Goal: Task Accomplishment & Management: Use online tool/utility

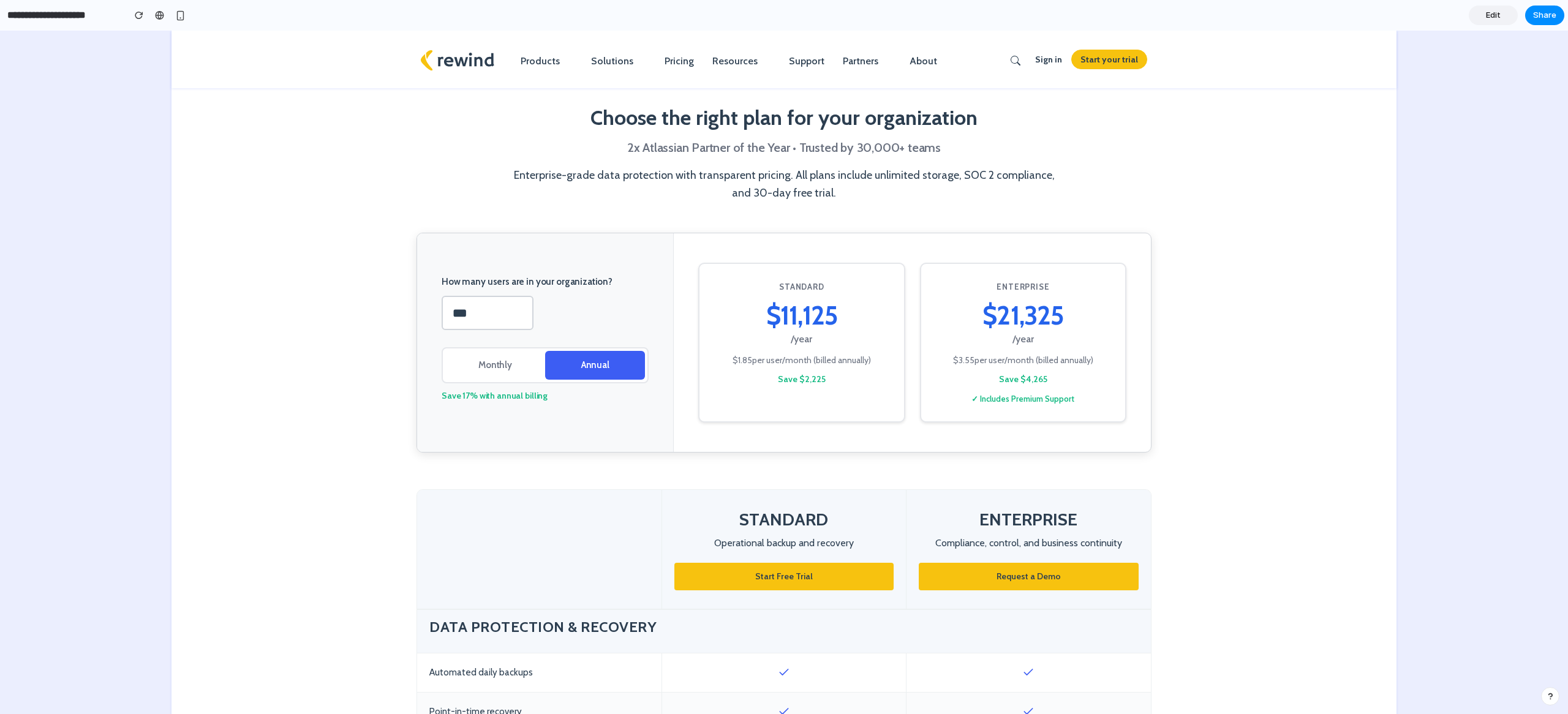
click at [80, 15] on input "**********" at bounding box center [62, 15] width 115 height 22
click at [102, 17] on input "**********" at bounding box center [62, 15] width 115 height 22
drag, startPoint x: 107, startPoint y: 17, endPoint x: 0, endPoint y: 12, distance: 107.1
click at [0, 12] on div "**********" at bounding box center [95, 15] width 190 height 22
type input "**********"
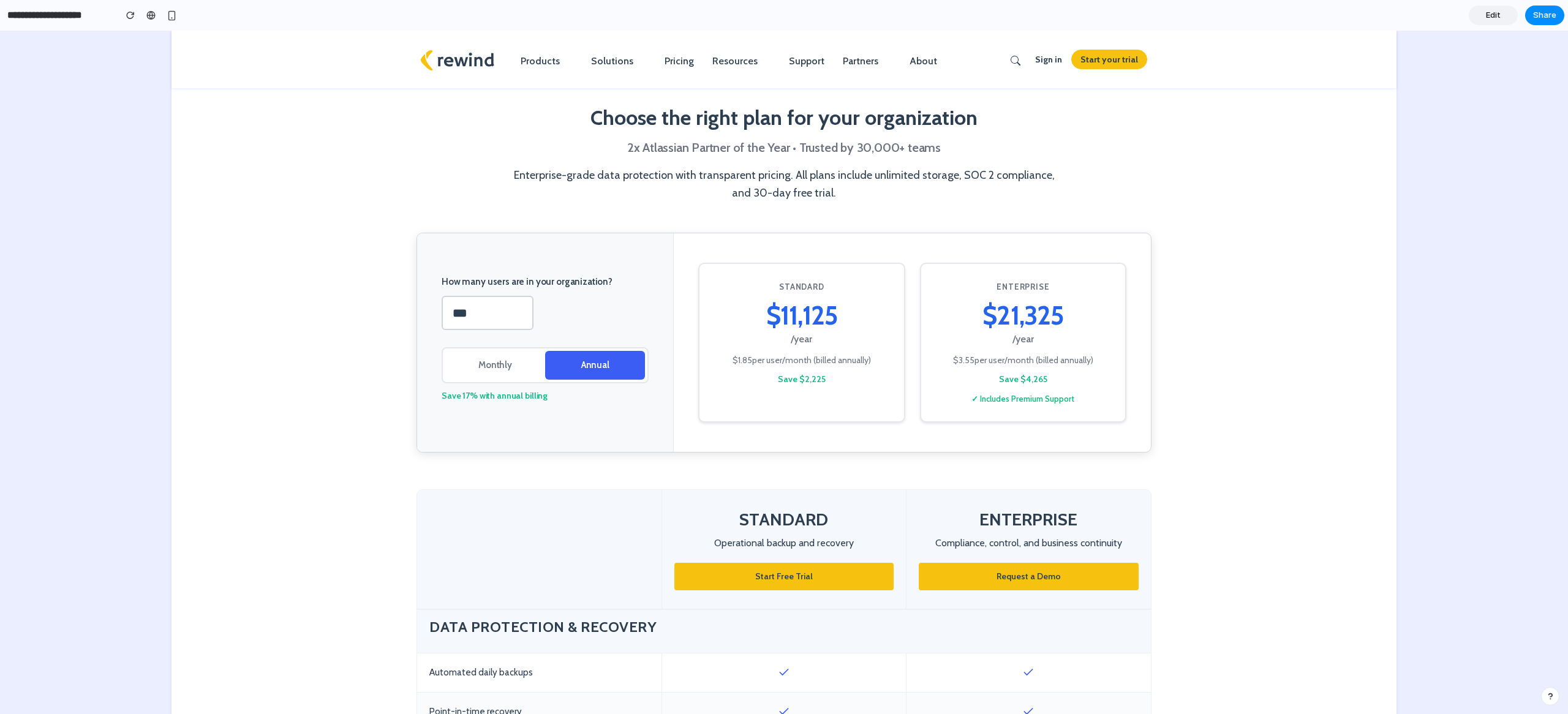
click at [1493, 19] on span "Edit" at bounding box center [1493, 15] width 15 height 12
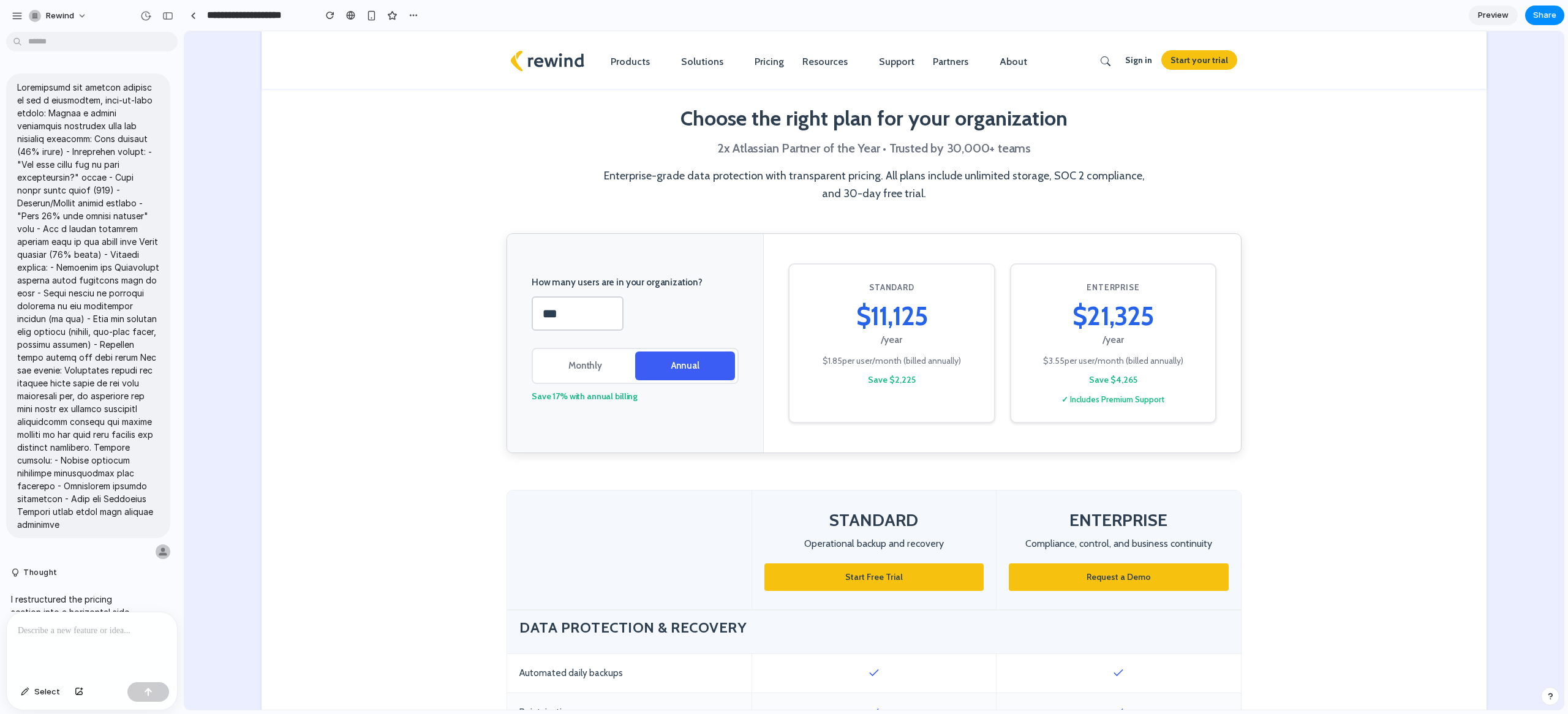
scroll to position [8180, 0]
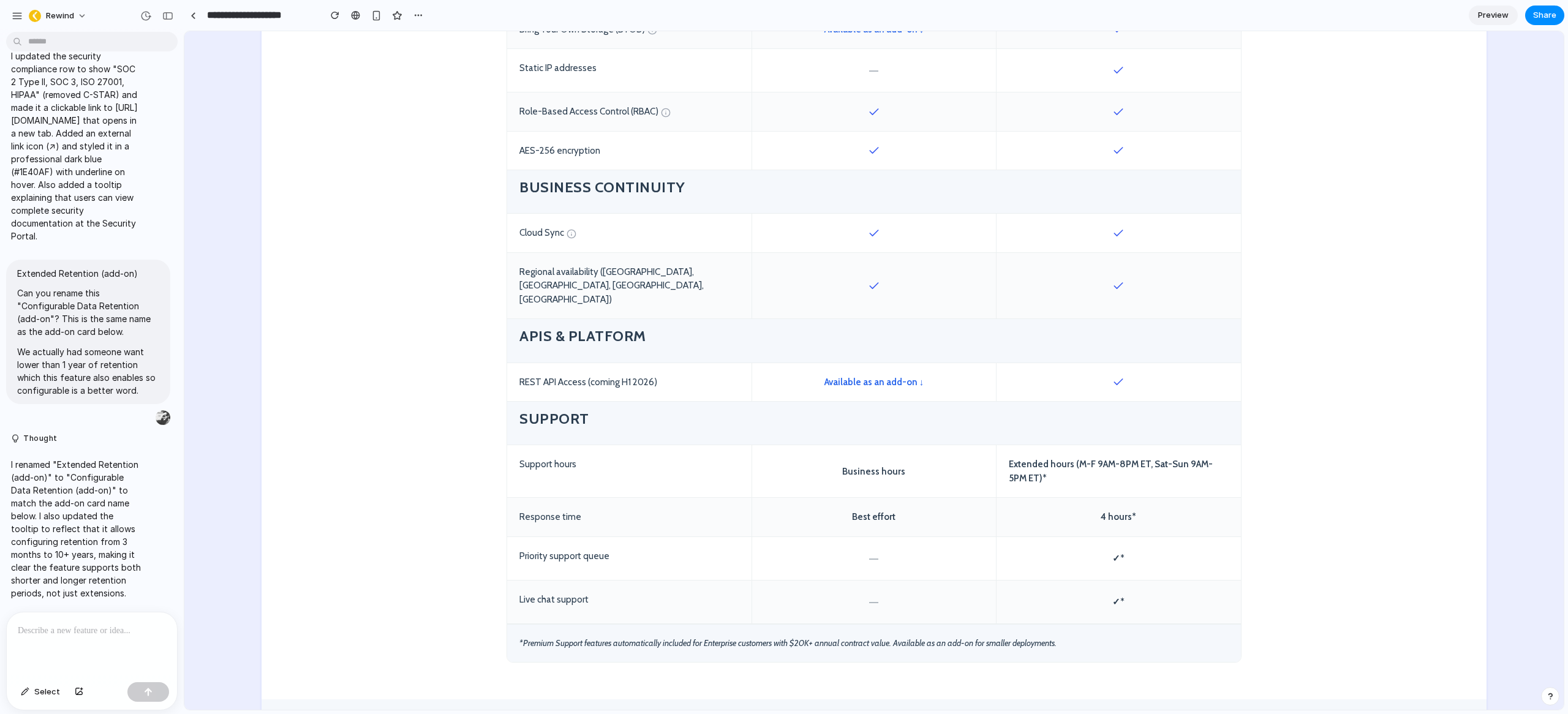
scroll to position [1351, 0]
click at [63, 632] on p at bounding box center [92, 630] width 148 height 15
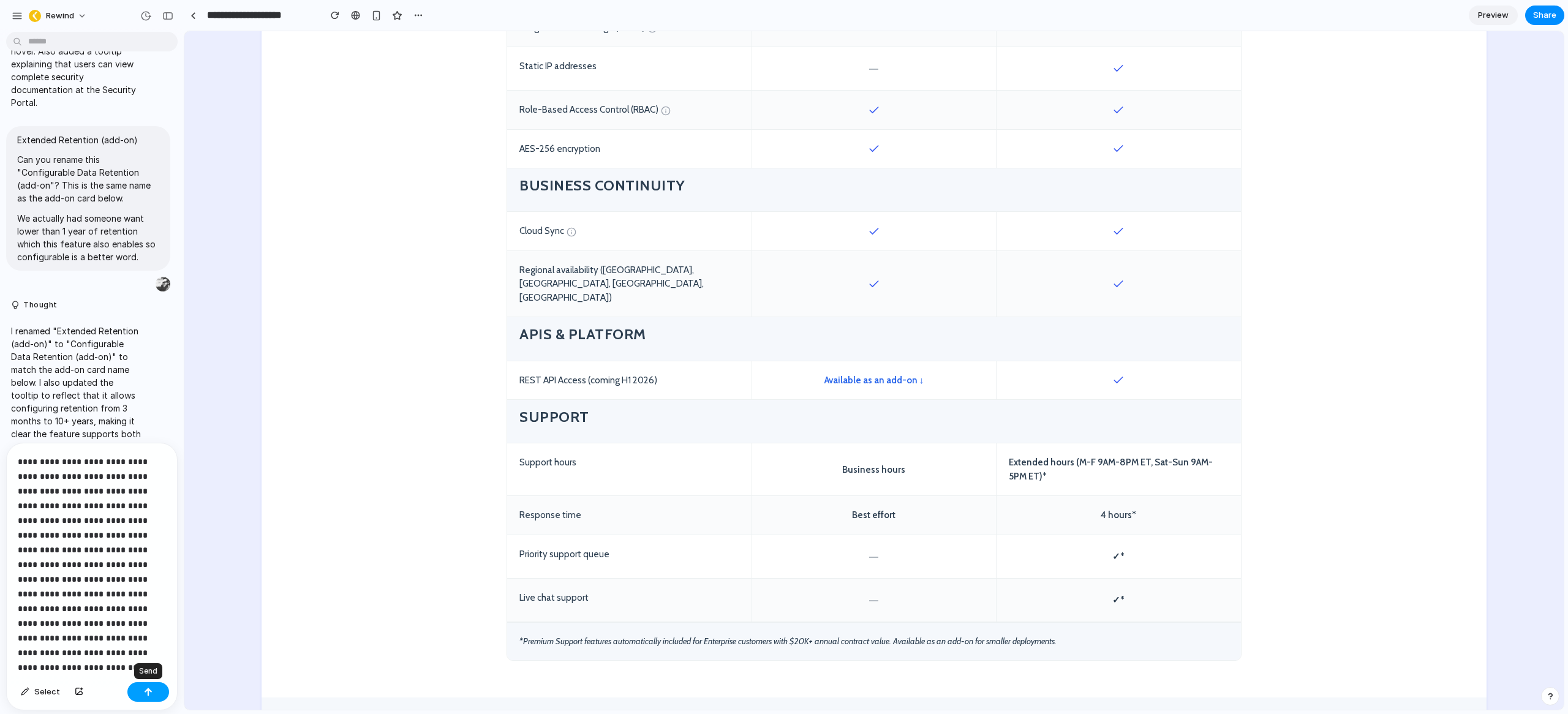
click at [155, 693] on button "button" at bounding box center [148, 692] width 41 height 19
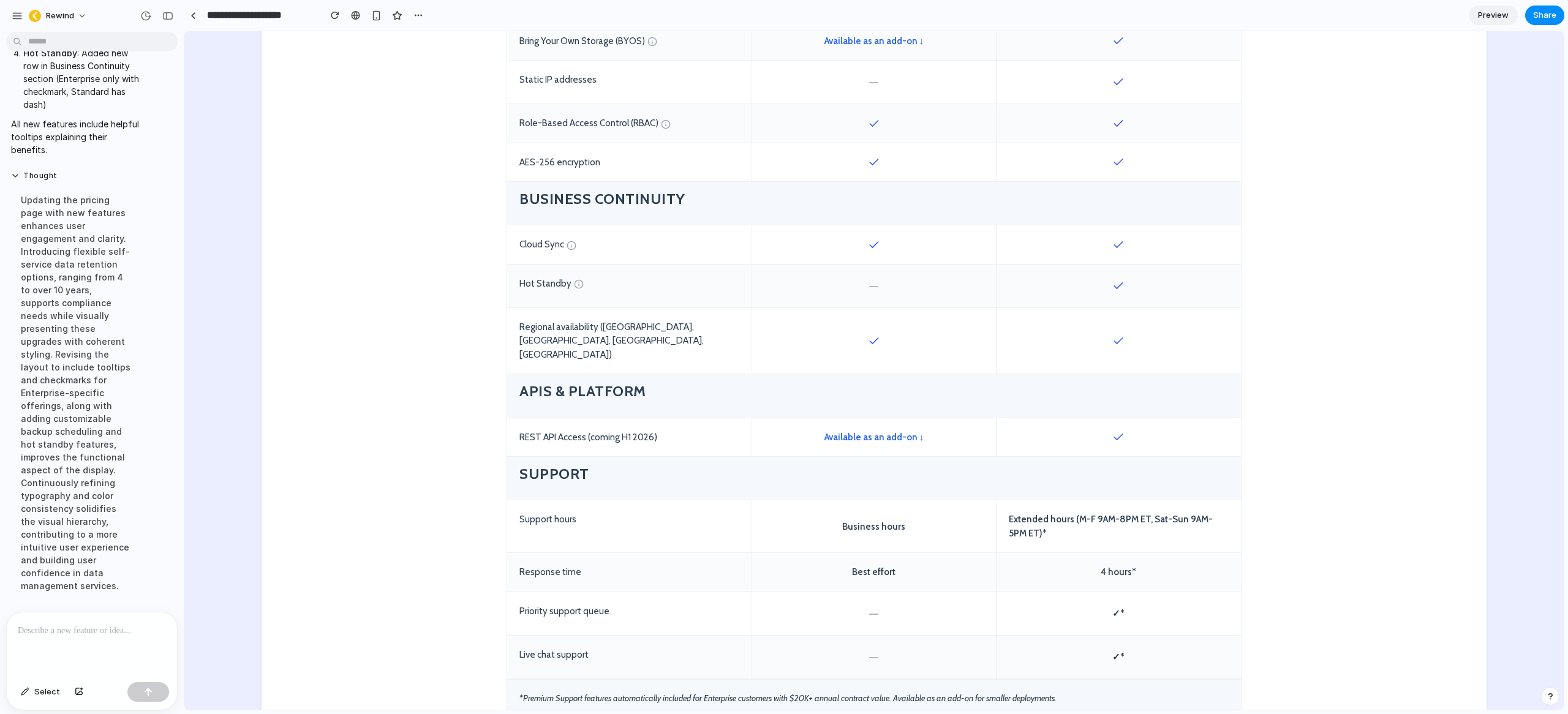
scroll to position [1384, 0]
click at [57, 632] on p at bounding box center [89, 630] width 143 height 15
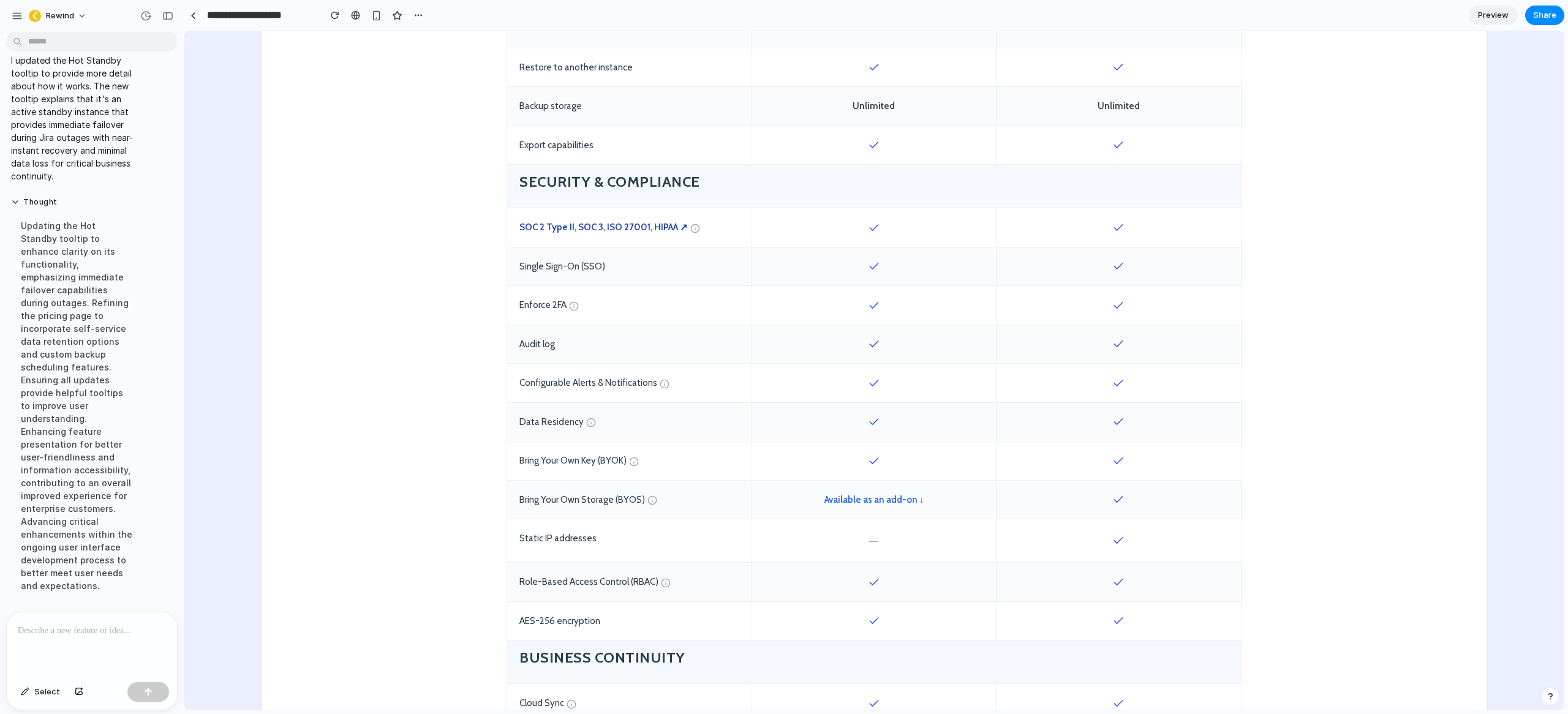
scroll to position [1194, 0]
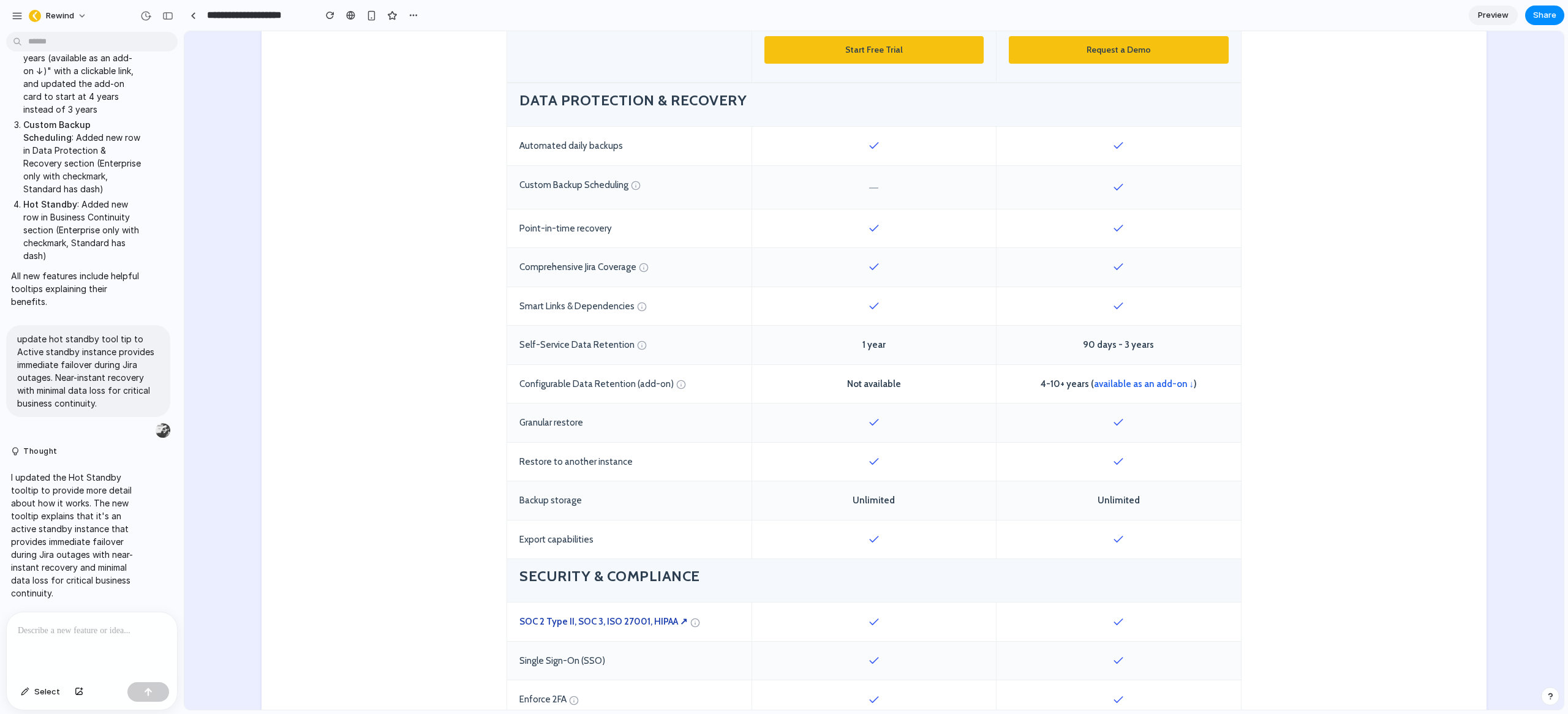
scroll to position [528, 0]
click at [1124, 386] on link "available as an add-on ↓" at bounding box center [1144, 384] width 100 height 11
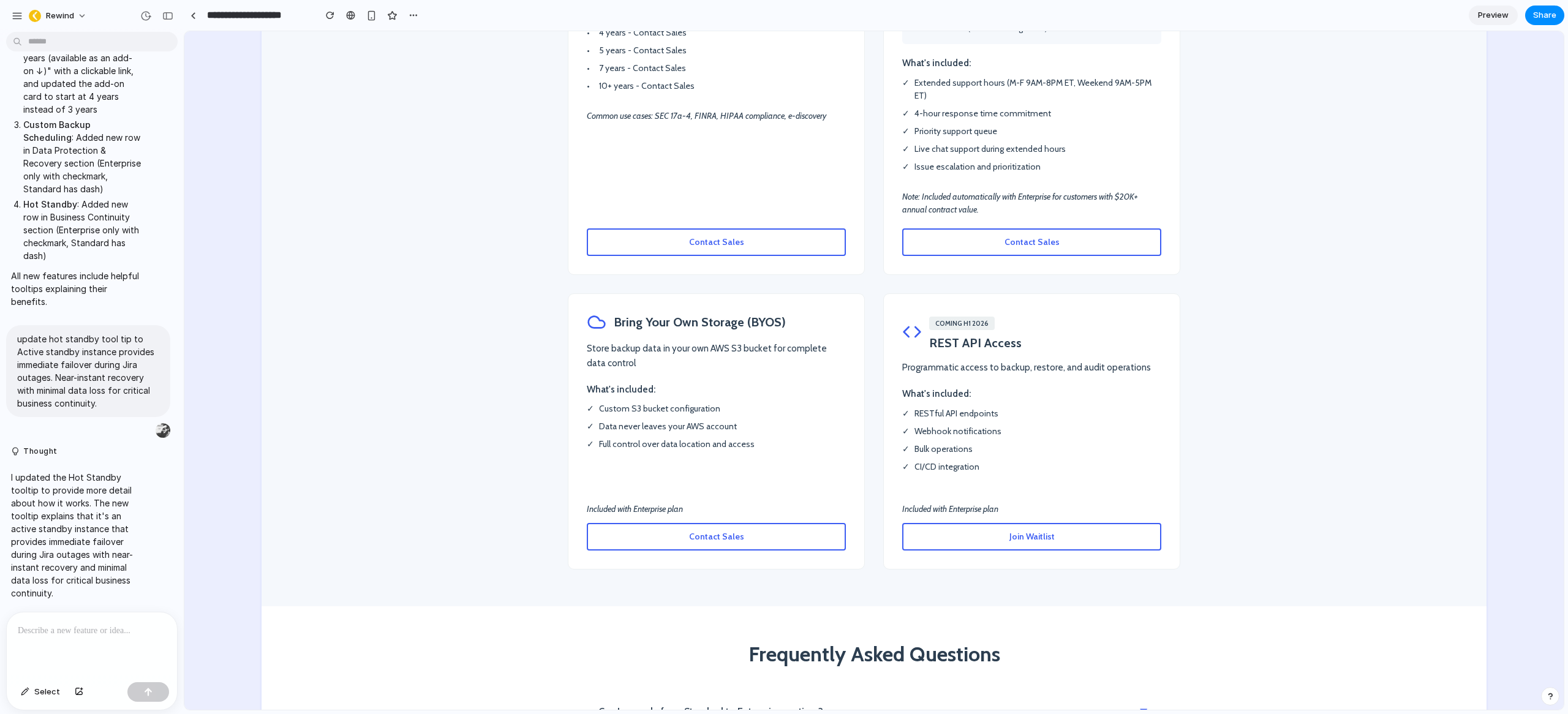
scroll to position [2671, 0]
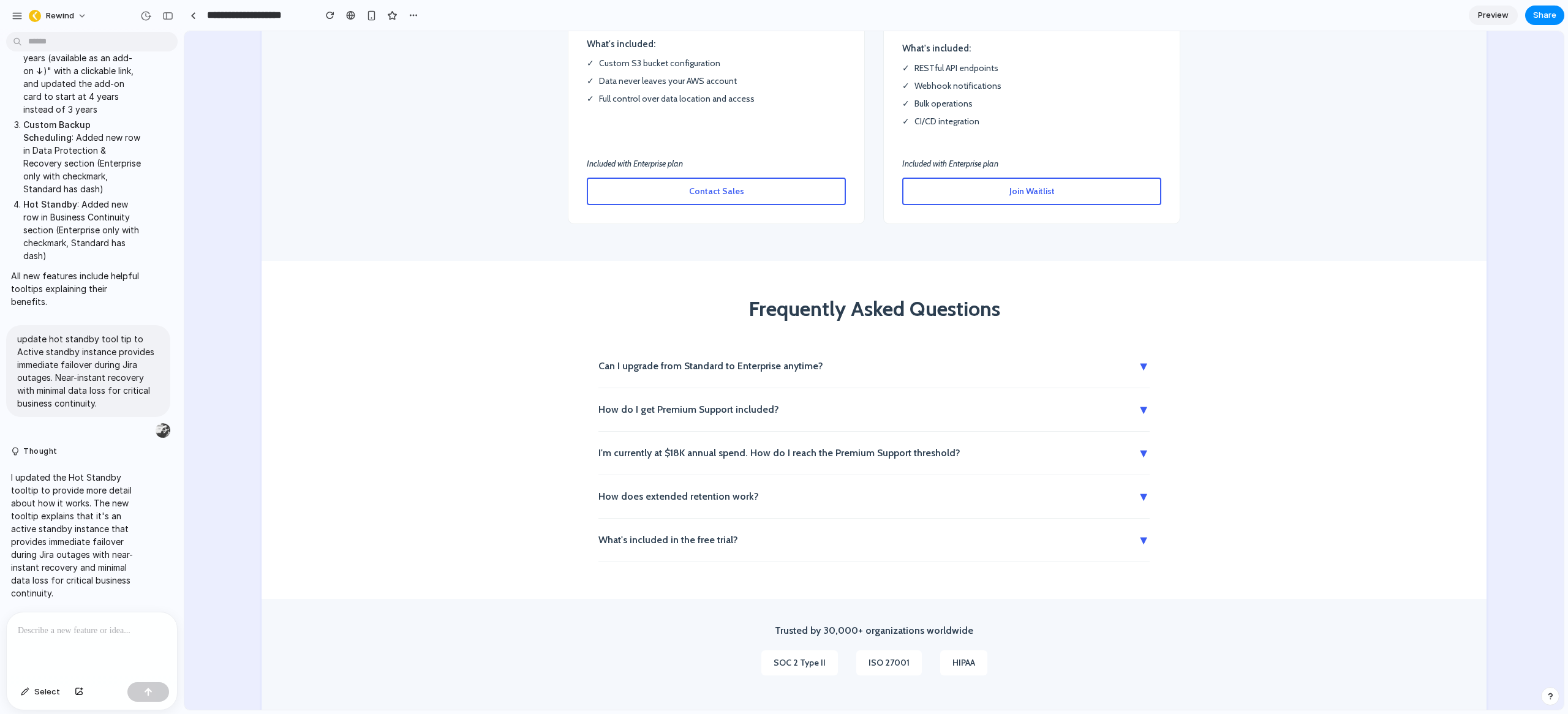
click at [697, 432] on button "I'm currently at $18K annual spend. How do I reach the Premium Support threshol…" at bounding box center [874, 453] width 551 height 43
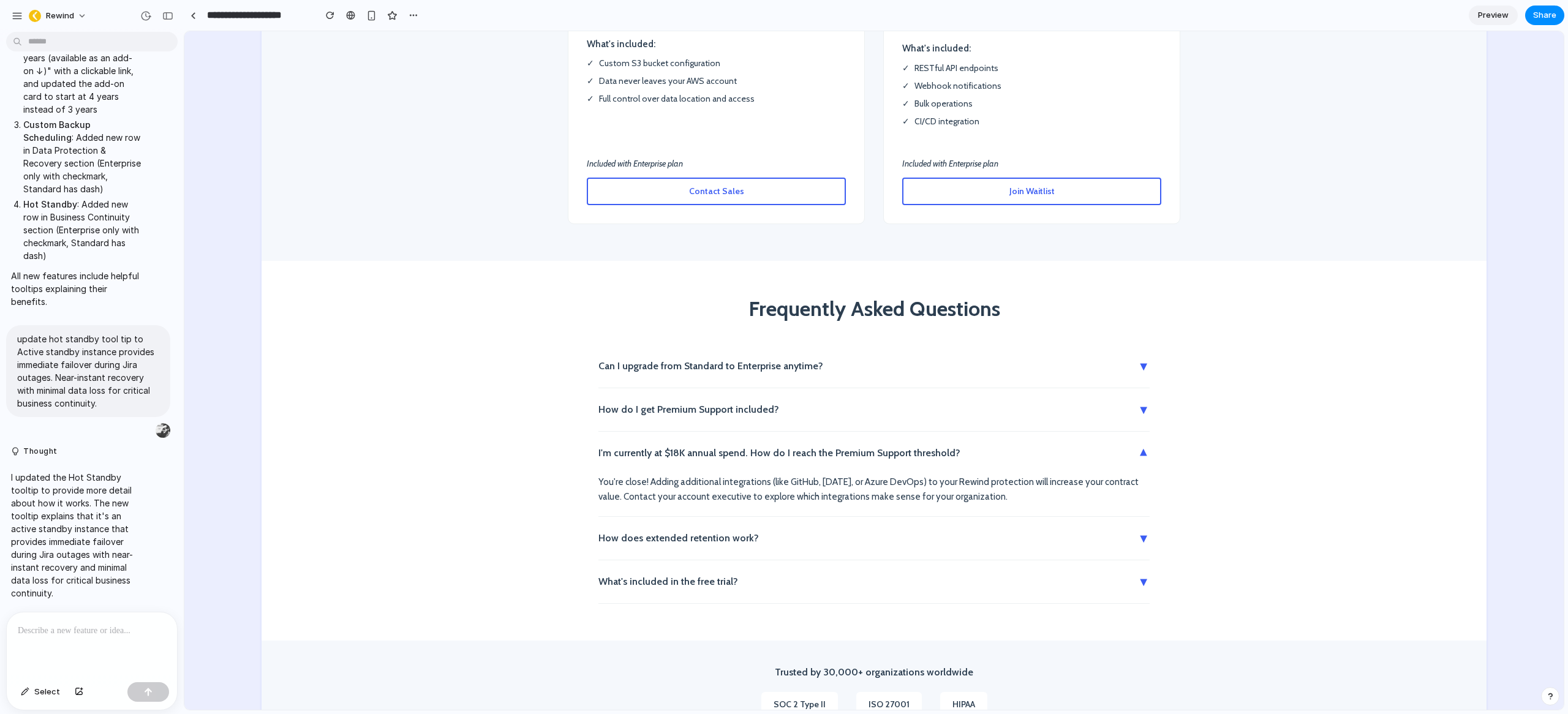
click at [697, 432] on button "I'm currently at $18K annual spend. How do I reach the Premium Support threshol…" at bounding box center [874, 453] width 551 height 43
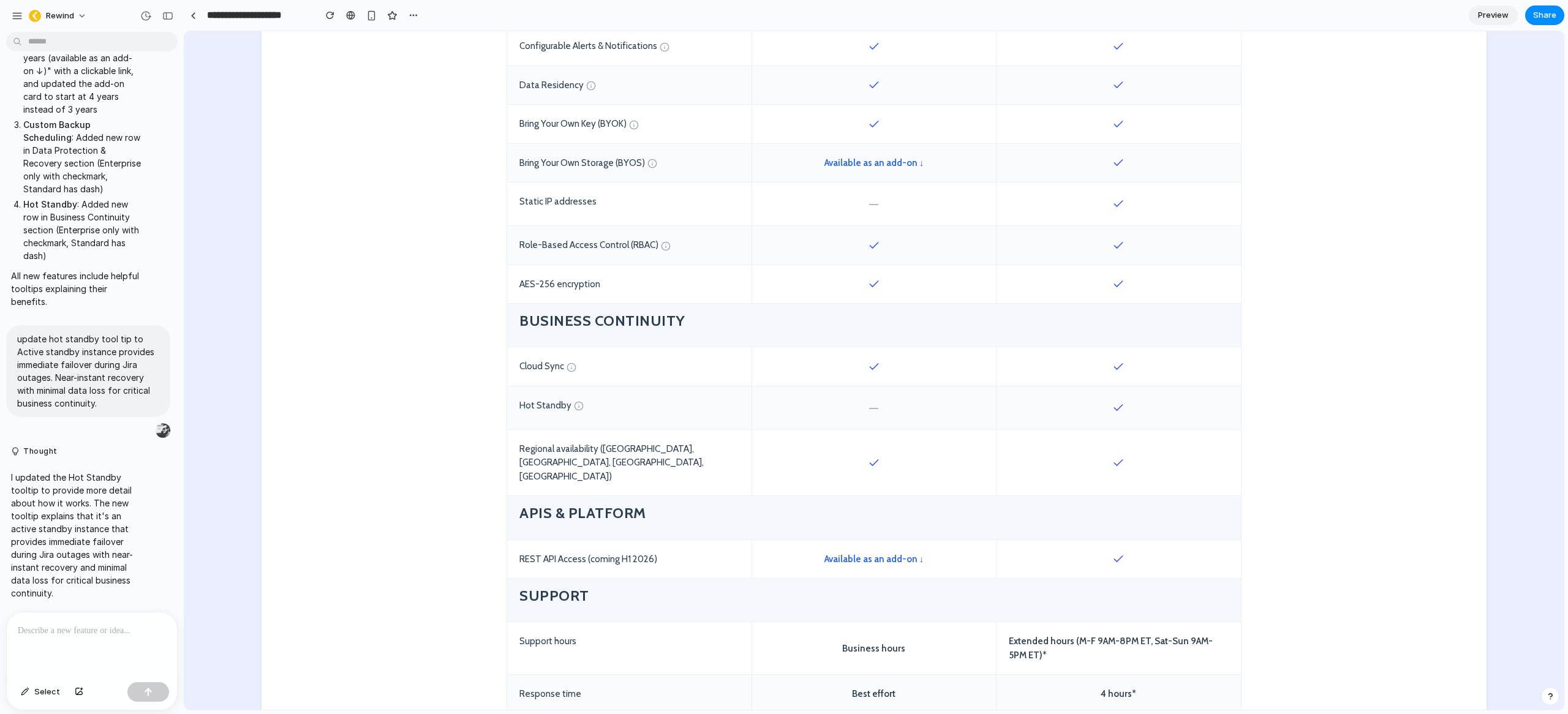
scroll to position [1243, 0]
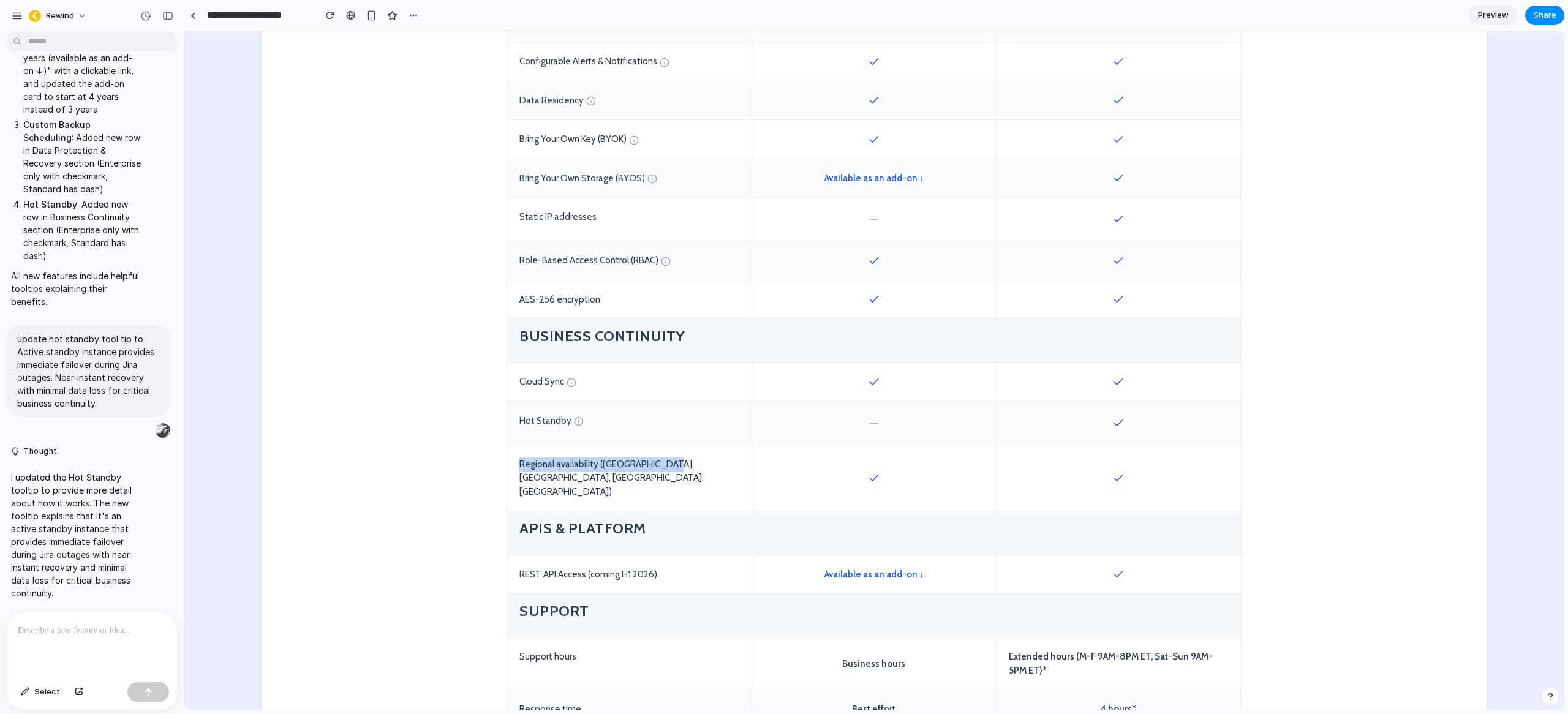
drag, startPoint x: 667, startPoint y: 463, endPoint x: 513, endPoint y: 467, distance: 154.1
click at [513, 467] on div "Regional availability (NA, EU, UK, AU)" at bounding box center [630, 478] width 245 height 66
copy div "Regional availability (NA, EU, UK, AU)"
click at [125, 616] on div at bounding box center [92, 645] width 170 height 65
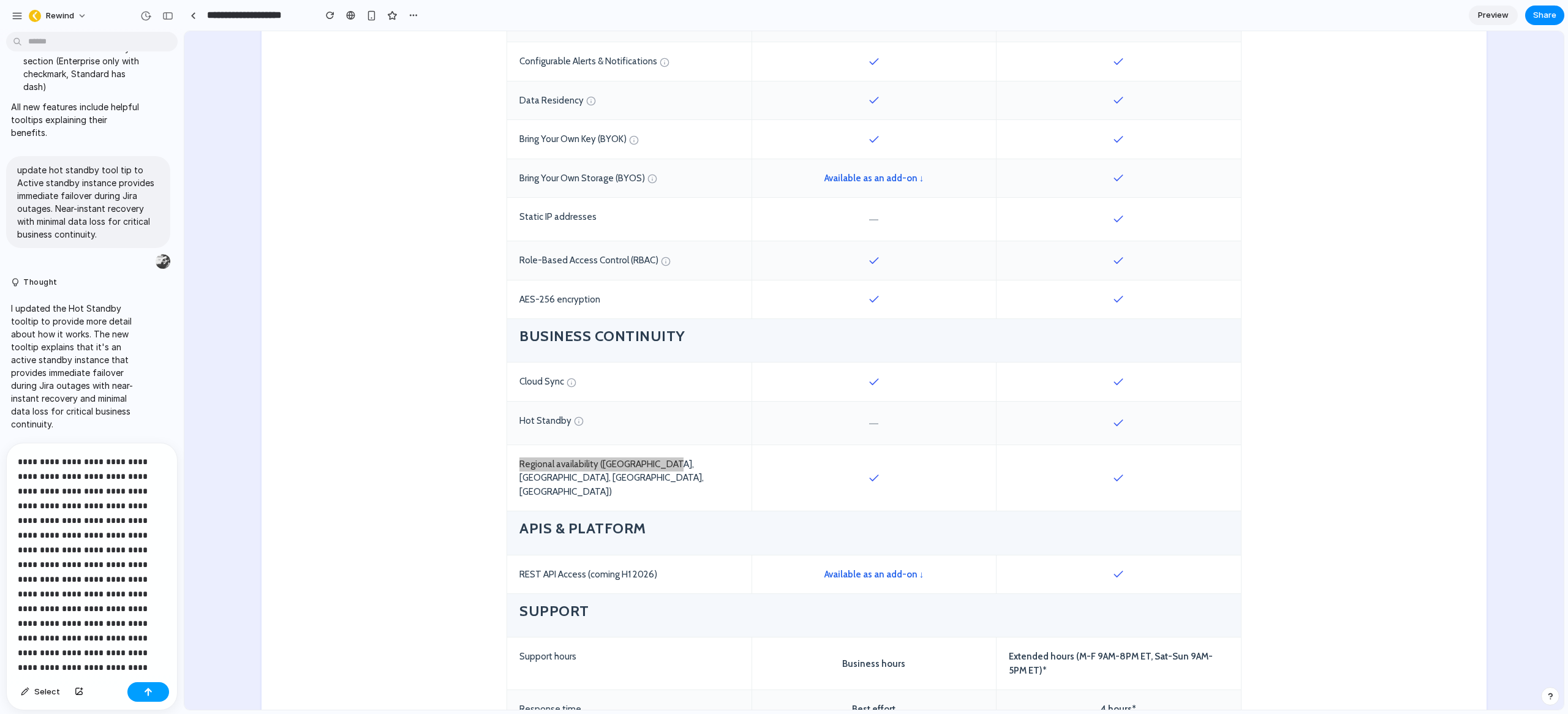
click at [153, 698] on button "button" at bounding box center [148, 692] width 41 height 19
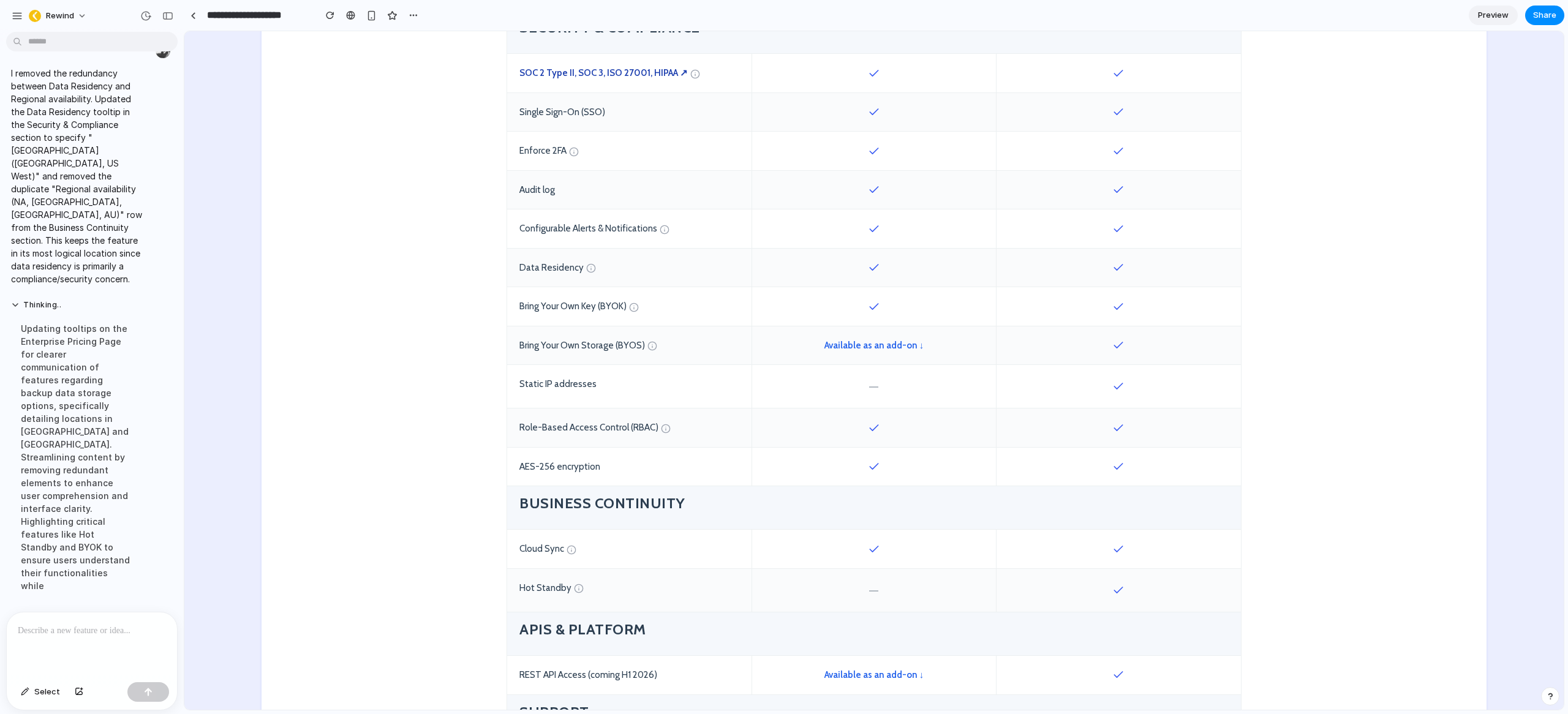
scroll to position [964, 0]
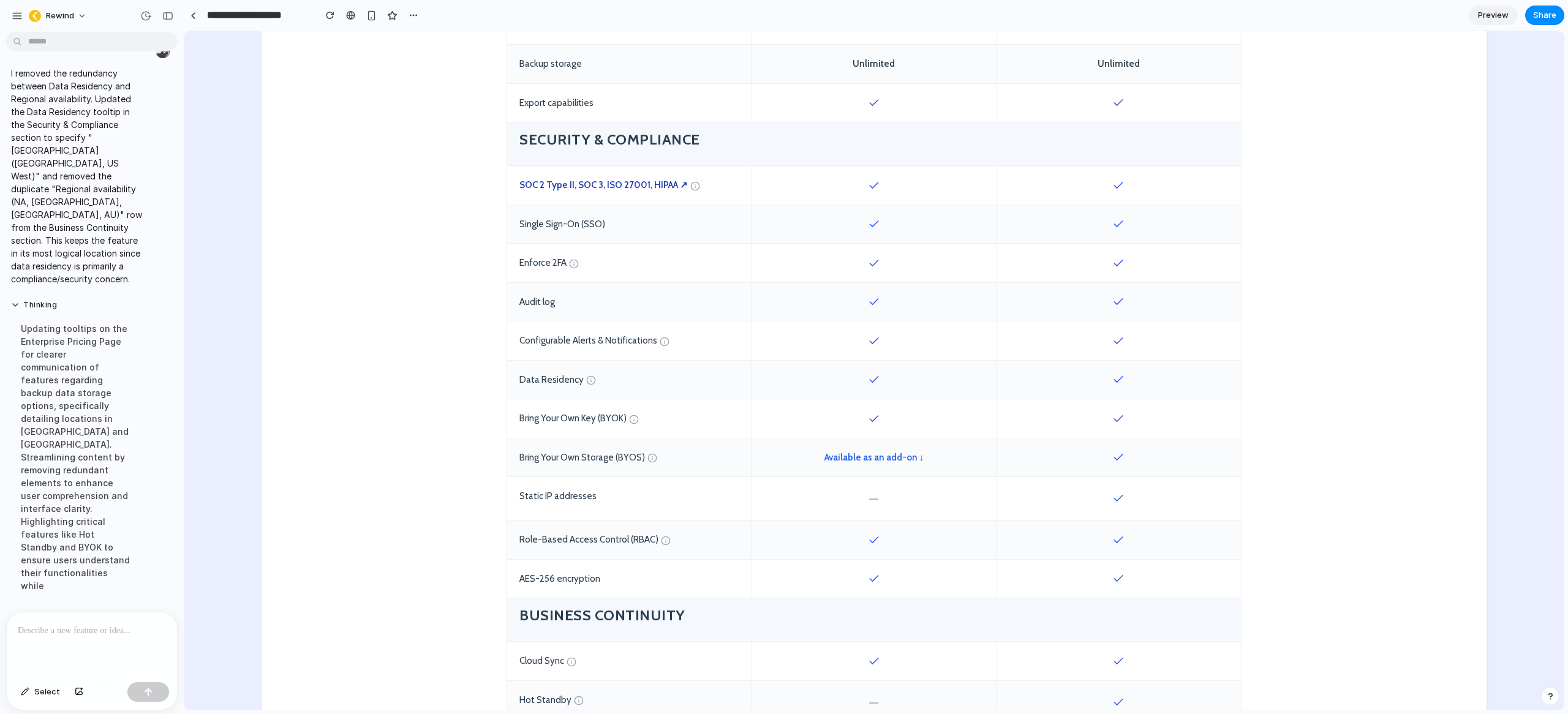
click at [73, 628] on p at bounding box center [89, 630] width 143 height 15
drag, startPoint x: 648, startPoint y: 541, endPoint x: 512, endPoint y: 541, distance: 136.0
click at [512, 541] on div "Role-Based Access Control (RBAC)" at bounding box center [630, 540] width 245 height 39
click at [532, 541] on div "Role-Based Access Control (RBAC)" at bounding box center [630, 540] width 245 height 39
drag, startPoint x: 518, startPoint y: 541, endPoint x: 649, endPoint y: 539, distance: 131.0
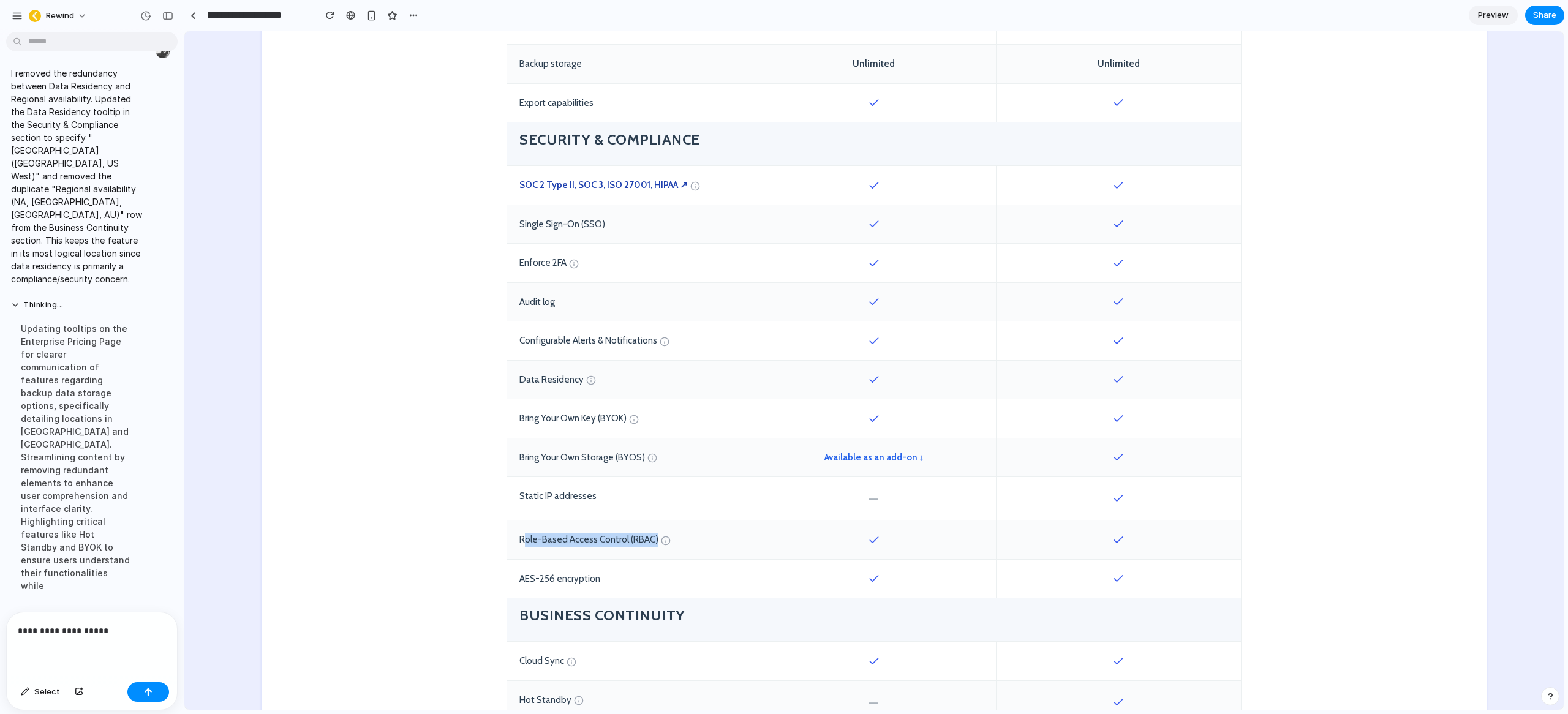
click at [649, 539] on div "Role-Based Access Control (RBAC)" at bounding box center [630, 540] width 245 height 39
click at [647, 541] on div "Role-Based Access Control (RBAC)" at bounding box center [630, 540] width 245 height 39
drag, startPoint x: 648, startPoint y: 540, endPoint x: 513, endPoint y: 540, distance: 135.0
click at [513, 540] on div "Role-Based Access Control (RBAC)" at bounding box center [630, 540] width 245 height 39
click at [797, 530] on div at bounding box center [873, 540] width 245 height 39
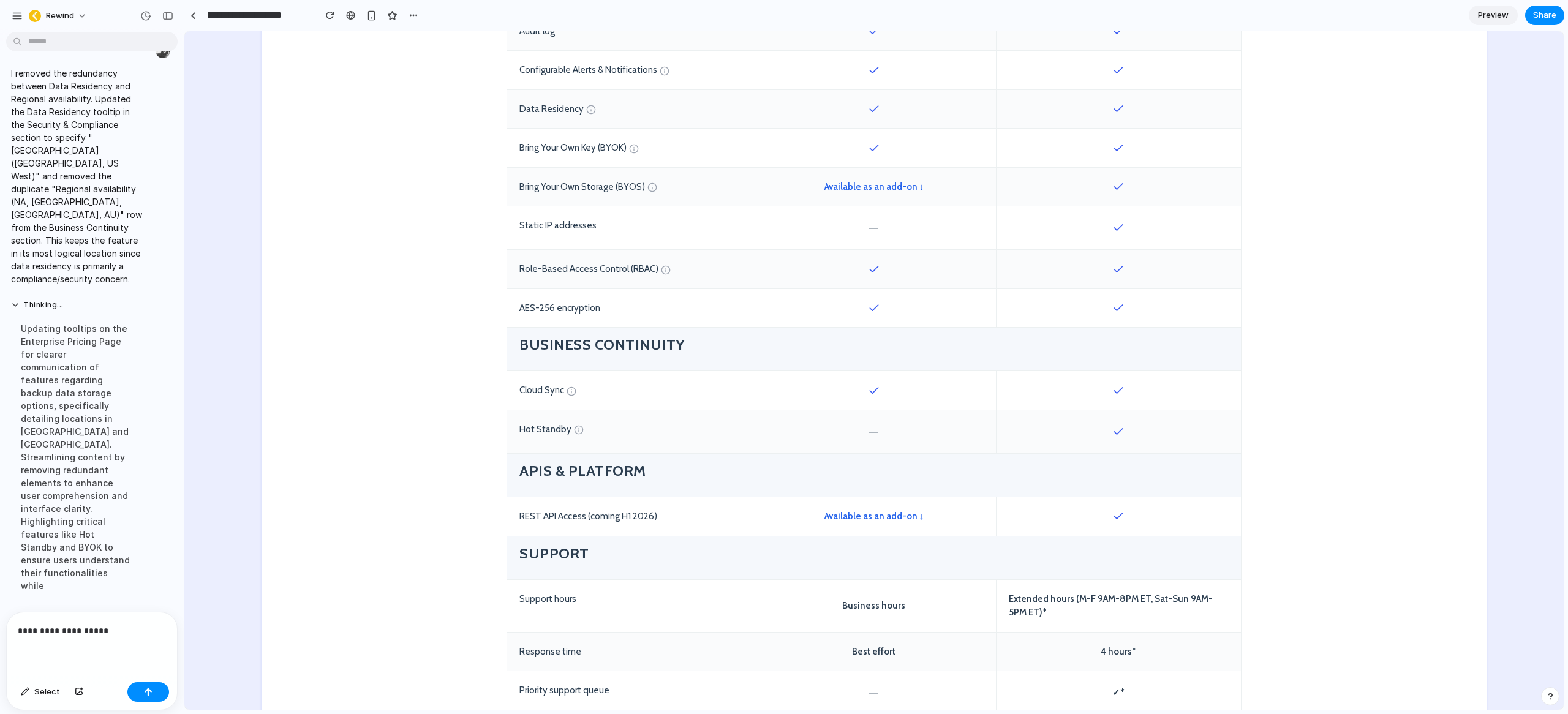
scroll to position [1384, 0]
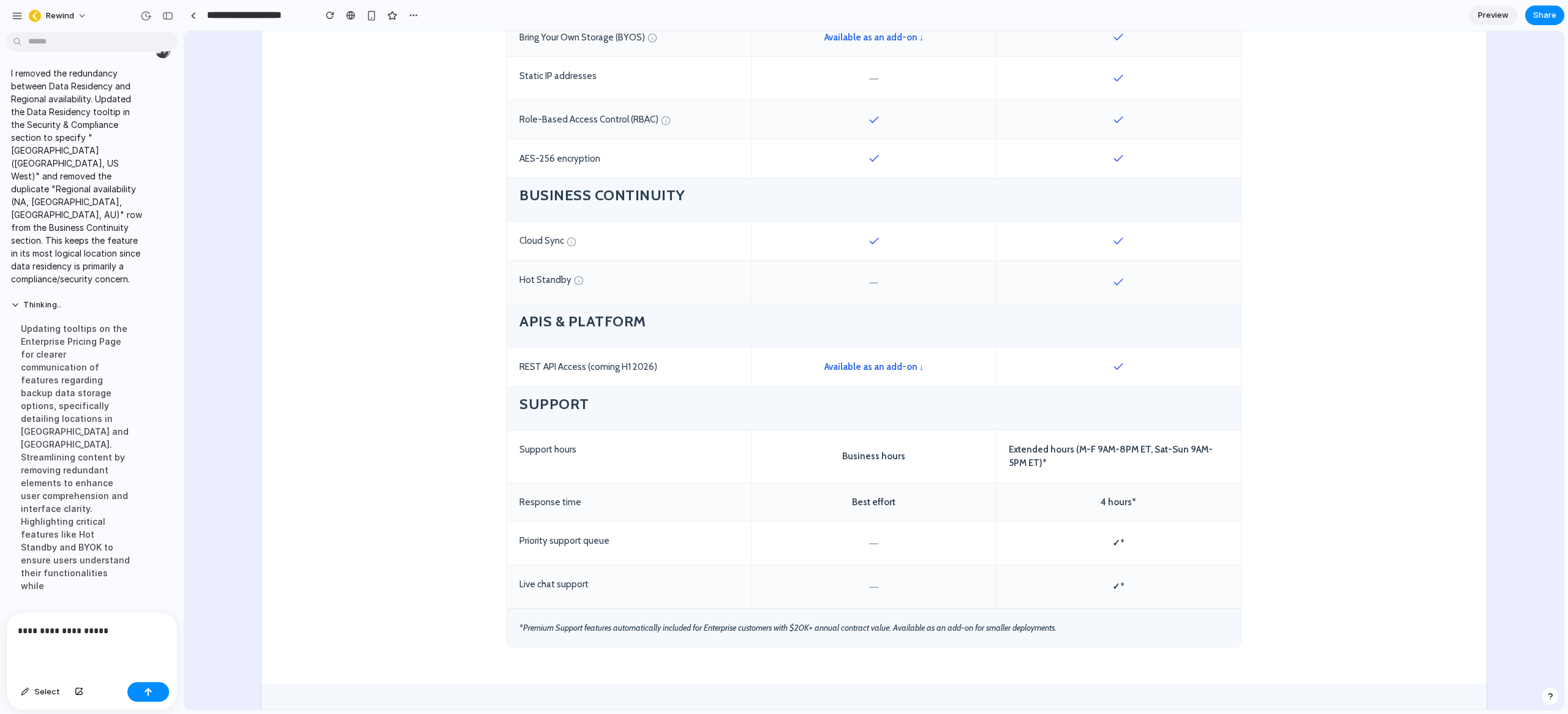
click at [417, 18] on div "button" at bounding box center [413, 15] width 10 height 10
click at [439, 44] on span "Duplicate" at bounding box center [445, 42] width 37 height 12
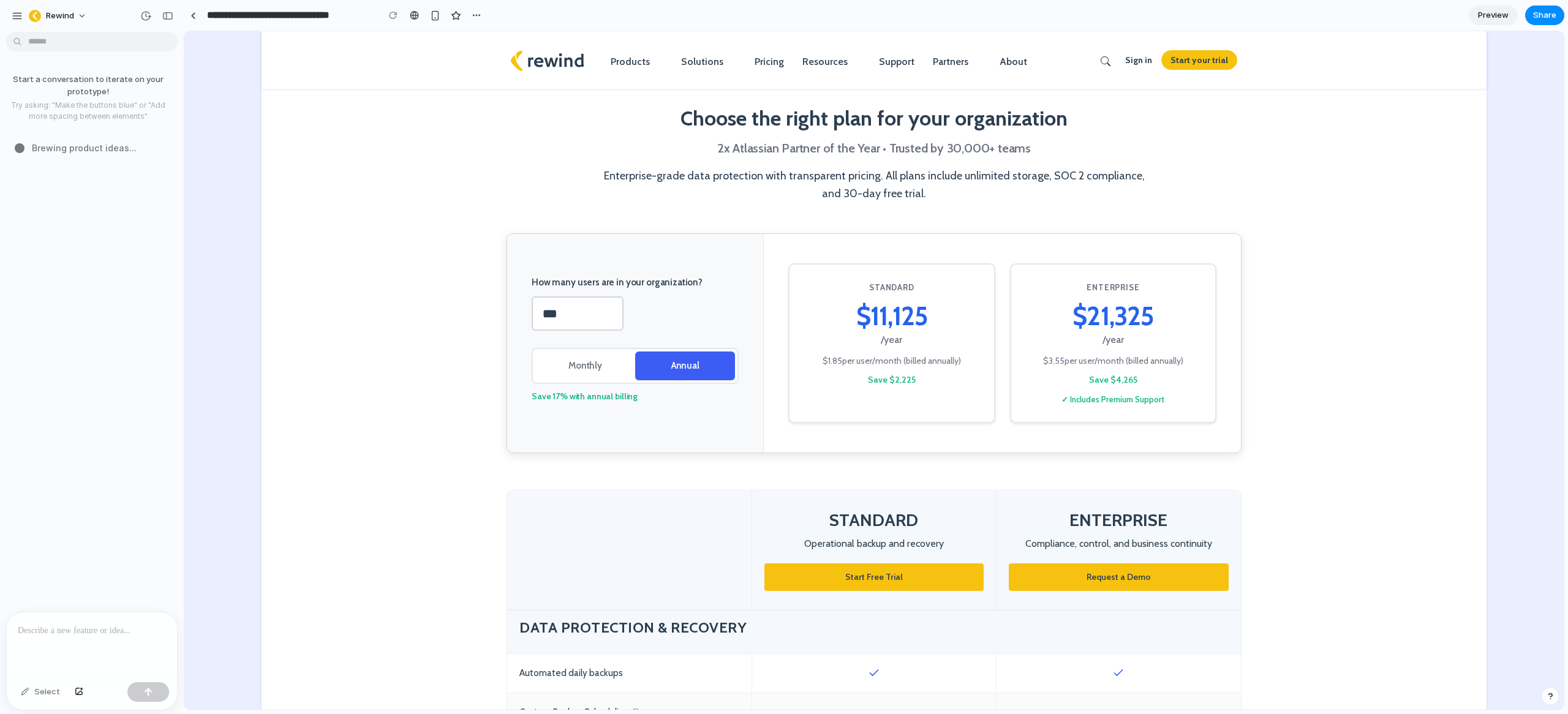
click at [292, 19] on input "**********" at bounding box center [289, 15] width 169 height 22
click at [389, 13] on div "button" at bounding box center [393, 15] width 8 height 8
click at [321, 15] on input "**********" at bounding box center [289, 15] width 169 height 22
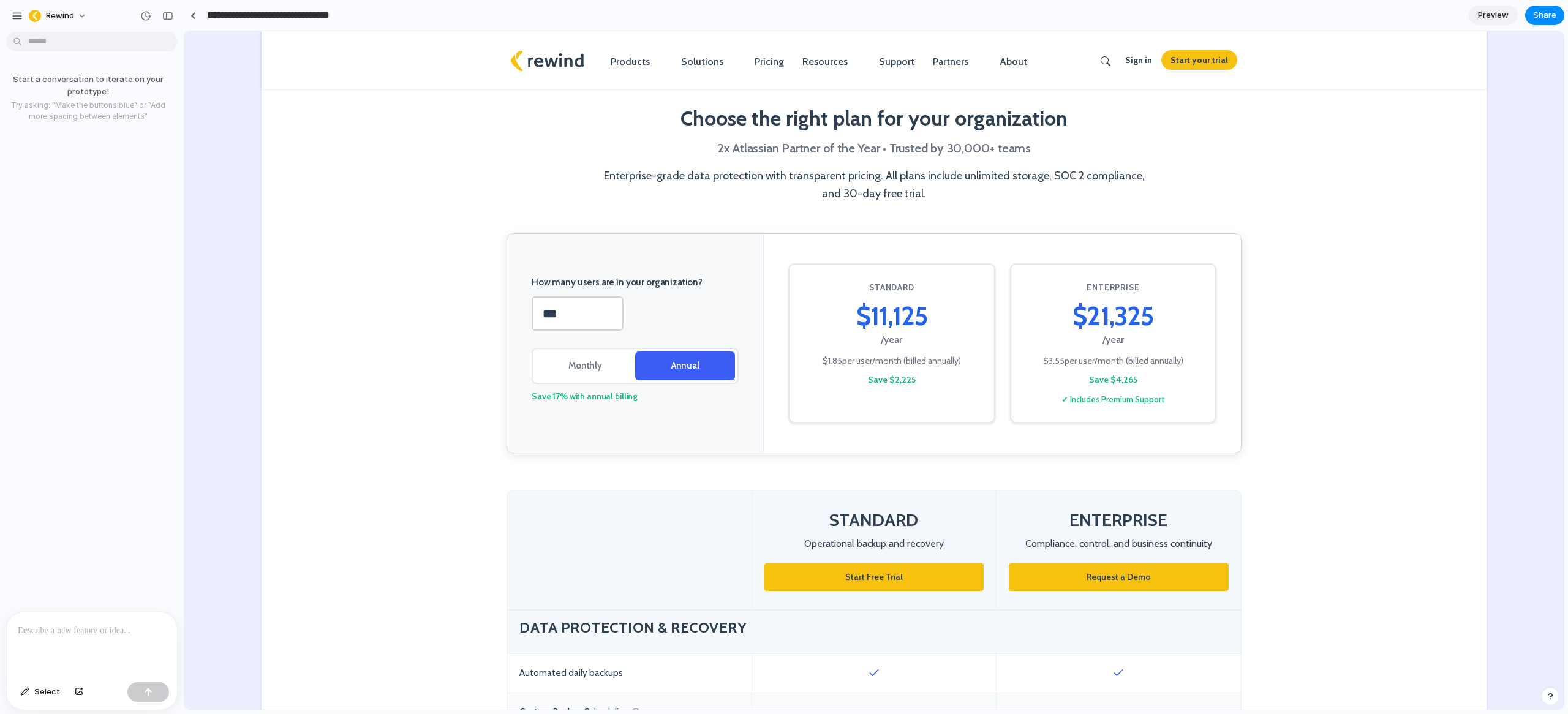
click at [283, 15] on input "**********" at bounding box center [289, 15] width 169 height 22
drag, startPoint x: 265, startPoint y: 16, endPoint x: 173, endPoint y: 13, distance: 92.0
click at [173, 13] on div "**********" at bounding box center [784, 357] width 1568 height 714
drag, startPoint x: 263, startPoint y: 15, endPoint x: 363, endPoint y: 16, distance: 100.0
click at [363, 16] on div "**********" at bounding box center [303, 15] width 239 height 22
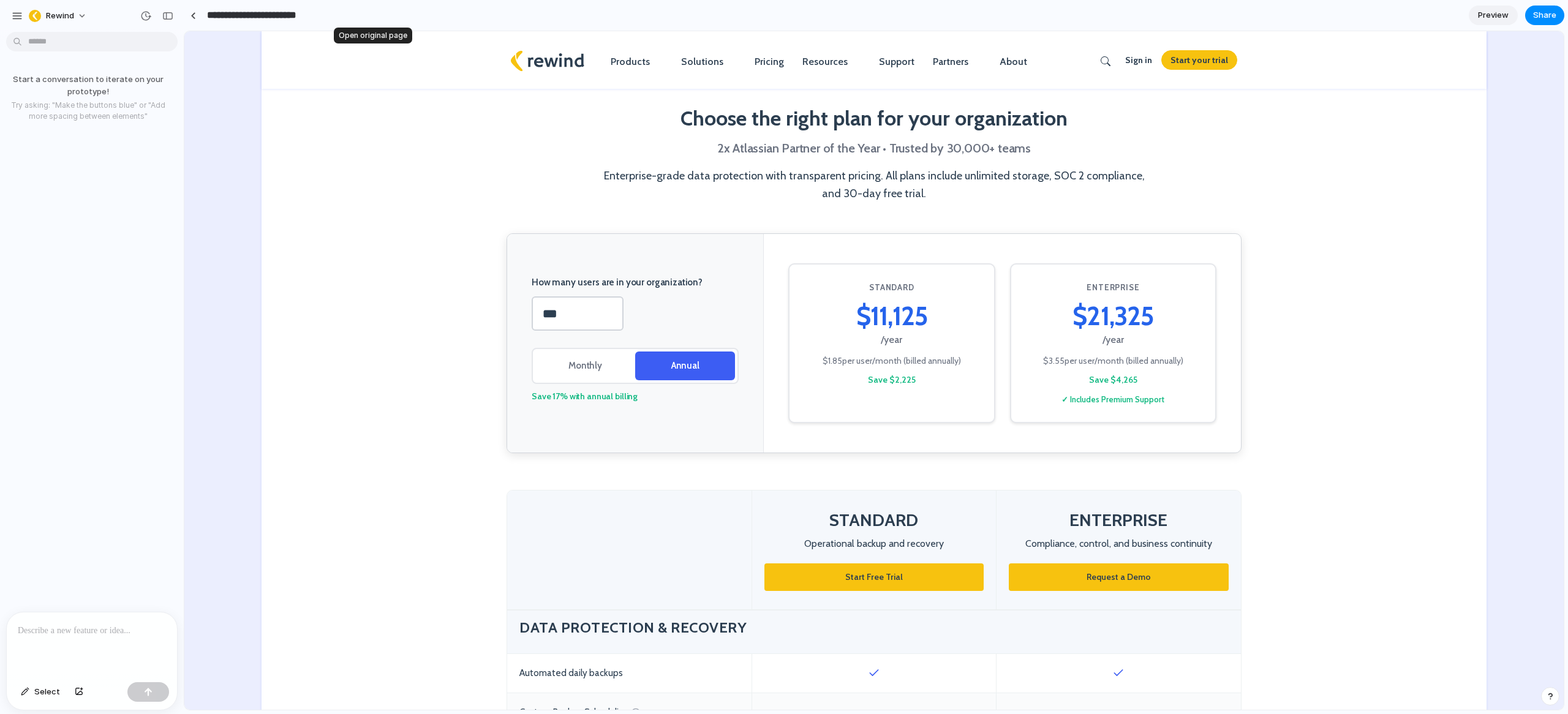
type input "**********"
click at [1495, 19] on span "Preview" at bounding box center [1493, 15] width 30 height 12
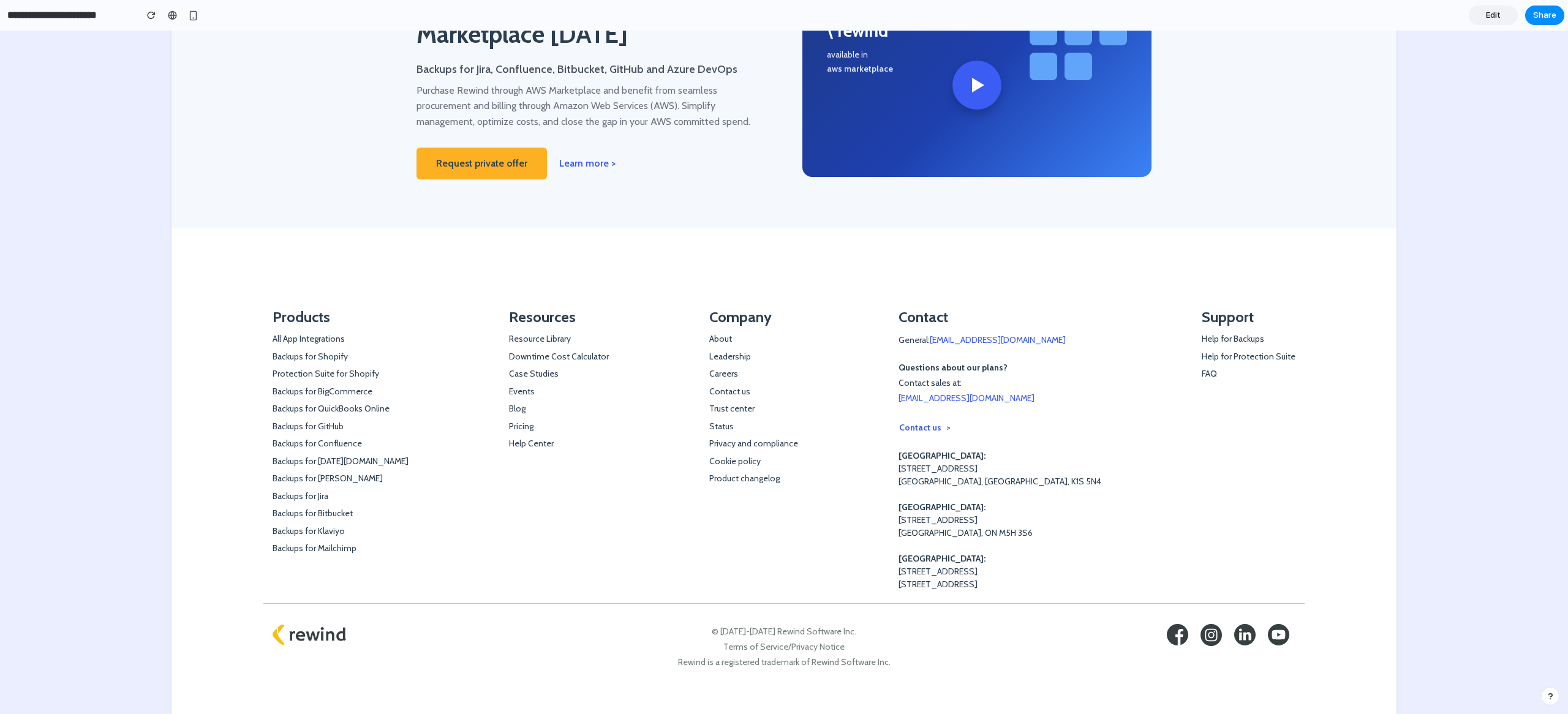
scroll to position [3400, 0]
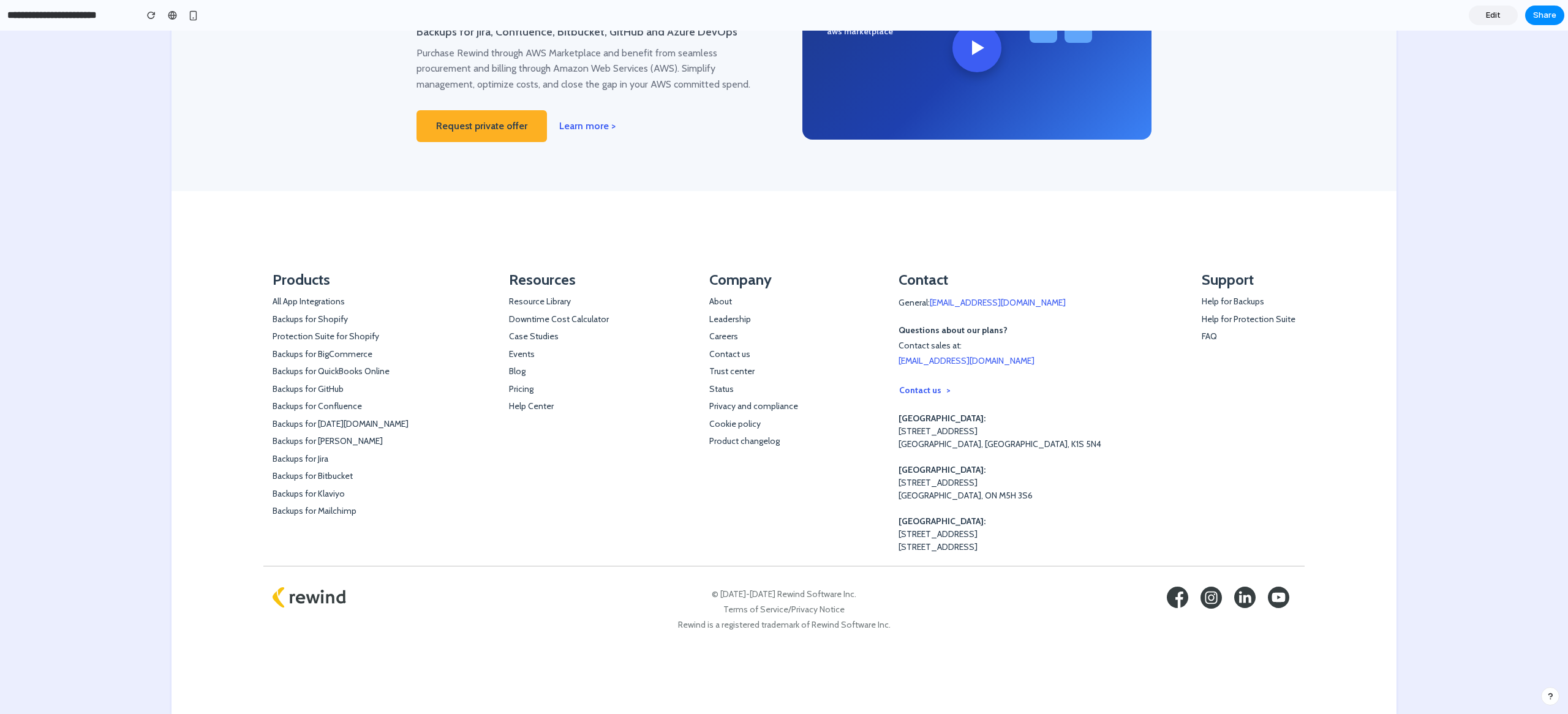
click at [1490, 18] on span "Edit" at bounding box center [1493, 15] width 15 height 12
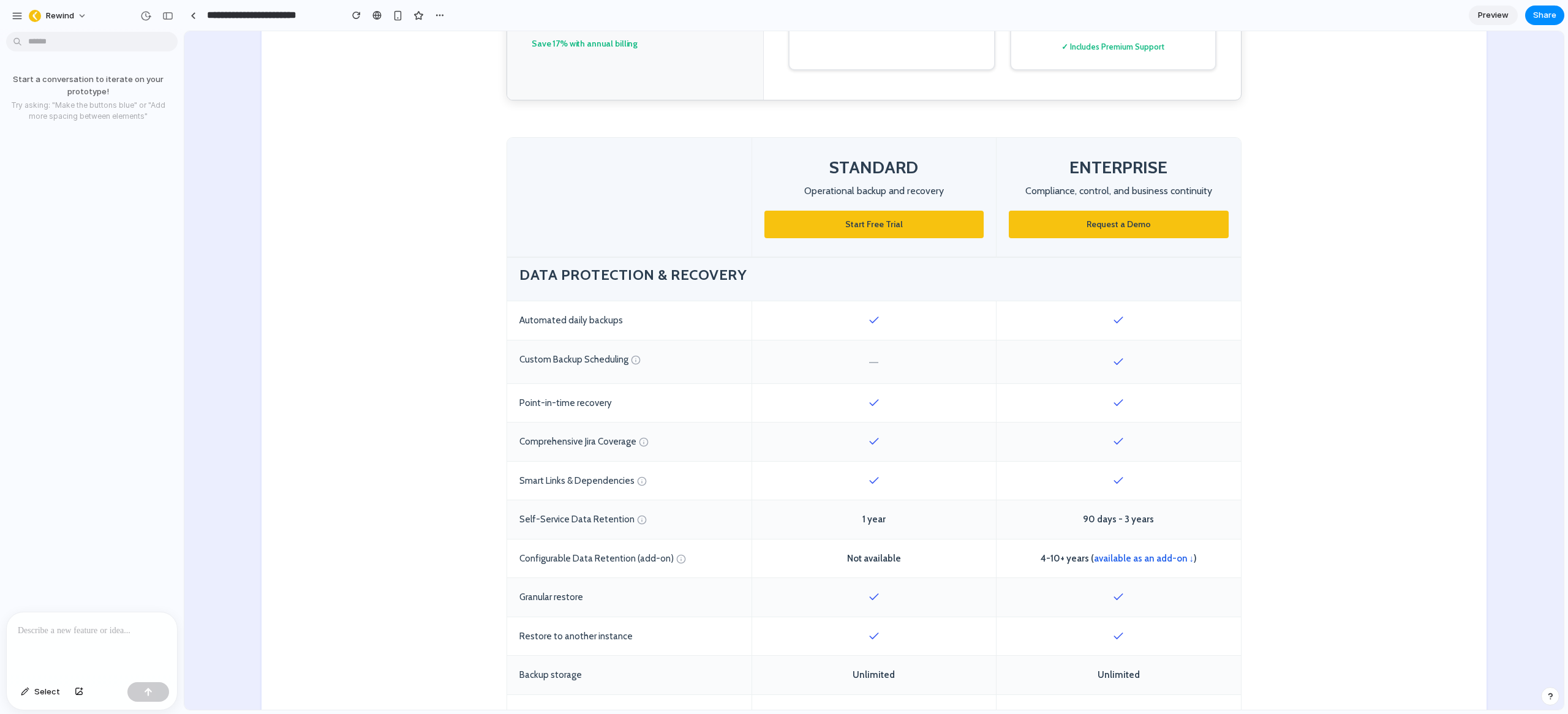
scroll to position [374, 0]
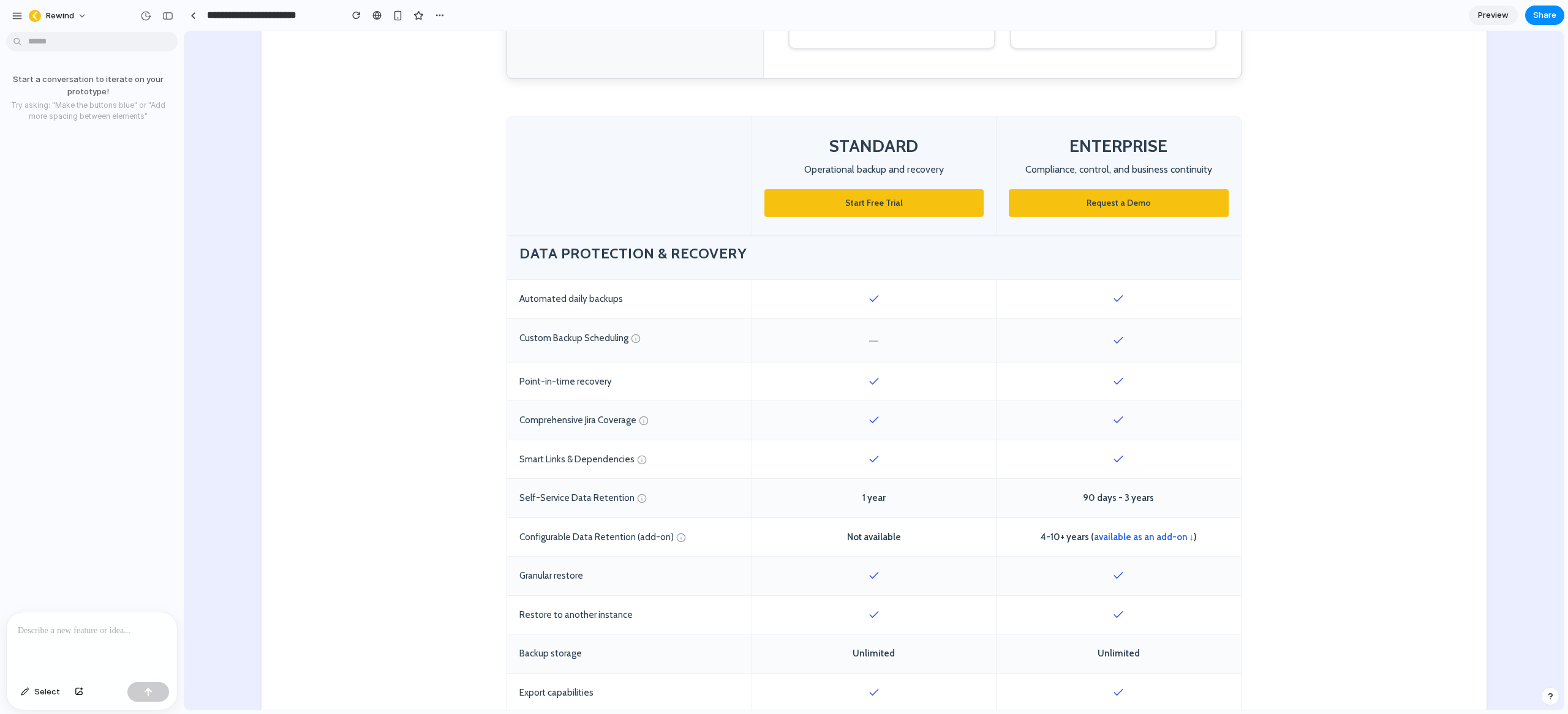
click at [81, 630] on p at bounding box center [92, 630] width 148 height 15
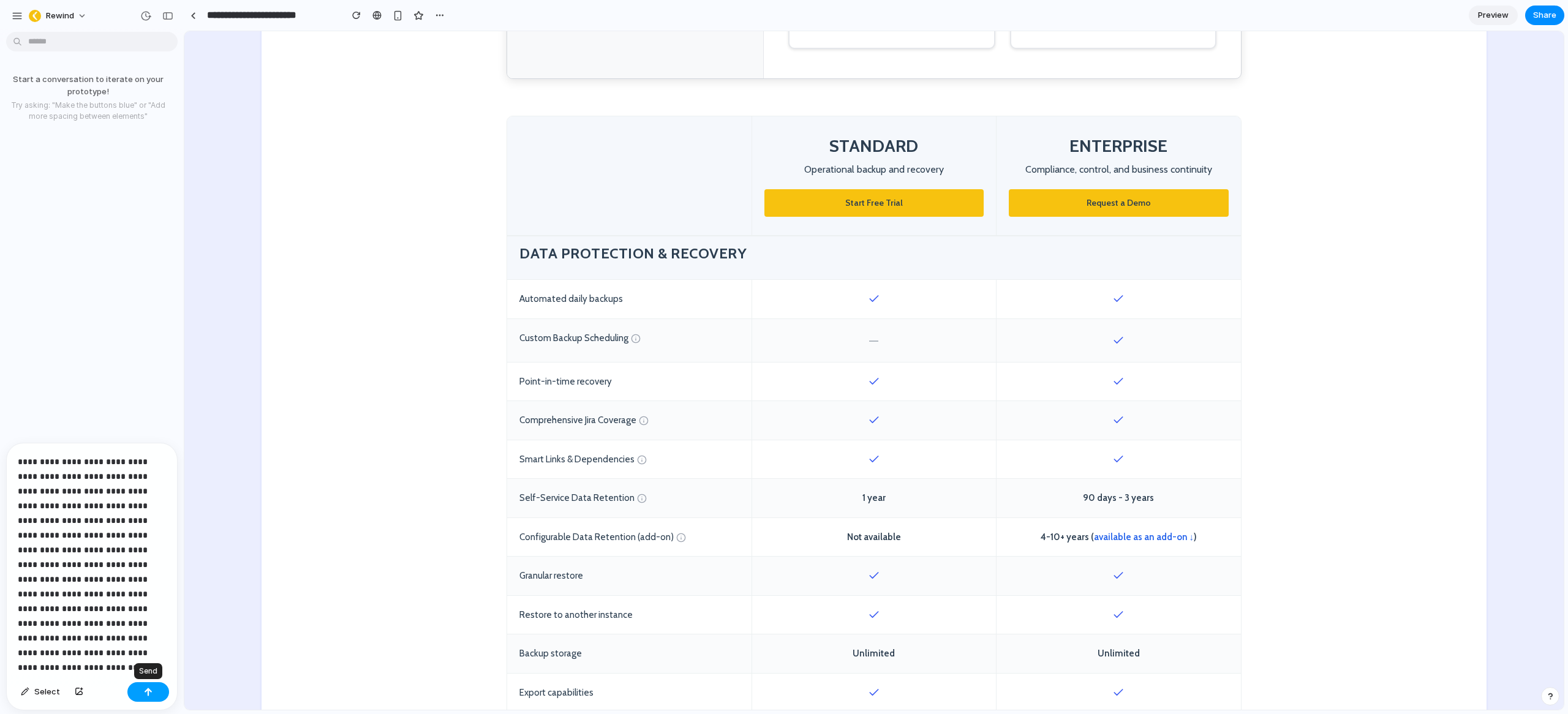
click at [151, 686] on button "button" at bounding box center [148, 692] width 41 height 19
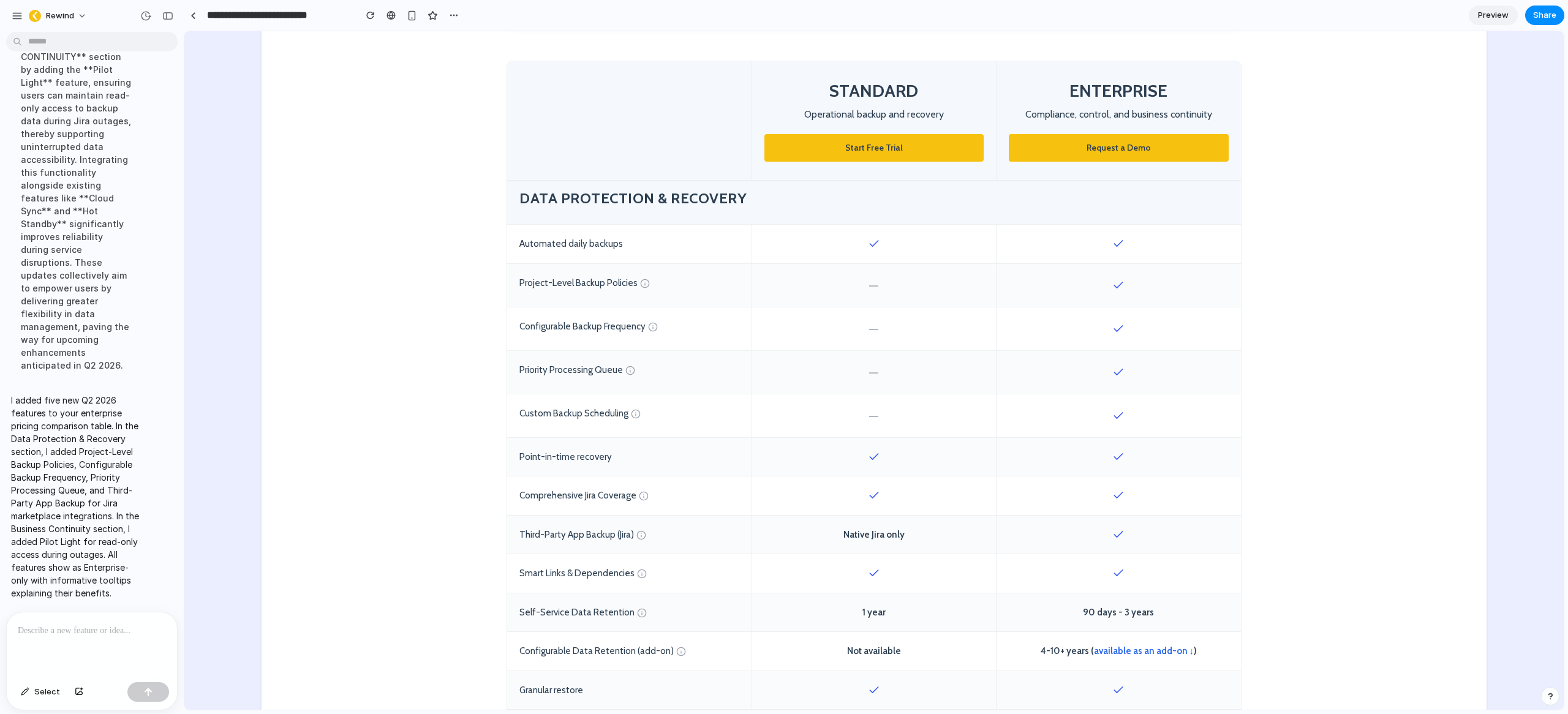
scroll to position [0, 0]
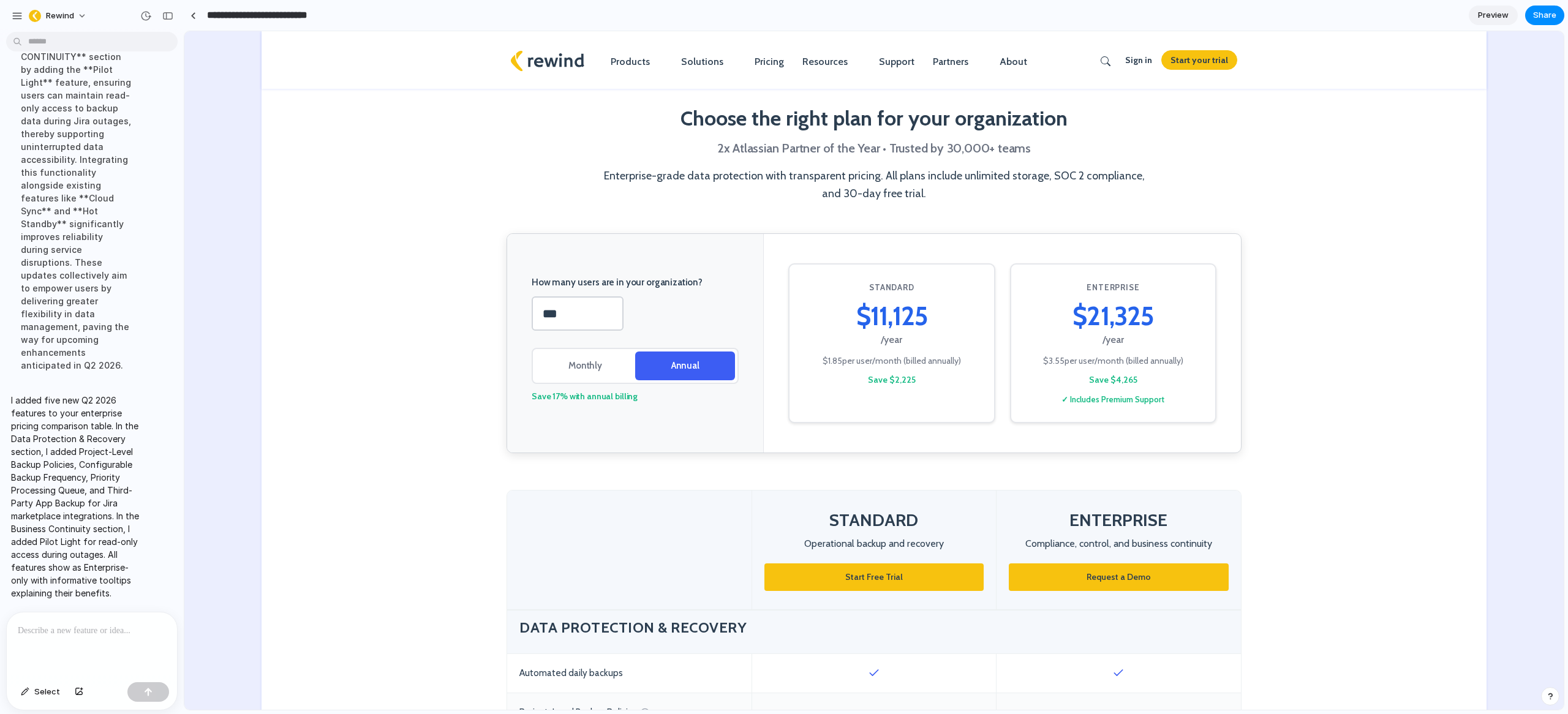
click at [307, 14] on input "**********" at bounding box center [278, 15] width 147 height 22
click at [288, 17] on input "**********" at bounding box center [284, 15] width 159 height 22
click at [303, 15] on input "**********" at bounding box center [284, 15] width 159 height 22
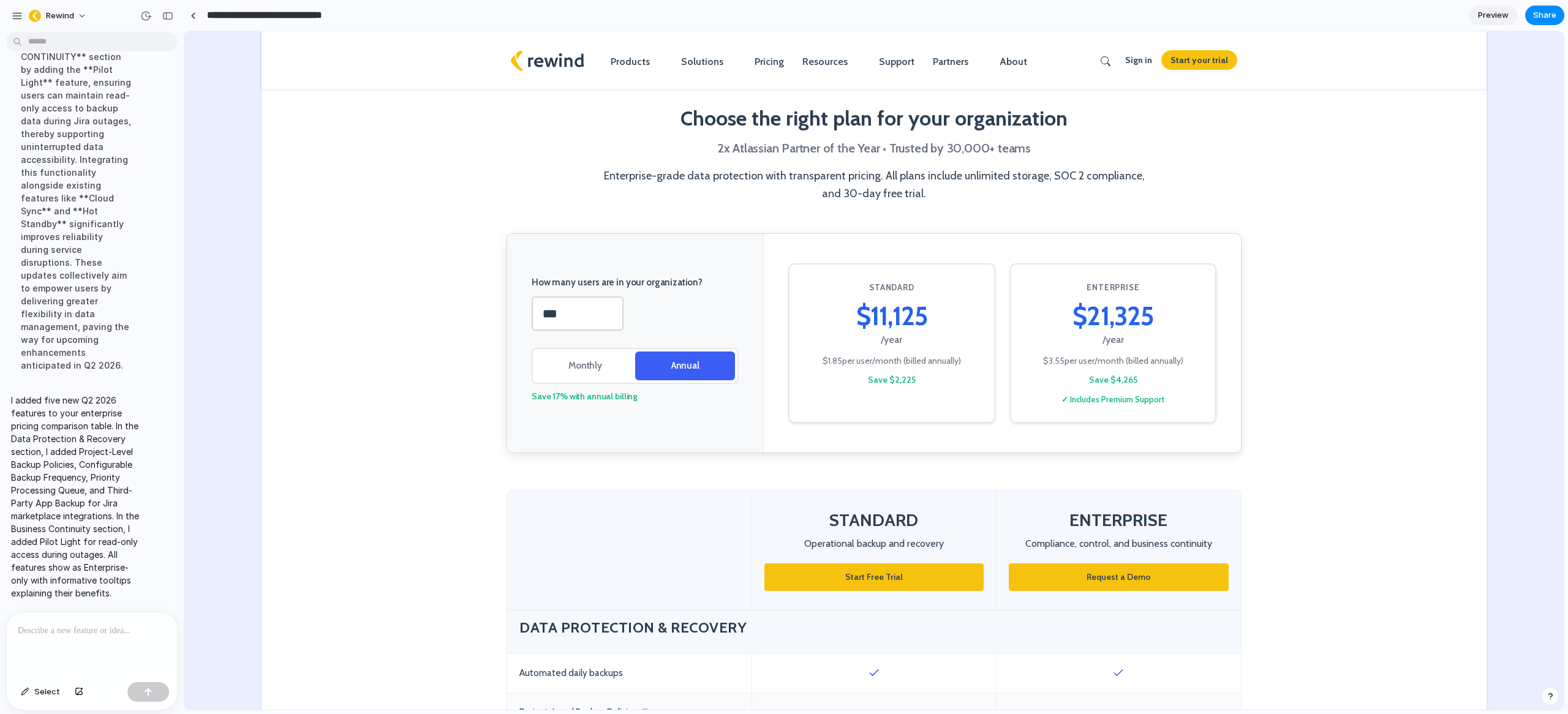
click at [288, 15] on input "**********" at bounding box center [284, 15] width 159 height 22
type input "**********"
click at [1498, 14] on span "Preview" at bounding box center [1493, 15] width 30 height 12
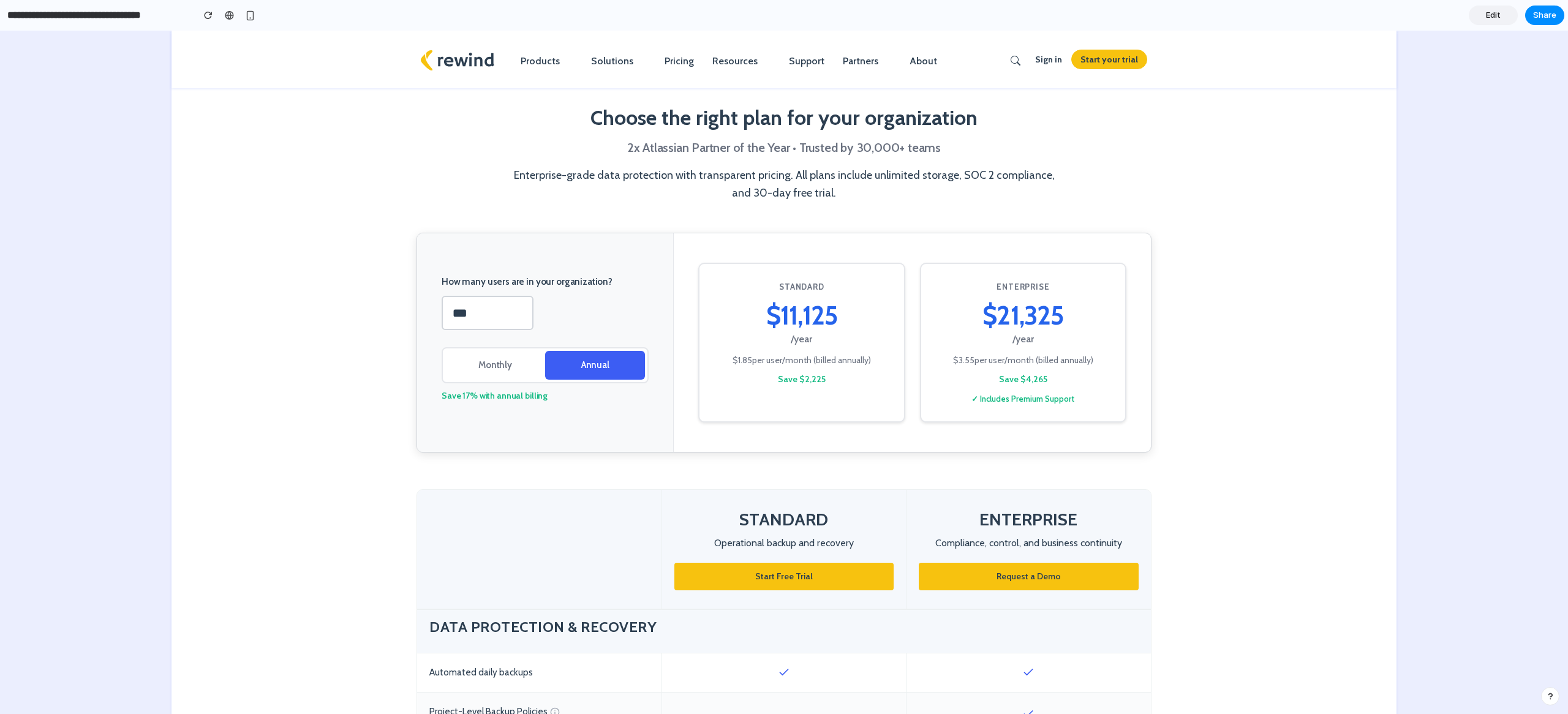
click at [1494, 14] on span "Edit" at bounding box center [1493, 15] width 15 height 12
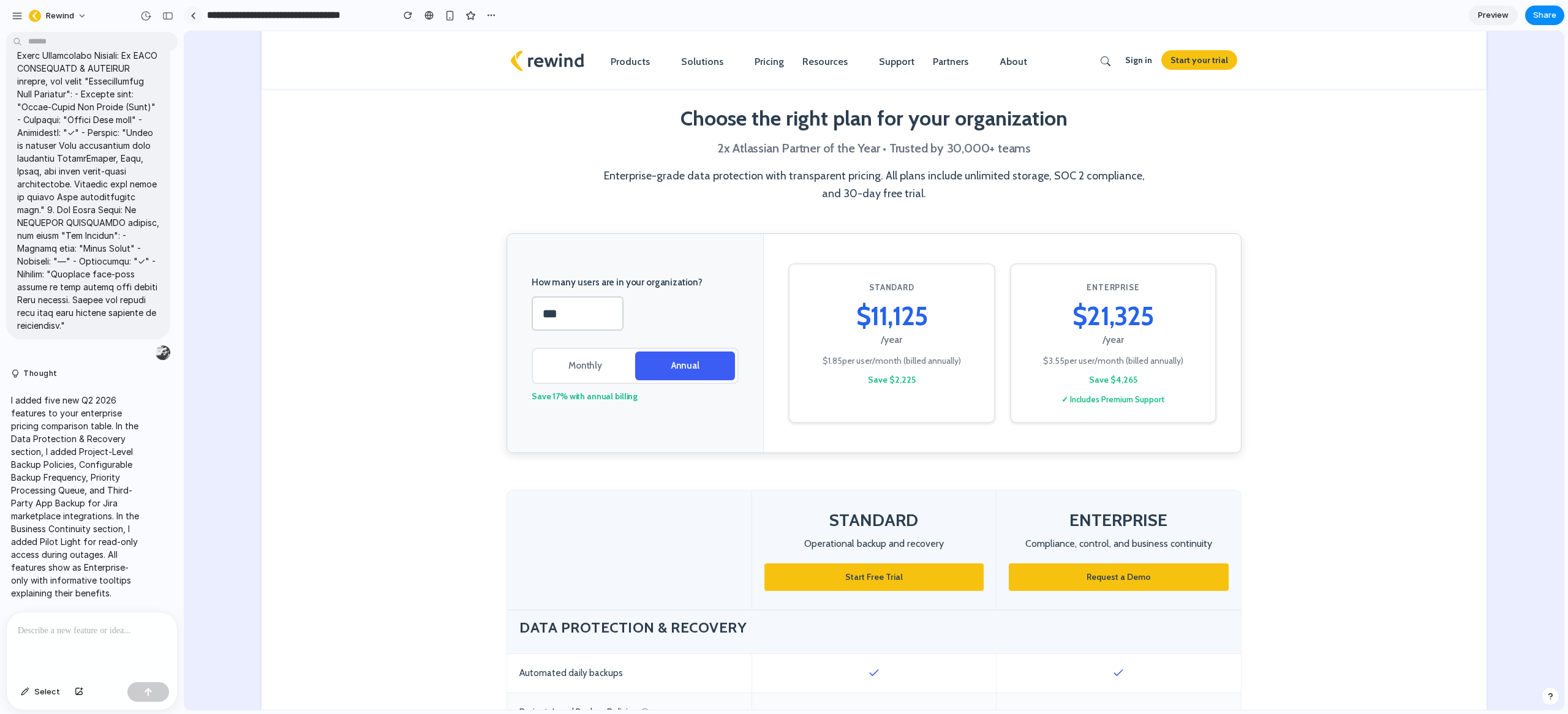
click at [196, 14] on link at bounding box center [193, 15] width 19 height 19
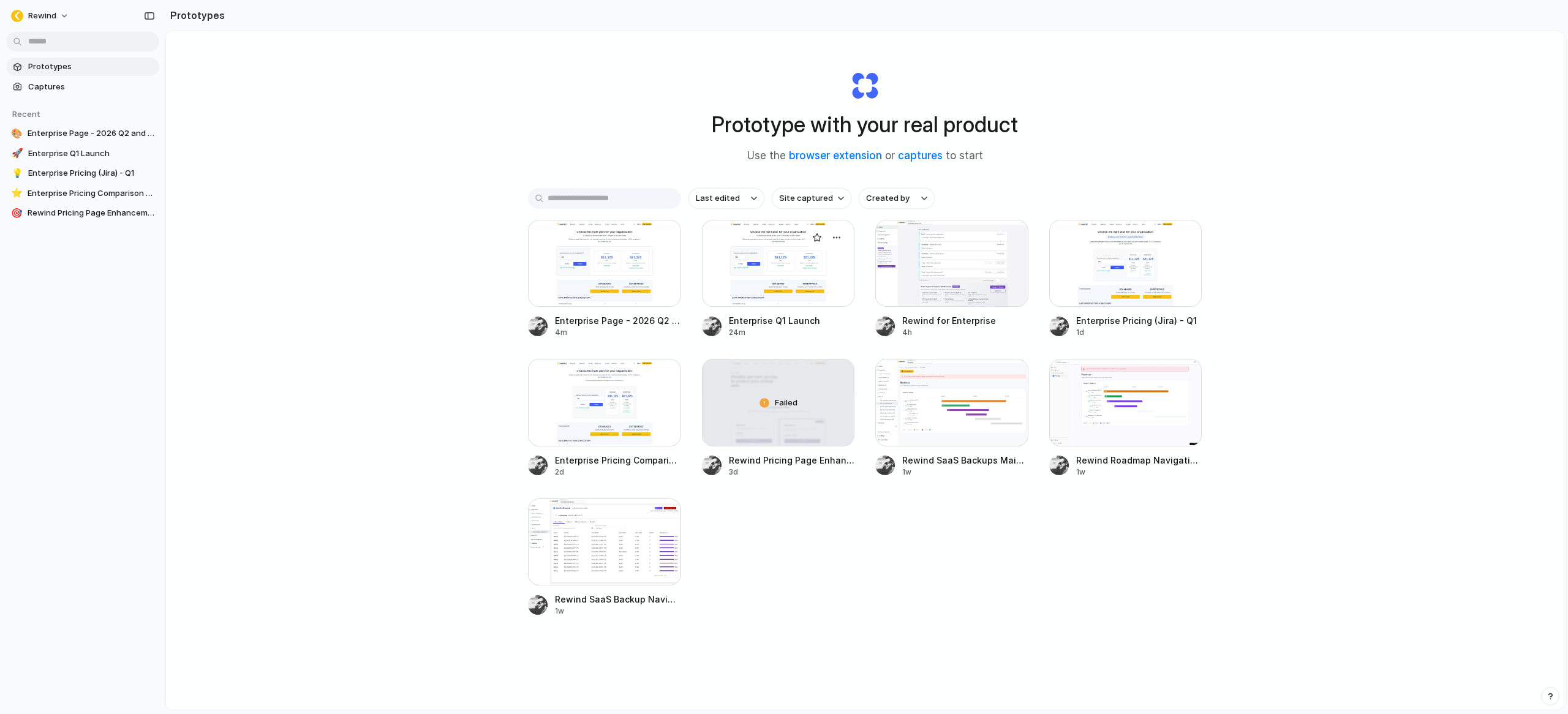
click at [784, 259] on div at bounding box center [779, 263] width 153 height 87
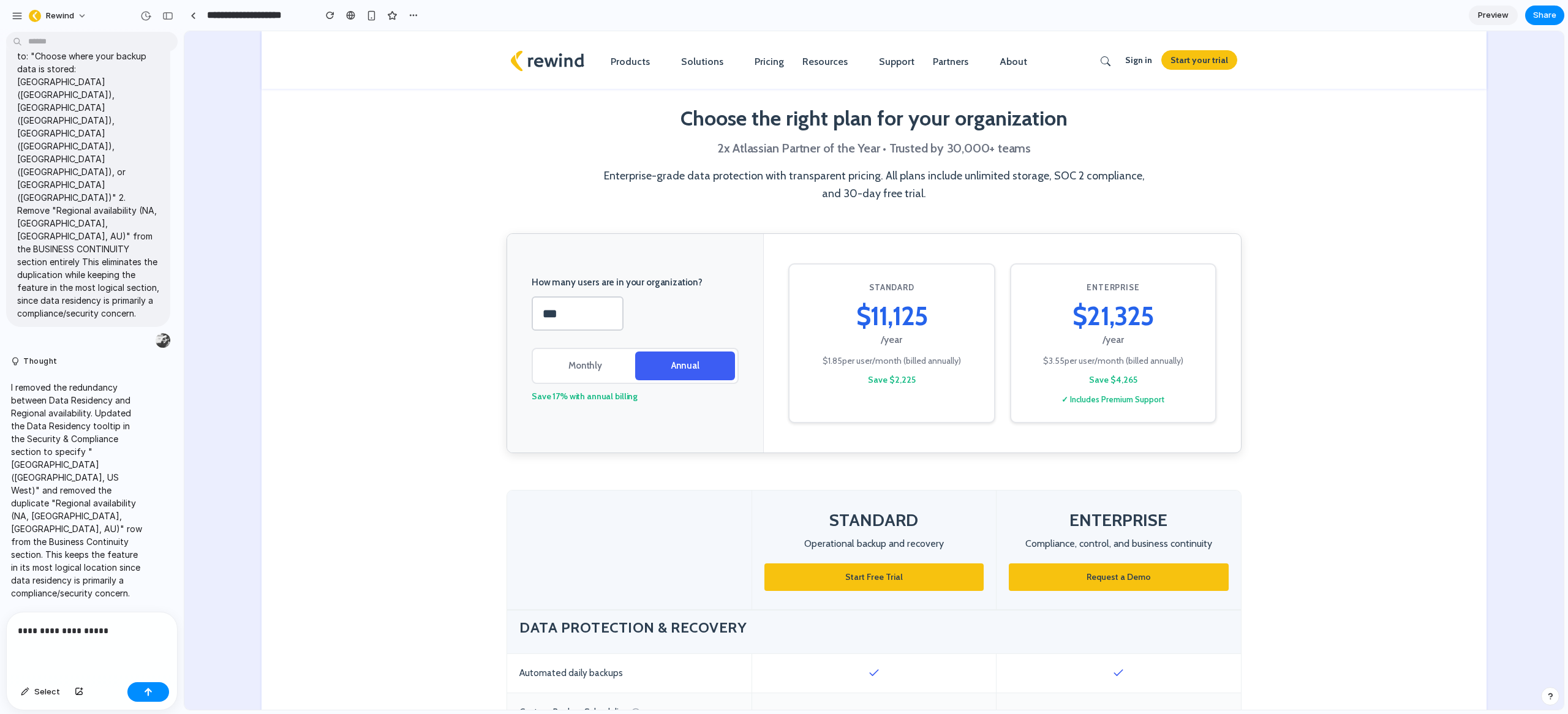
drag, startPoint x: 1491, startPoint y: 17, endPoint x: 1396, endPoint y: 2, distance: 96.2
click at [1488, 17] on span "Preview" at bounding box center [1493, 15] width 30 height 12
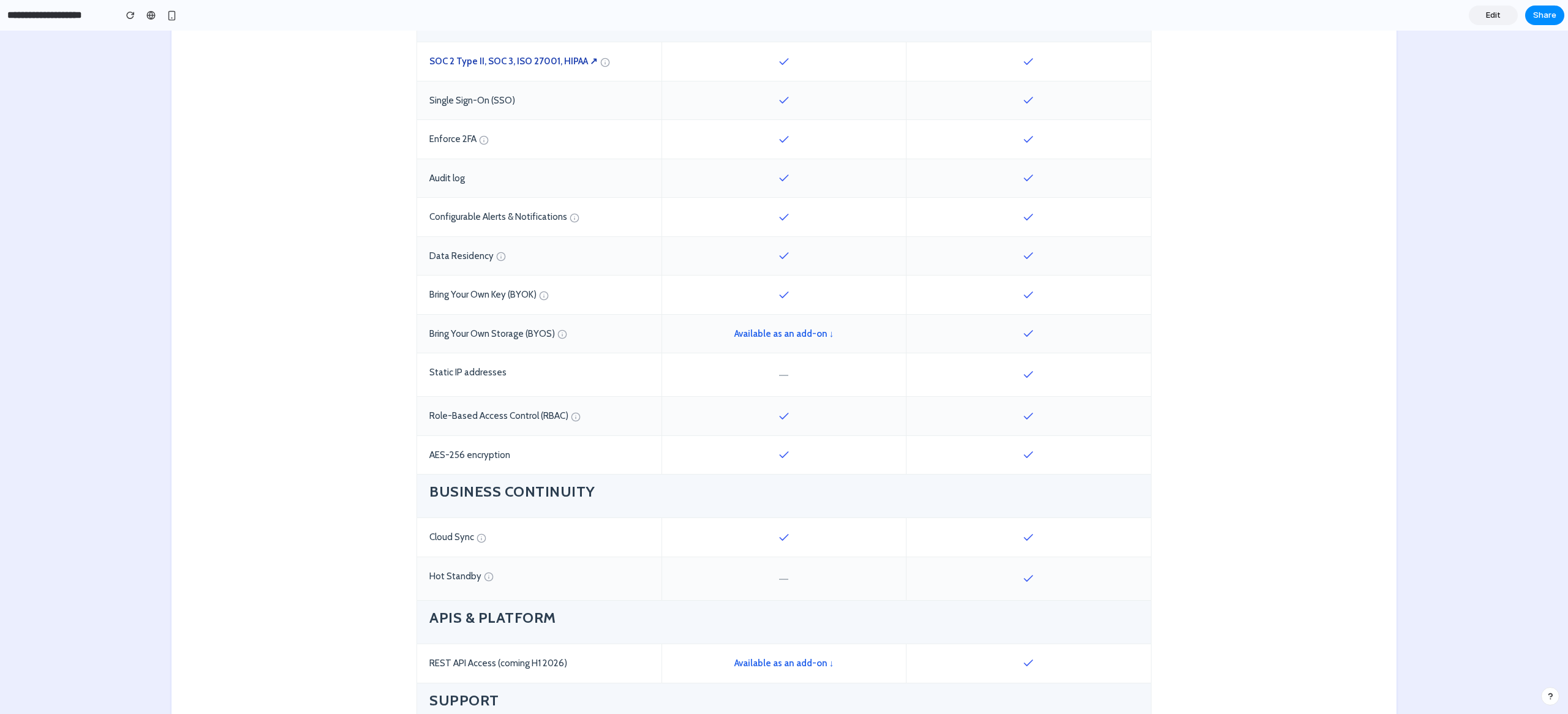
scroll to position [1090, 0]
drag, startPoint x: 1495, startPoint y: 16, endPoint x: 1296, endPoint y: 0, distance: 199.6
click at [1495, 16] on span "Edit" at bounding box center [1493, 15] width 15 height 12
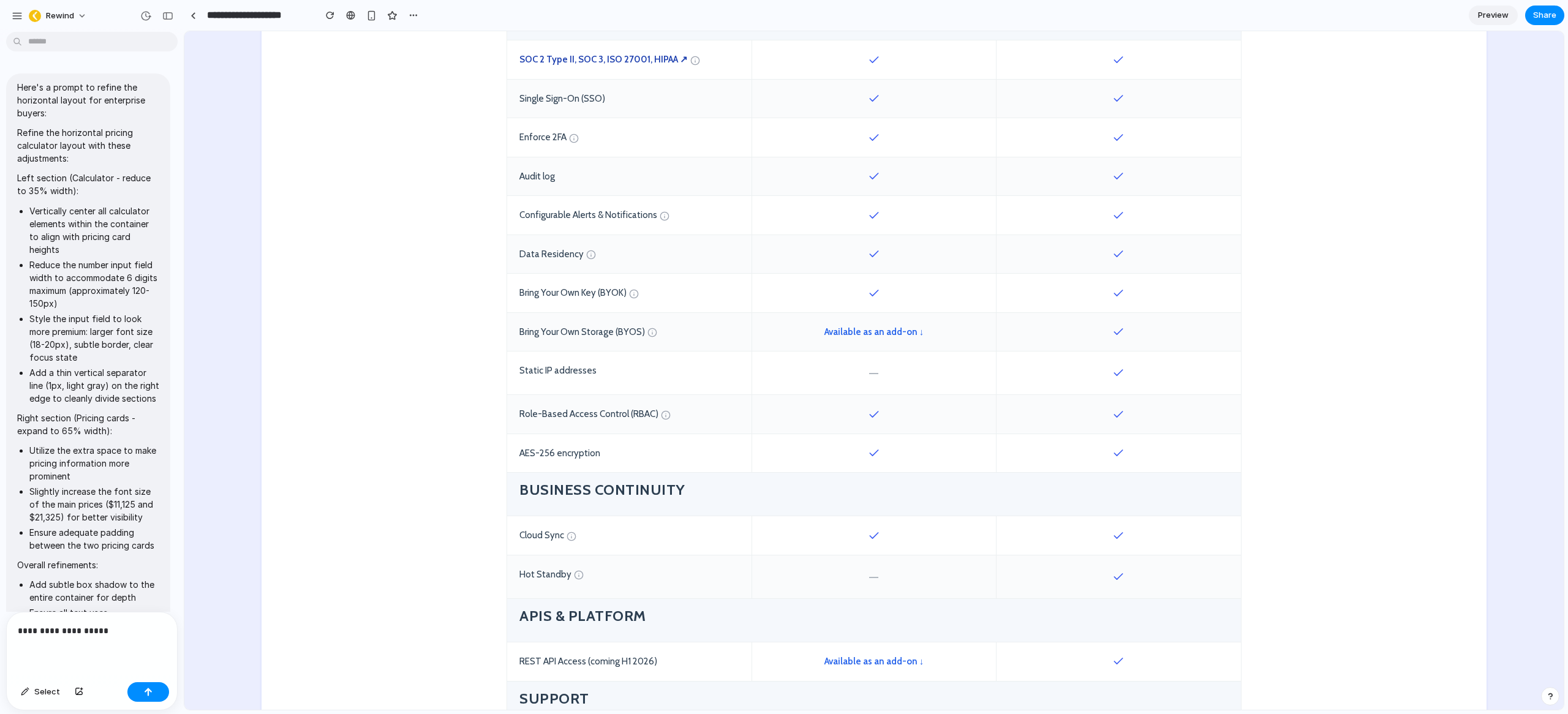
scroll to position [9325, 0]
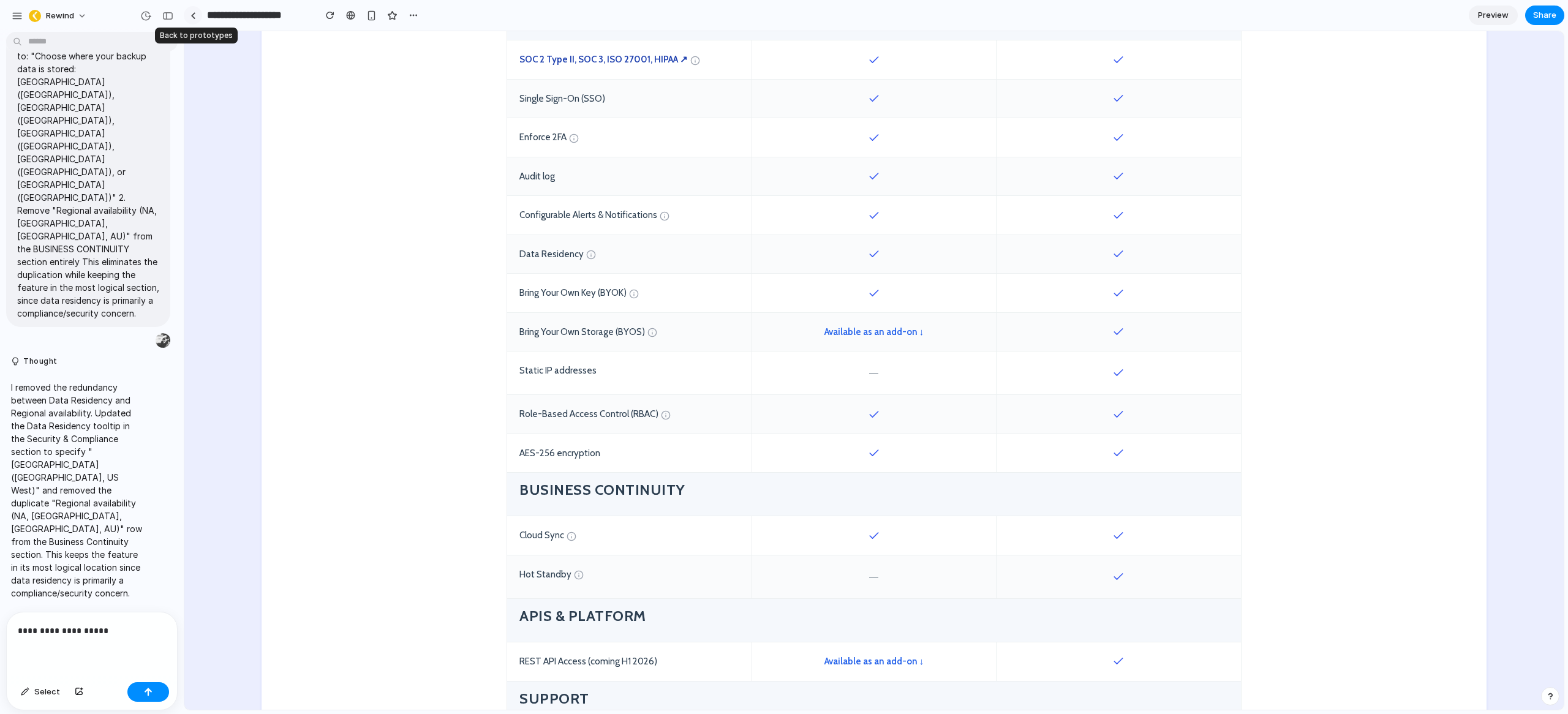
click at [191, 18] on div at bounding box center [193, 16] width 6 height 7
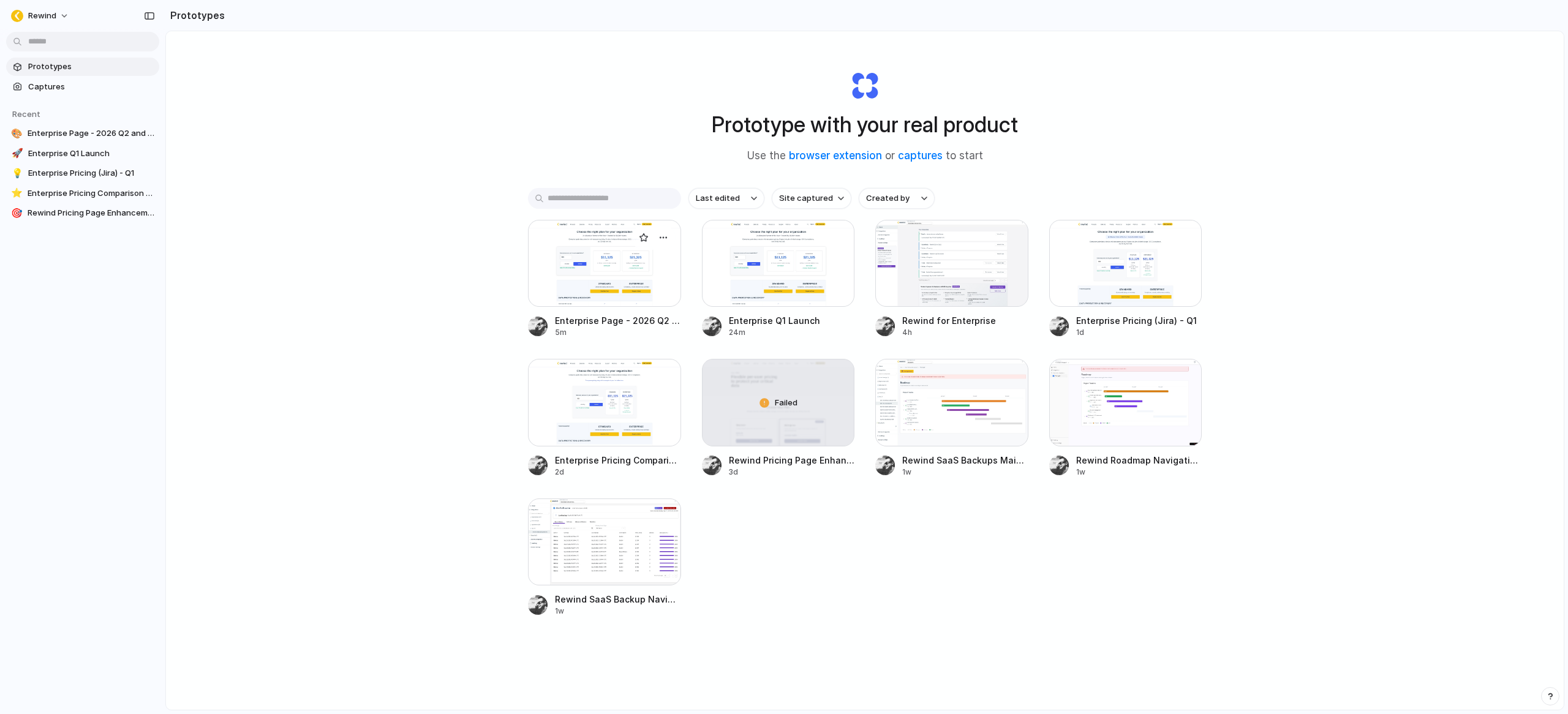
click at [612, 261] on div at bounding box center [605, 263] width 153 height 87
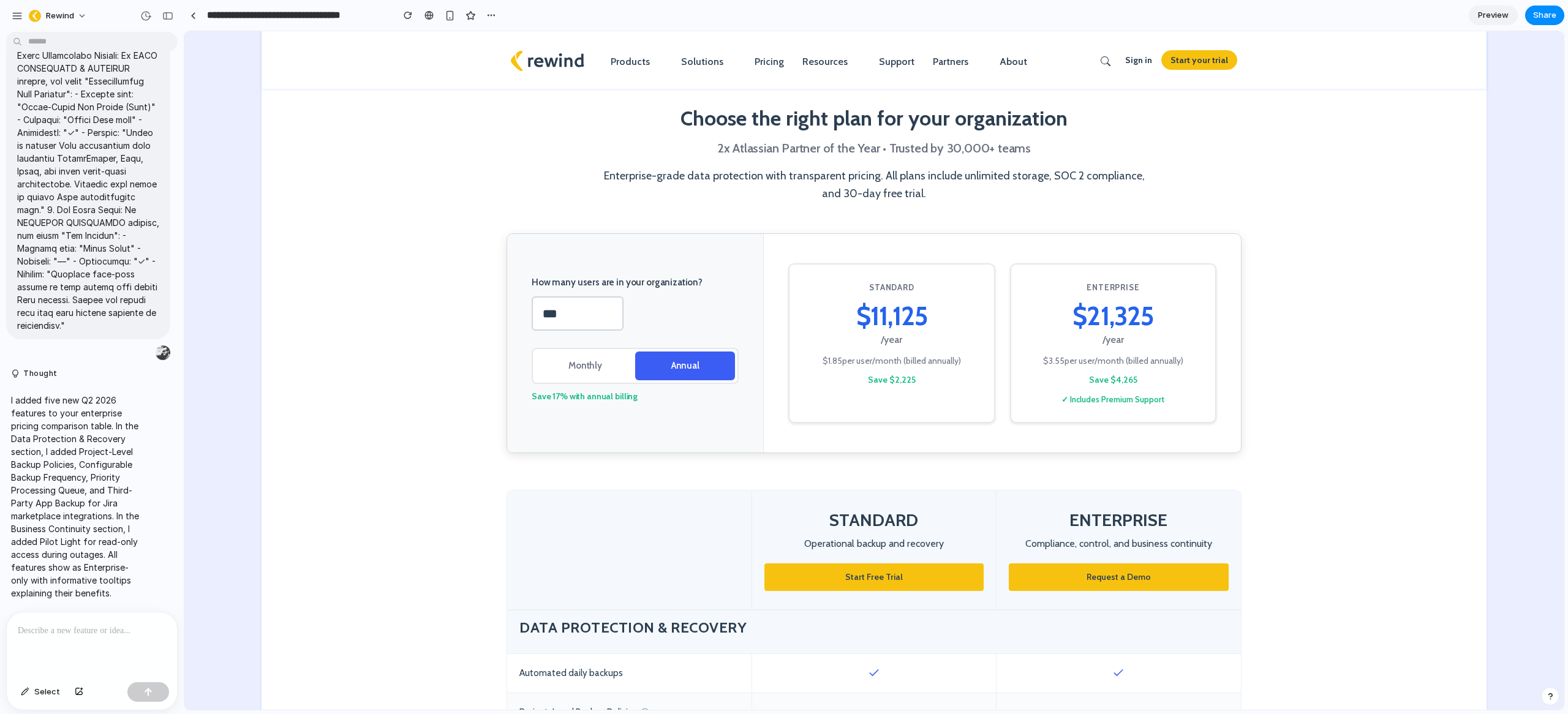
click at [1493, 15] on span "Preview" at bounding box center [1493, 15] width 30 height 12
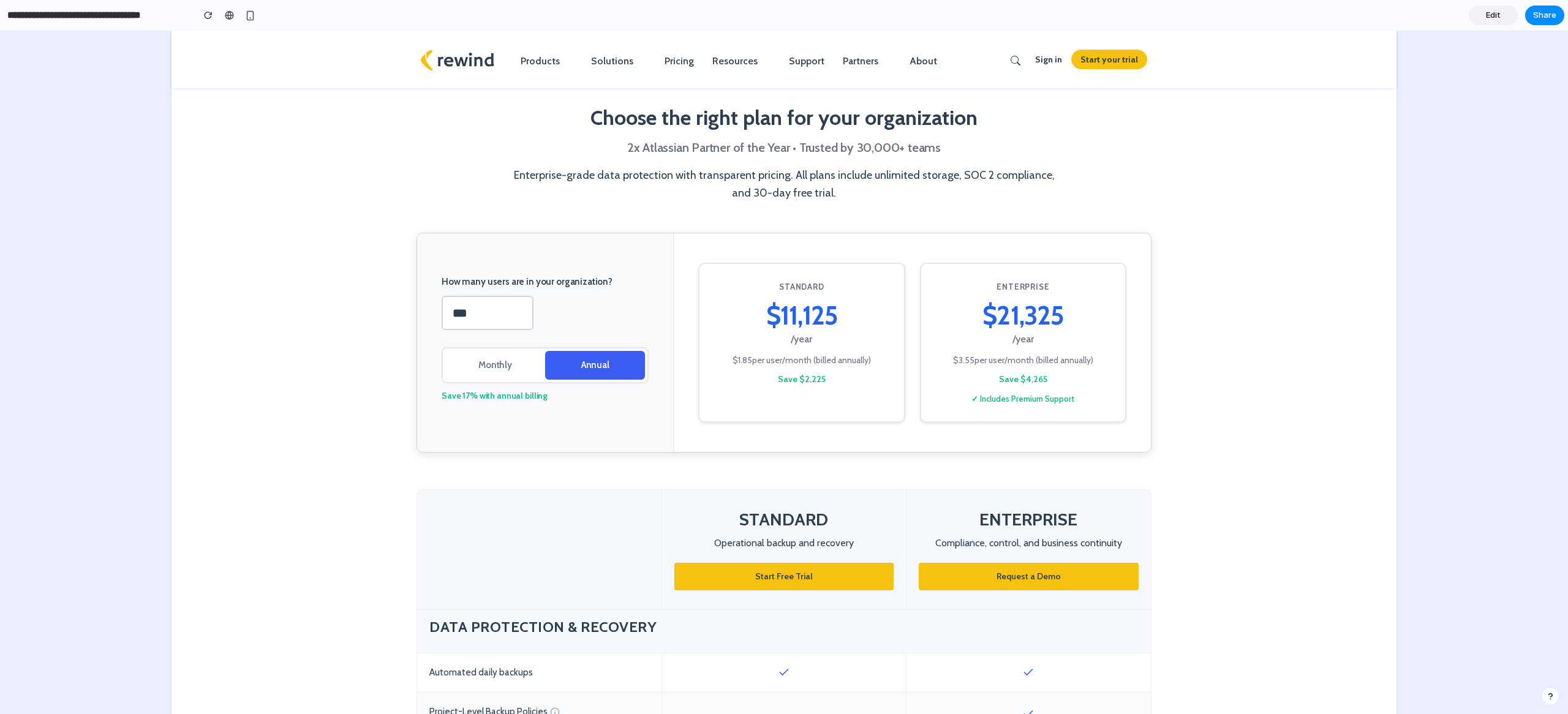
click at [1245, 339] on section "How many users are in your organization? *** Monthly Annual Save 17% with annua…" at bounding box center [784, 361] width 1225 height 257
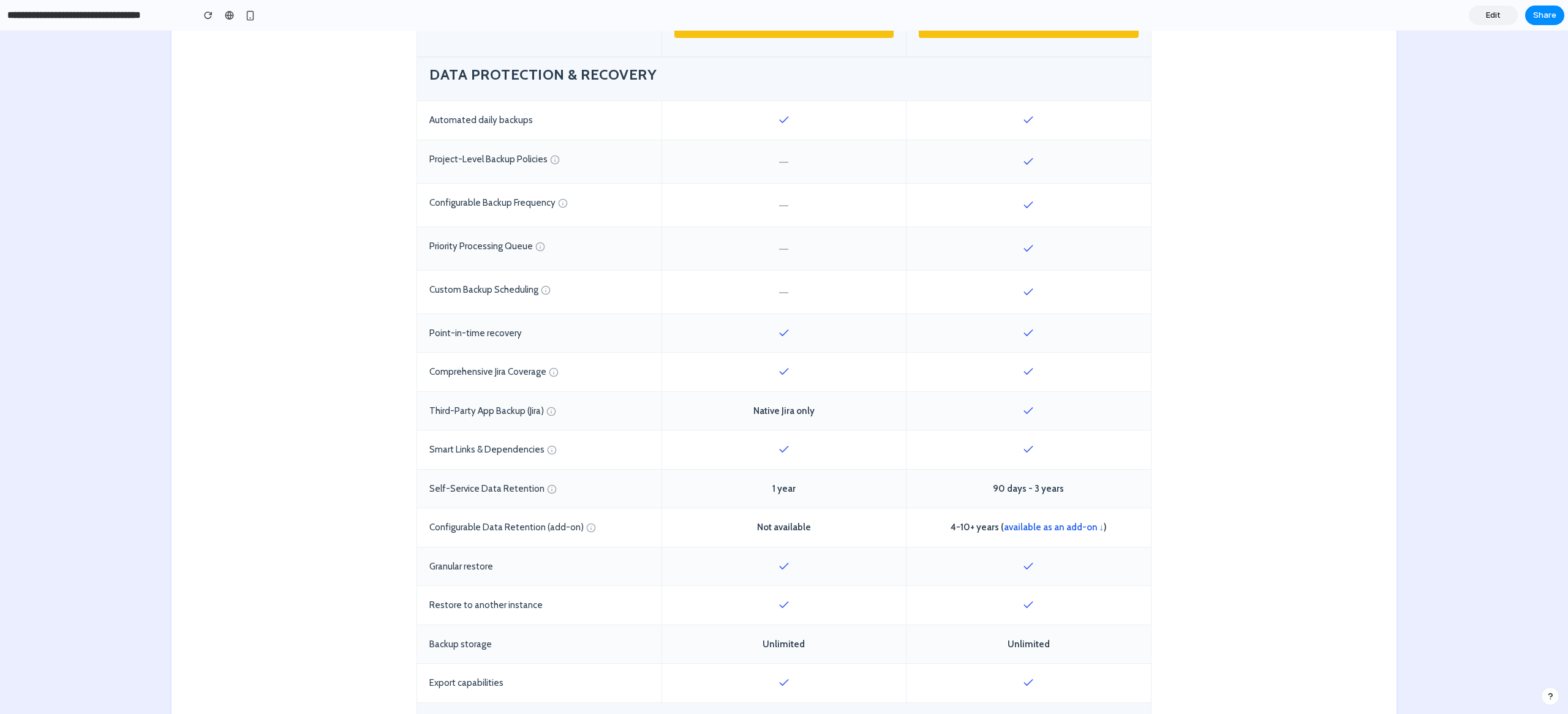
scroll to position [563, 0]
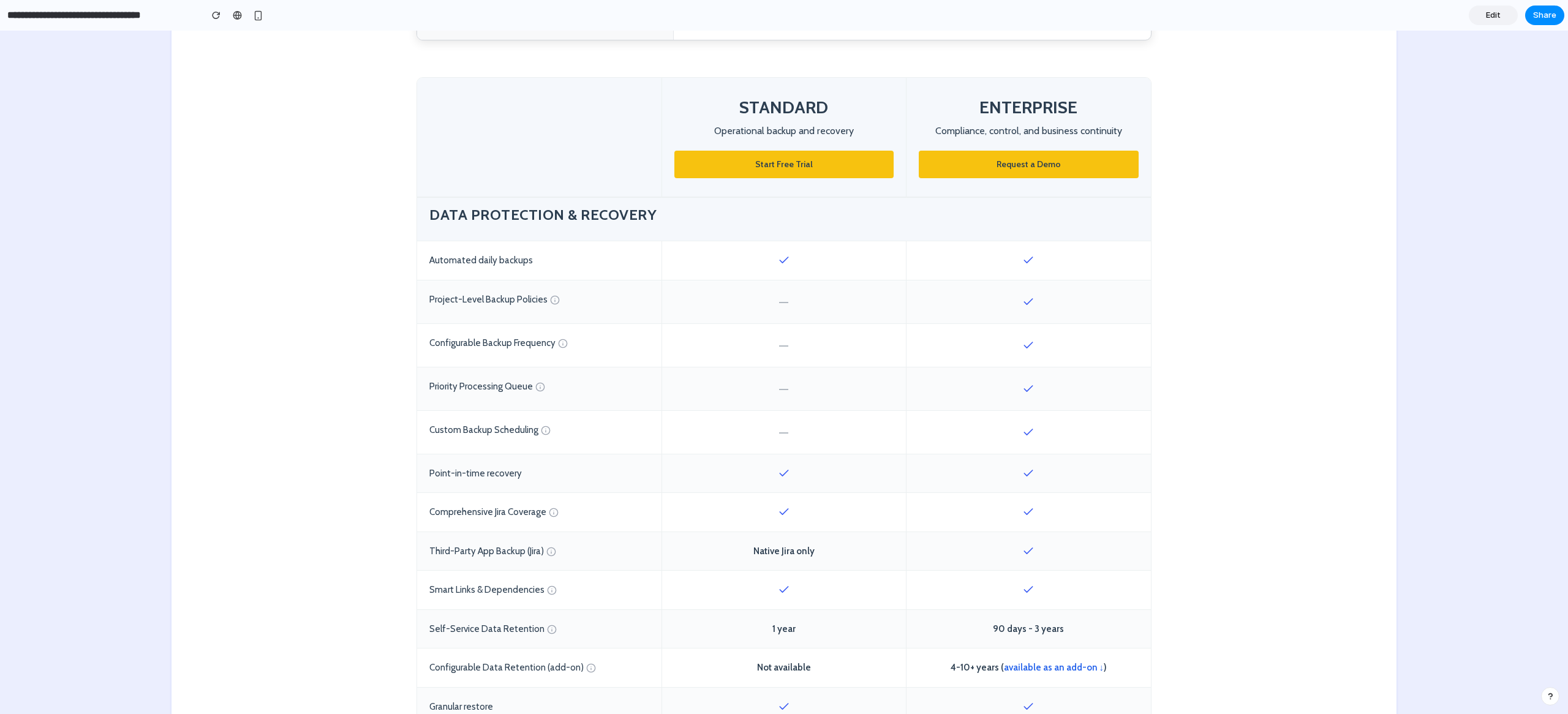
scroll to position [447, 0]
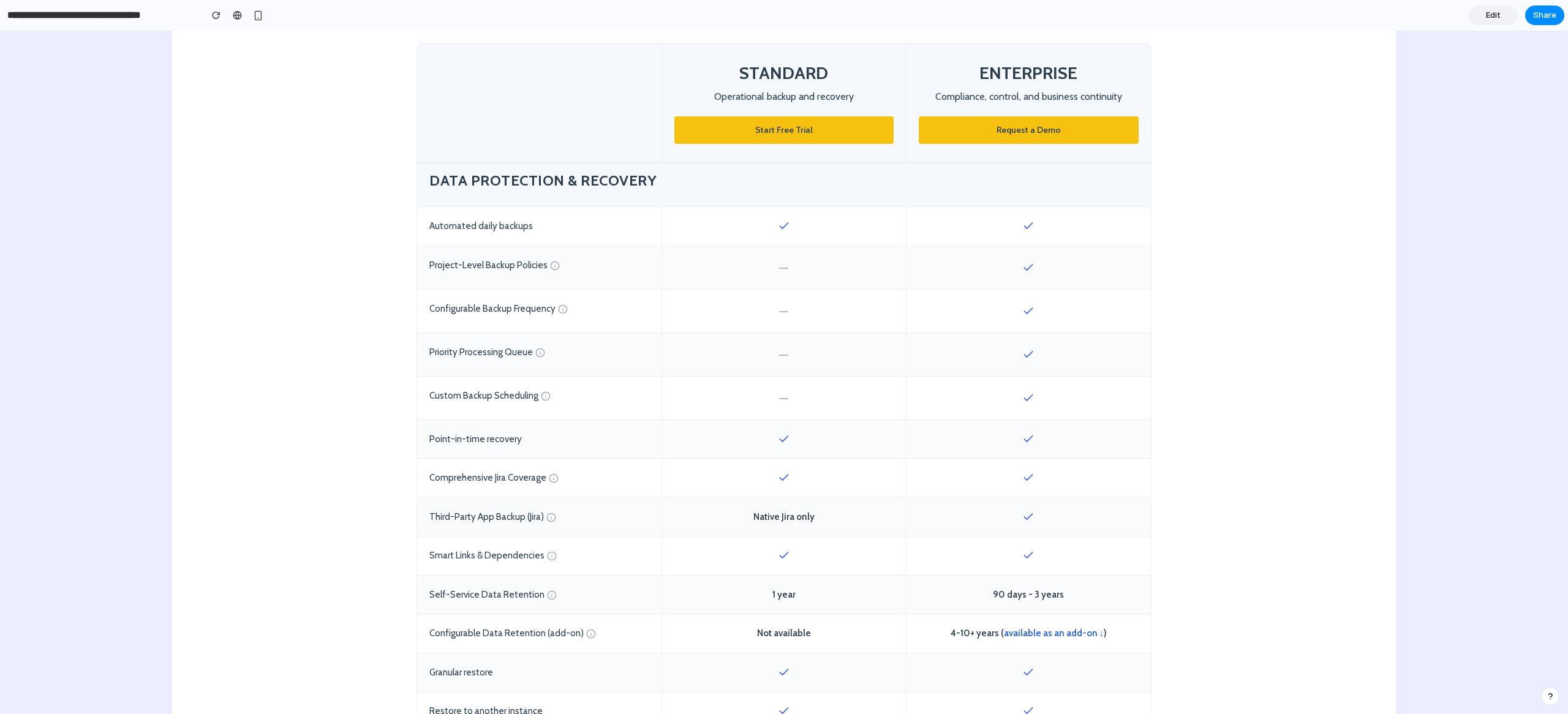
click at [1495, 19] on span "Edit" at bounding box center [1493, 15] width 15 height 12
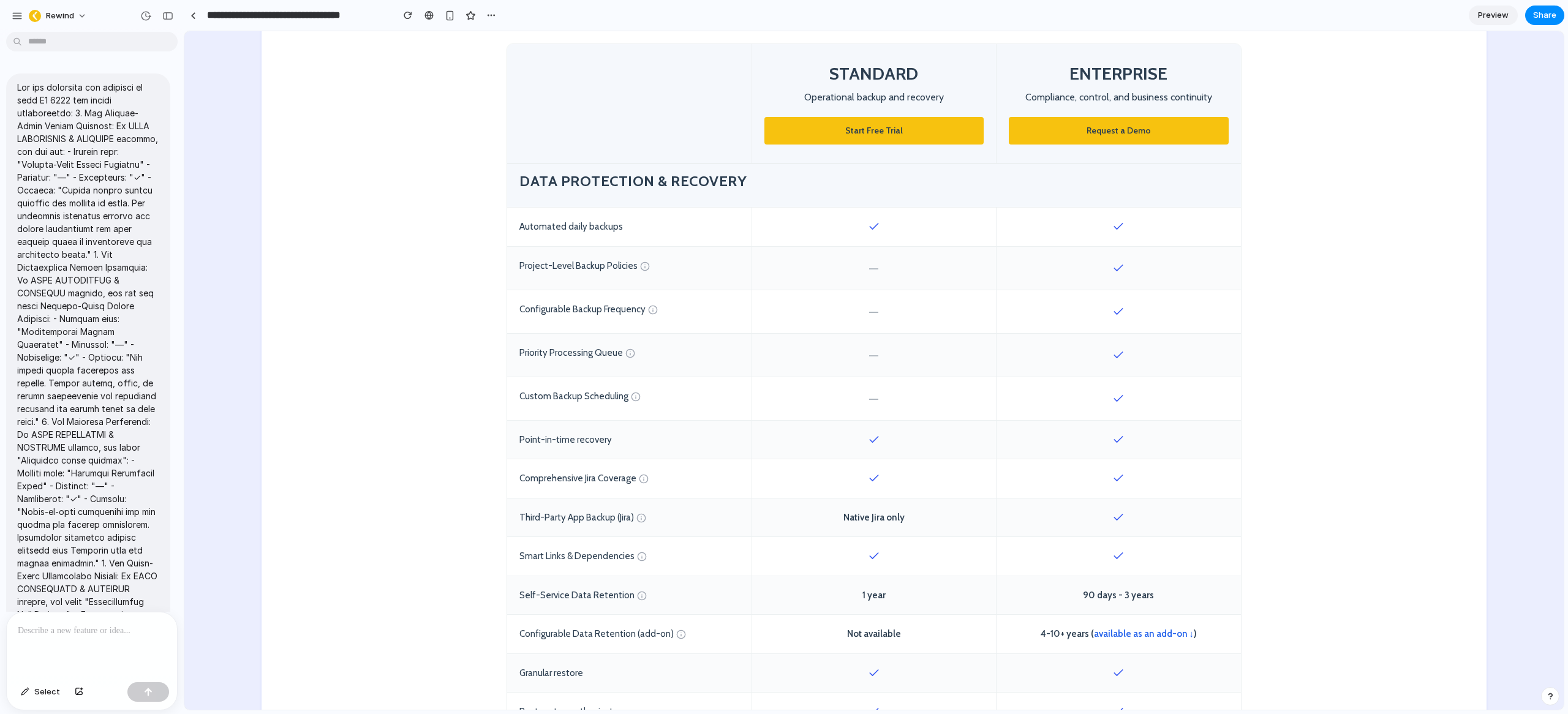
scroll to position [552, 0]
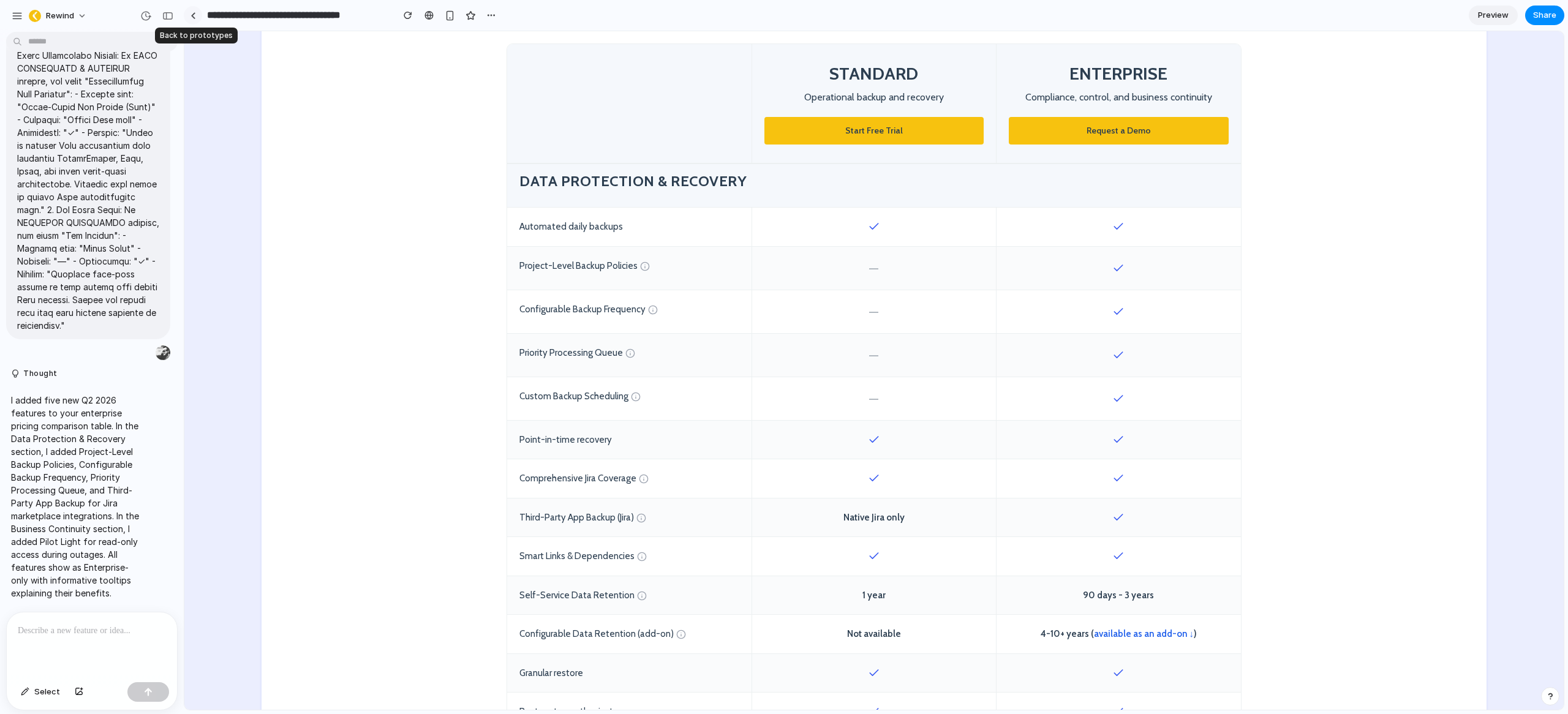
click at [193, 16] on div at bounding box center [193, 16] width 6 height 7
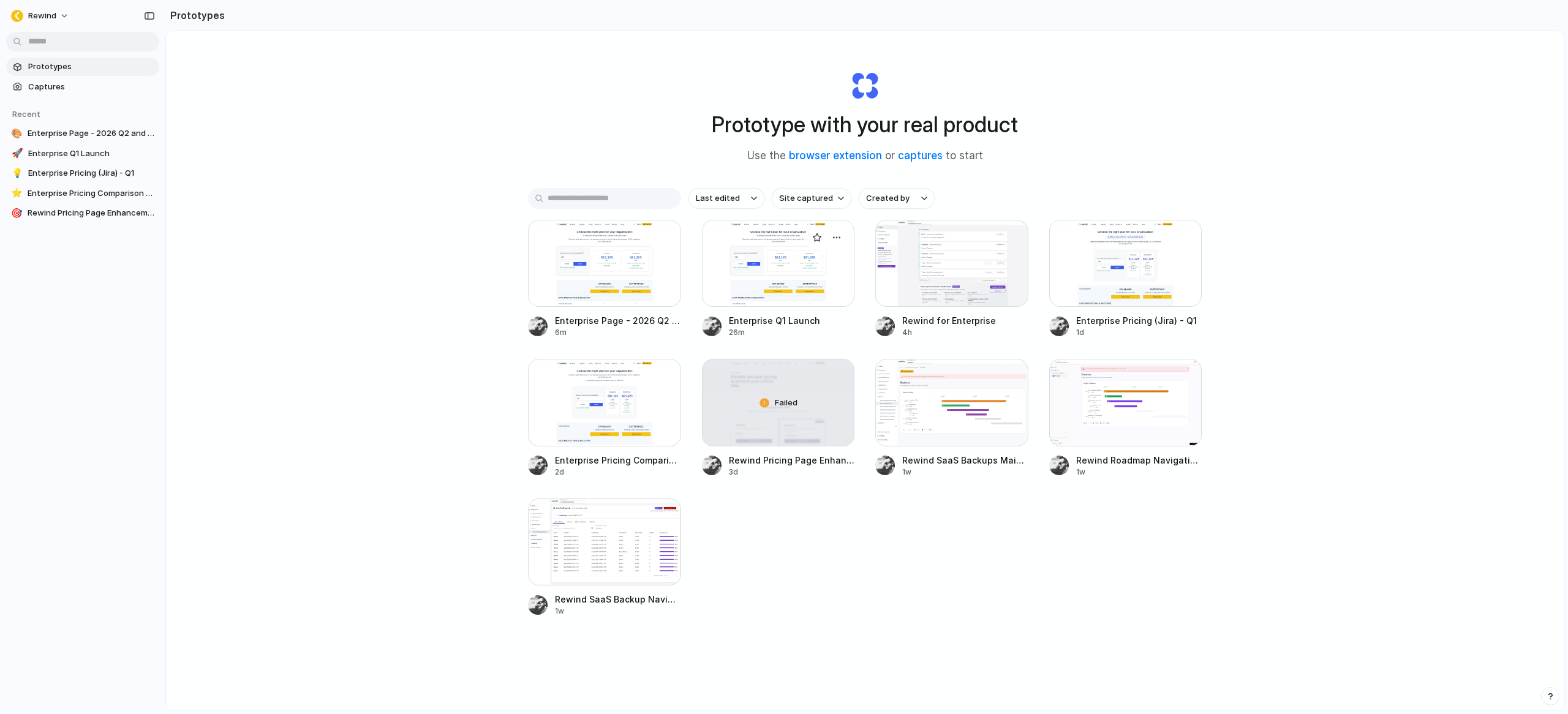
click at [829, 261] on div at bounding box center [779, 263] width 153 height 87
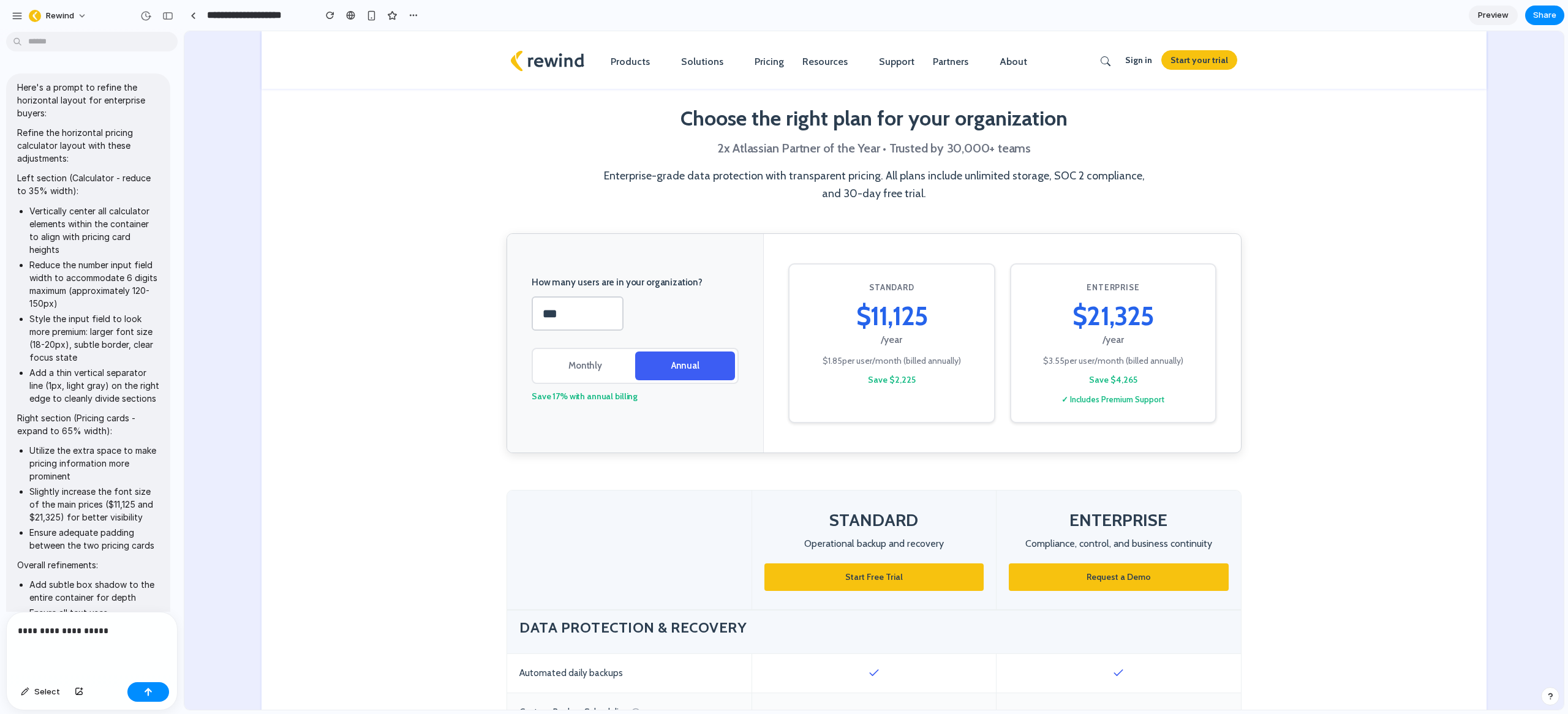
scroll to position [9325, 0]
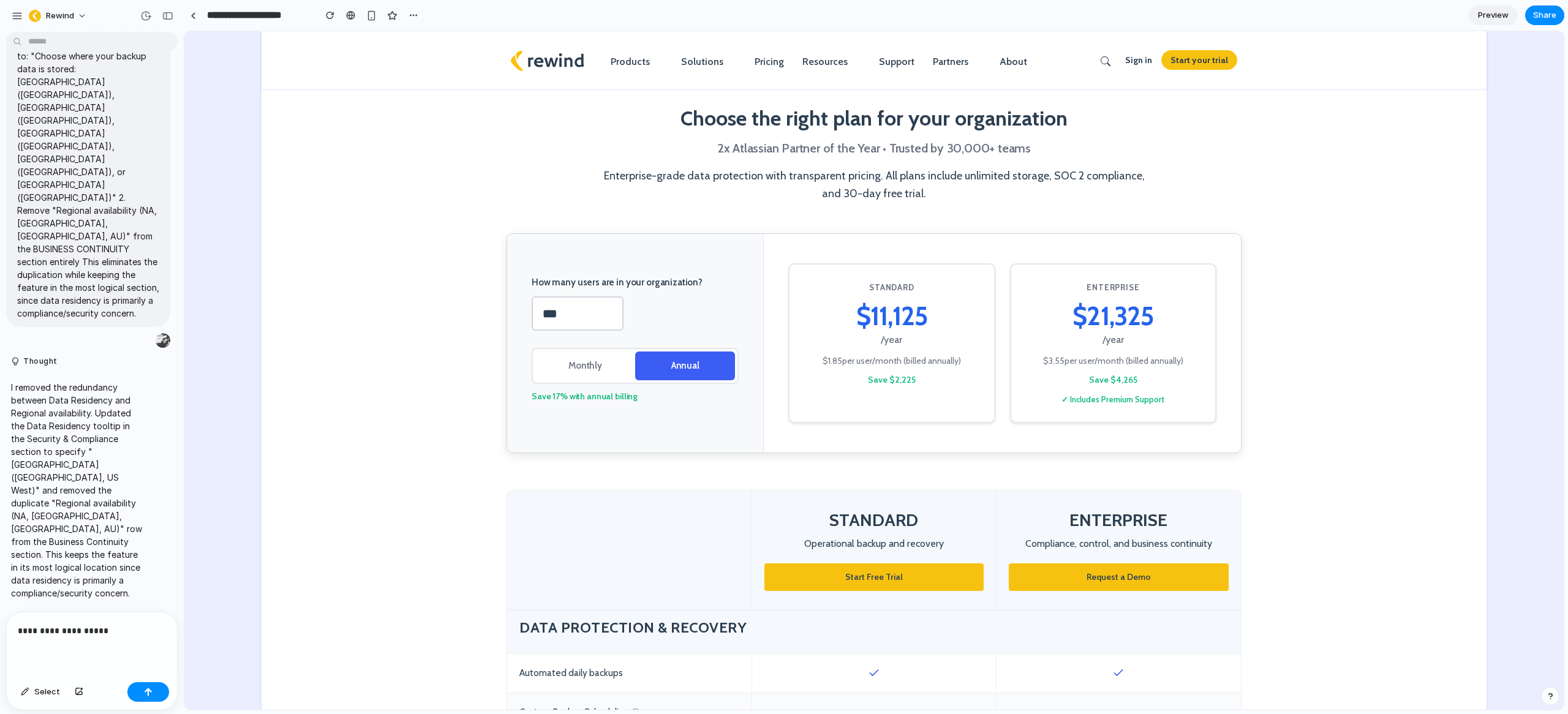
click at [1501, 16] on span "Preview" at bounding box center [1493, 15] width 30 height 12
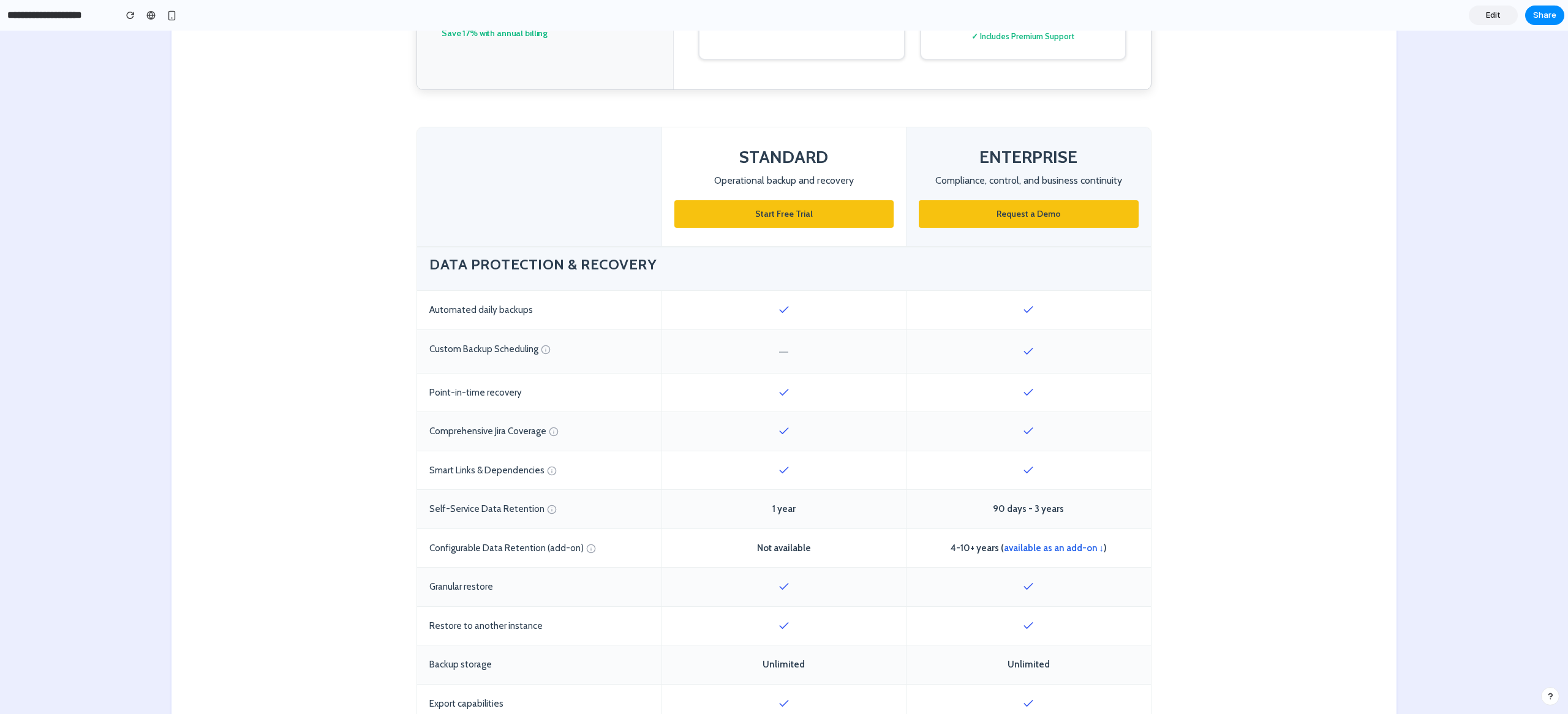
scroll to position [382, 0]
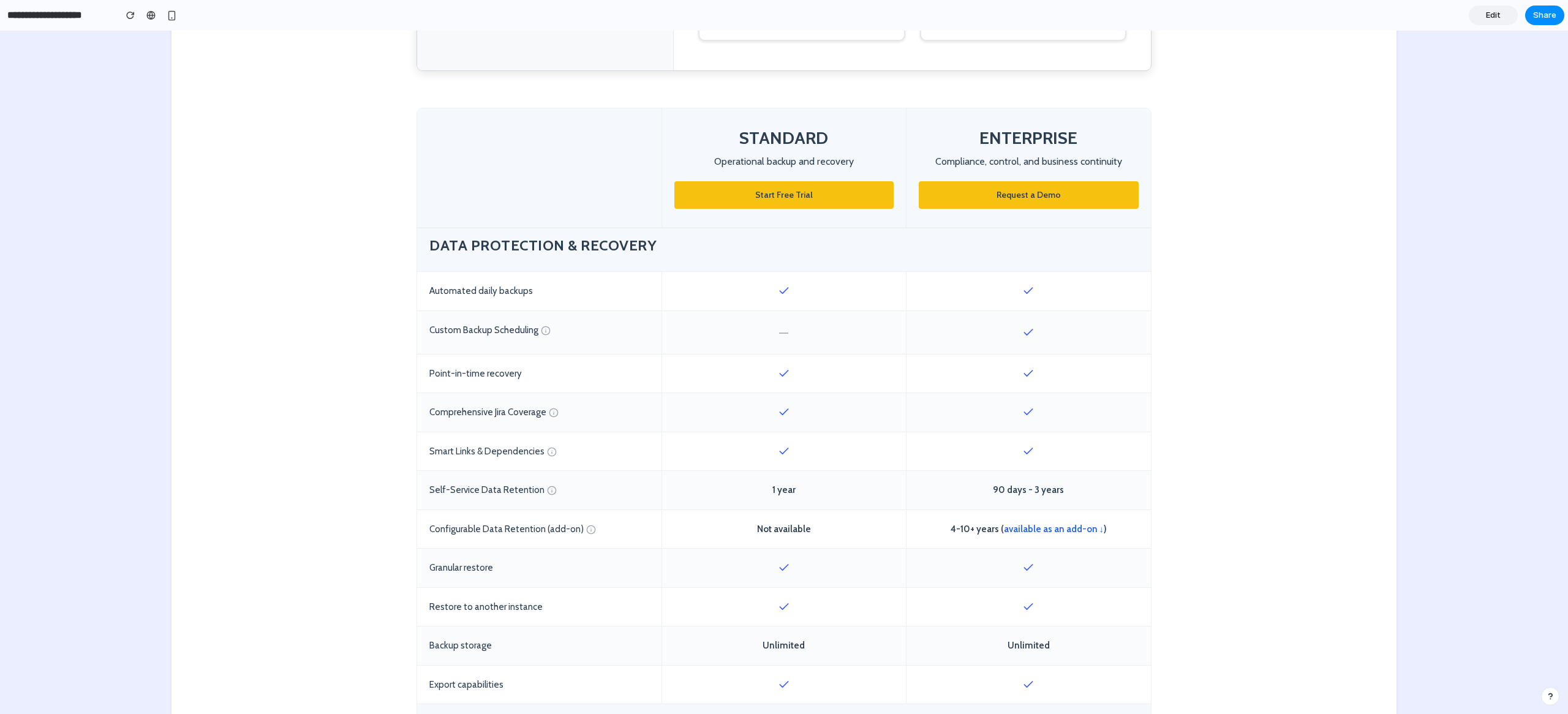
click at [1488, 12] on span "Edit" at bounding box center [1493, 15] width 15 height 12
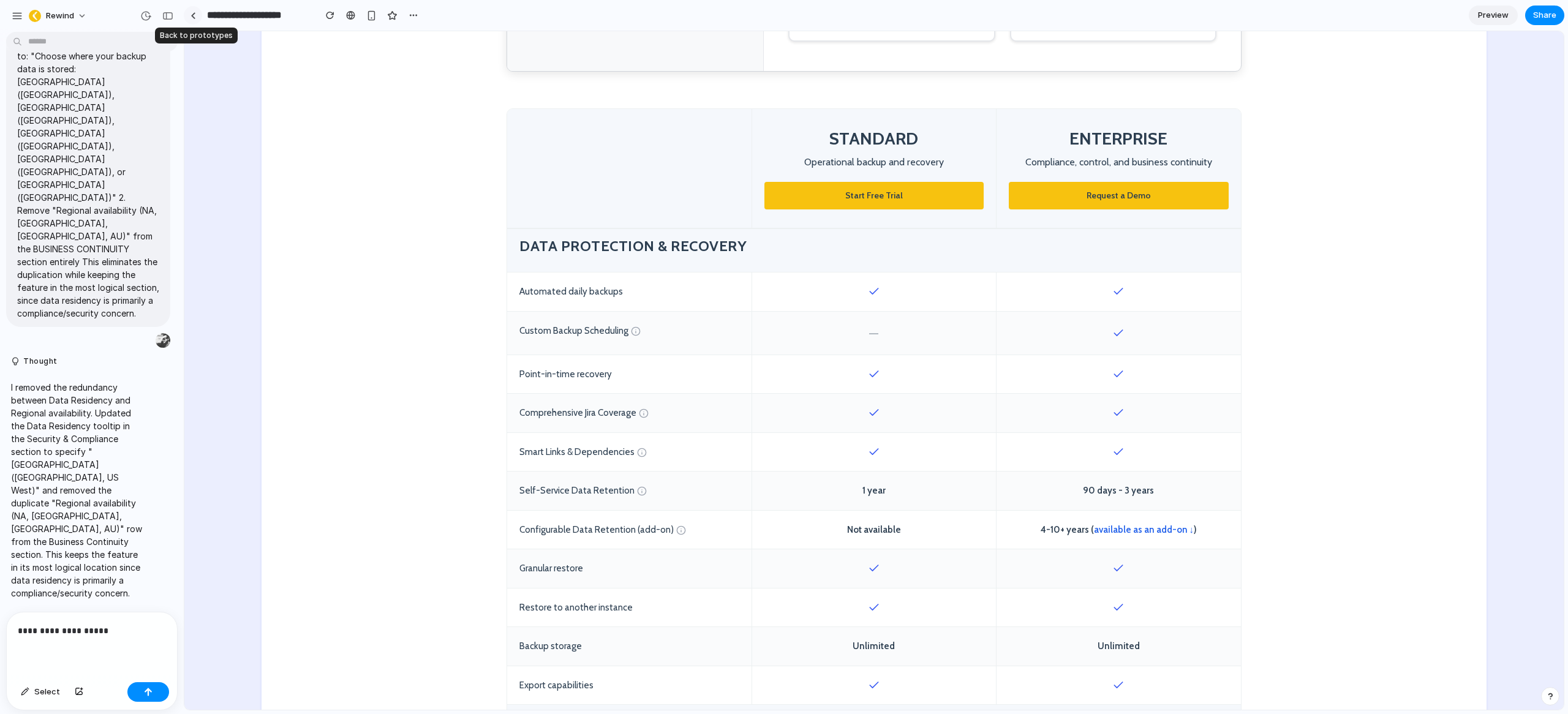
click at [196, 11] on link at bounding box center [193, 15] width 19 height 19
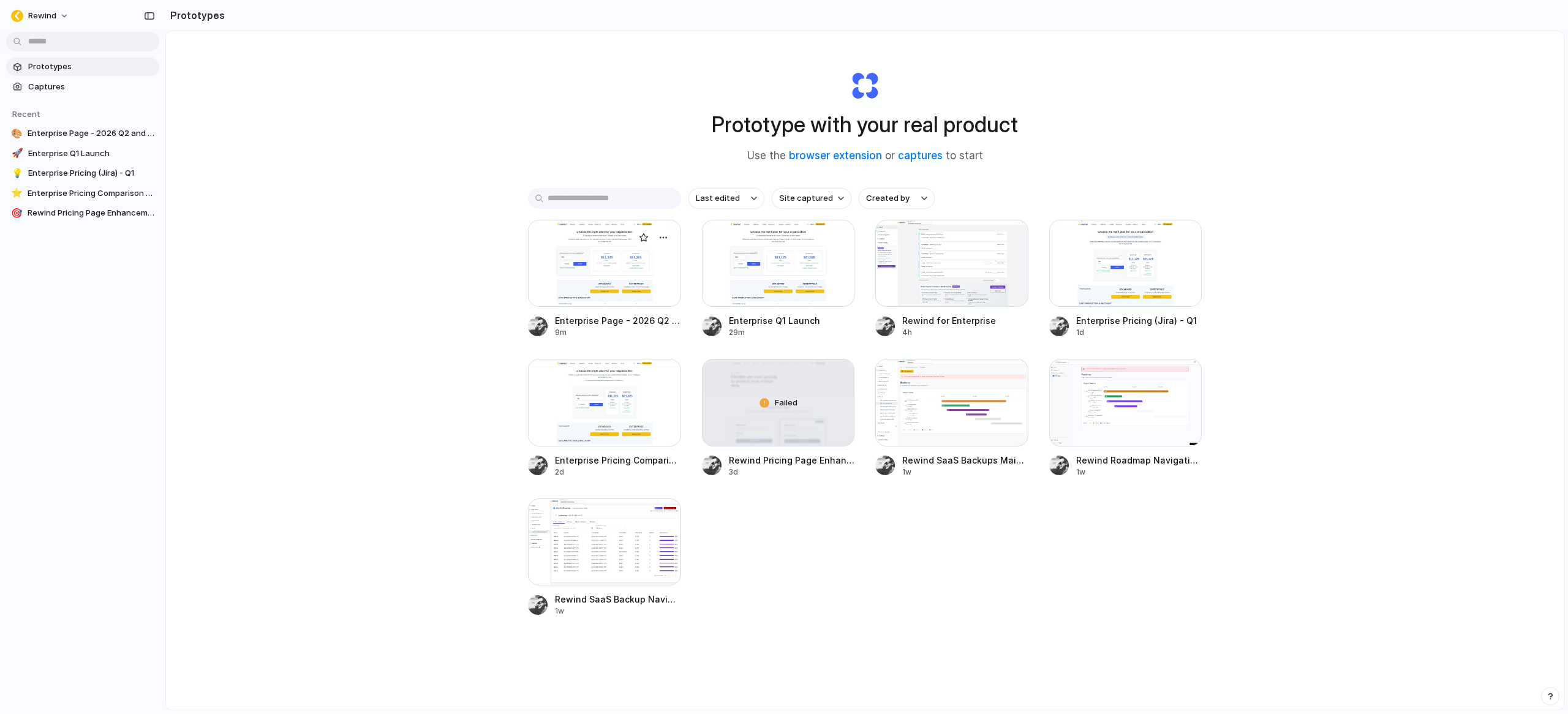
click at [595, 259] on div at bounding box center [605, 263] width 153 height 87
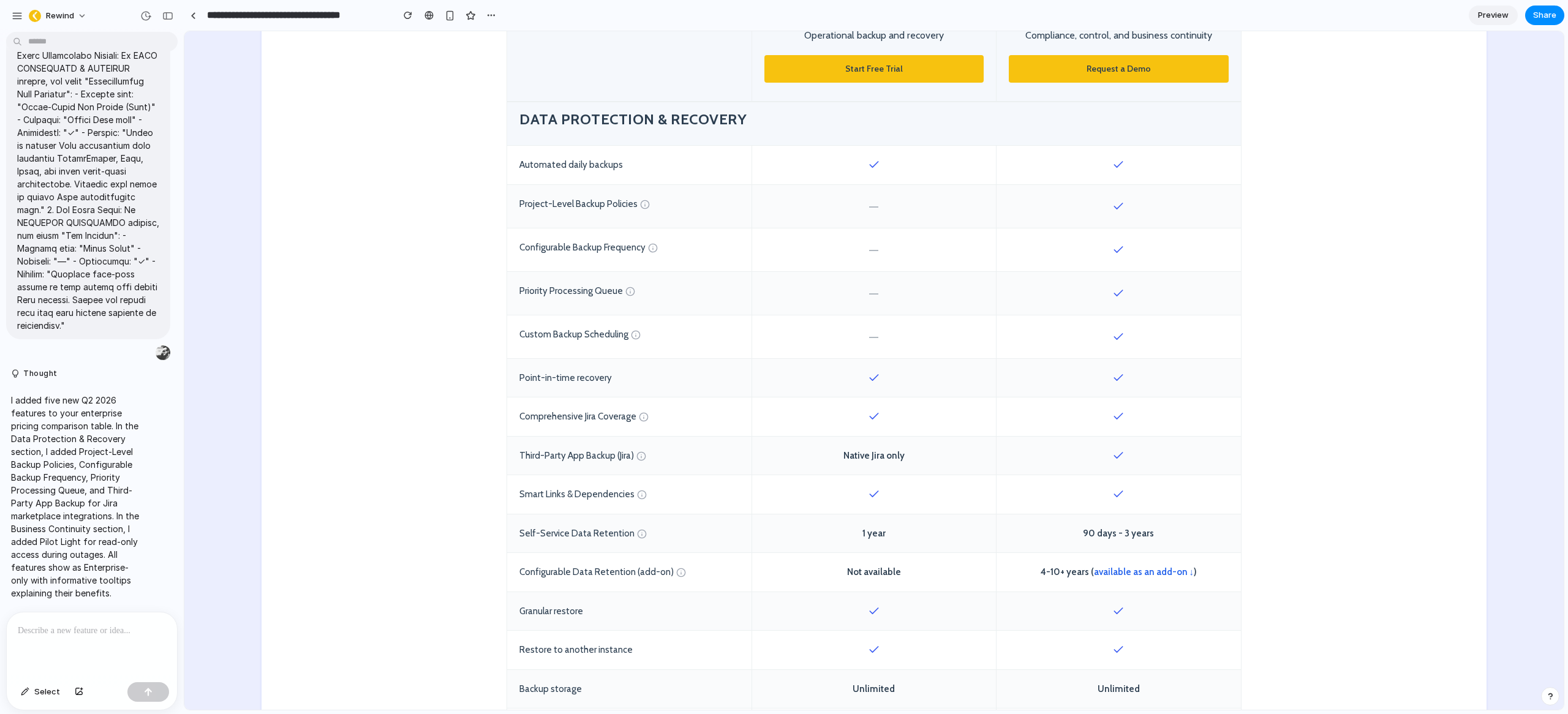
scroll to position [566, 0]
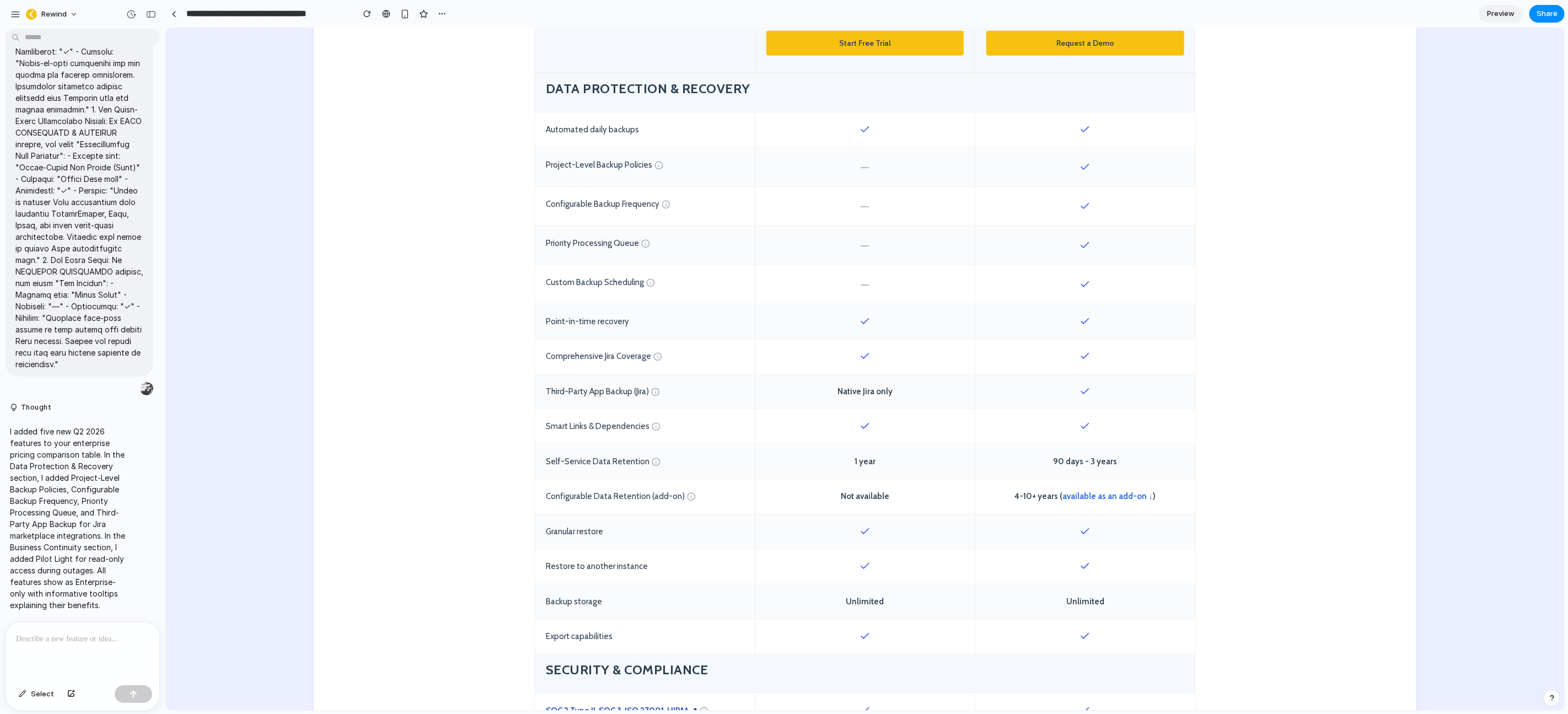
scroll to position [520, 0]
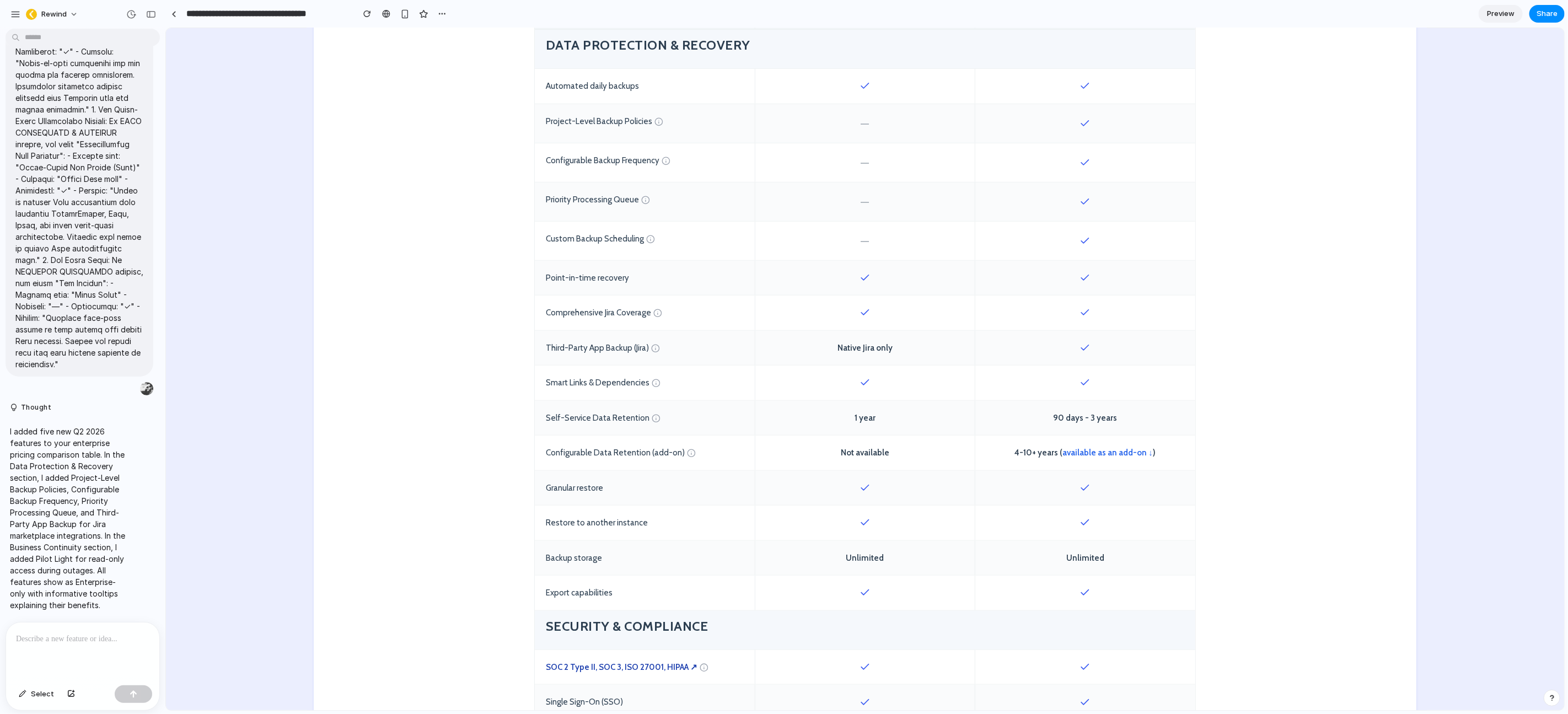
click at [99, 641] on div at bounding box center [83, 651] width 153 height 58
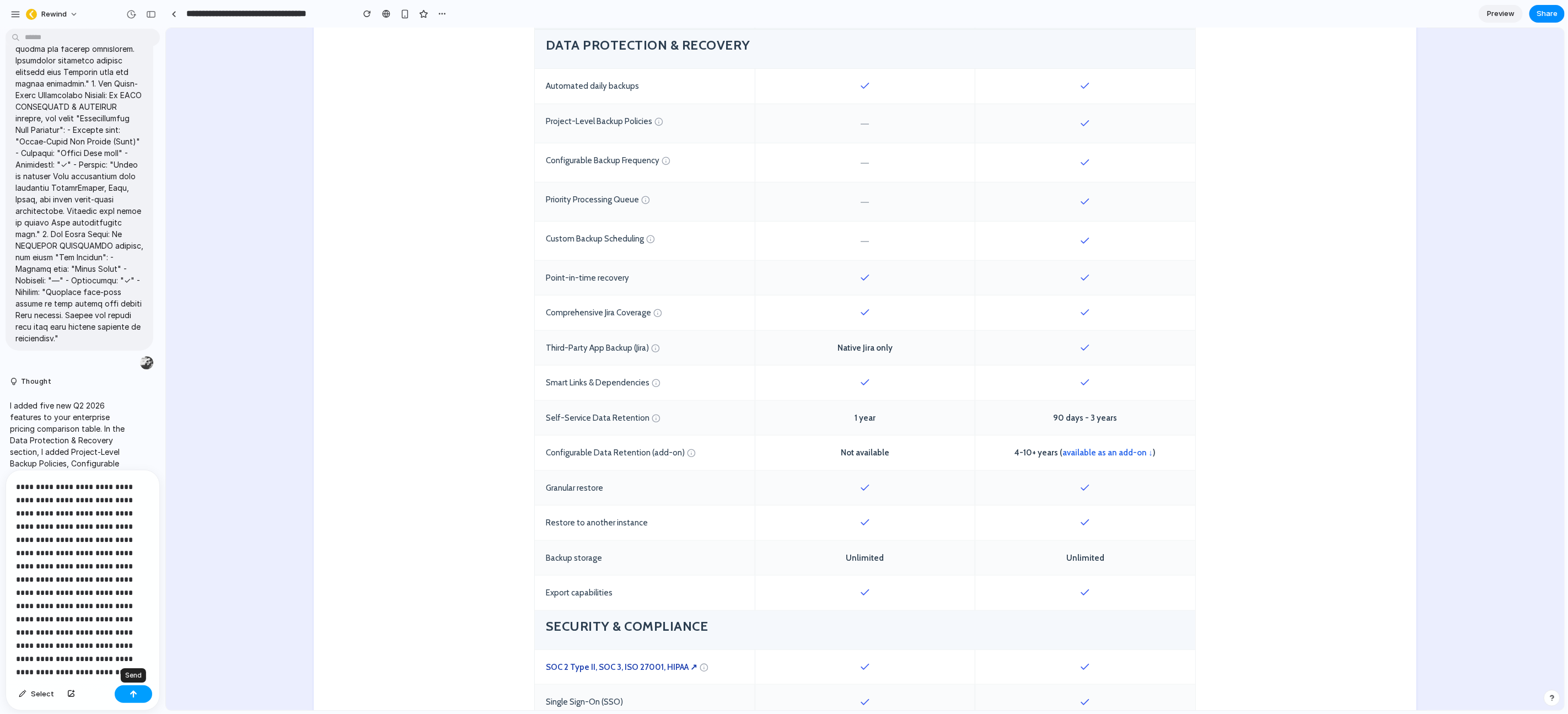
click at [140, 642] on button "button" at bounding box center [133, 694] width 37 height 17
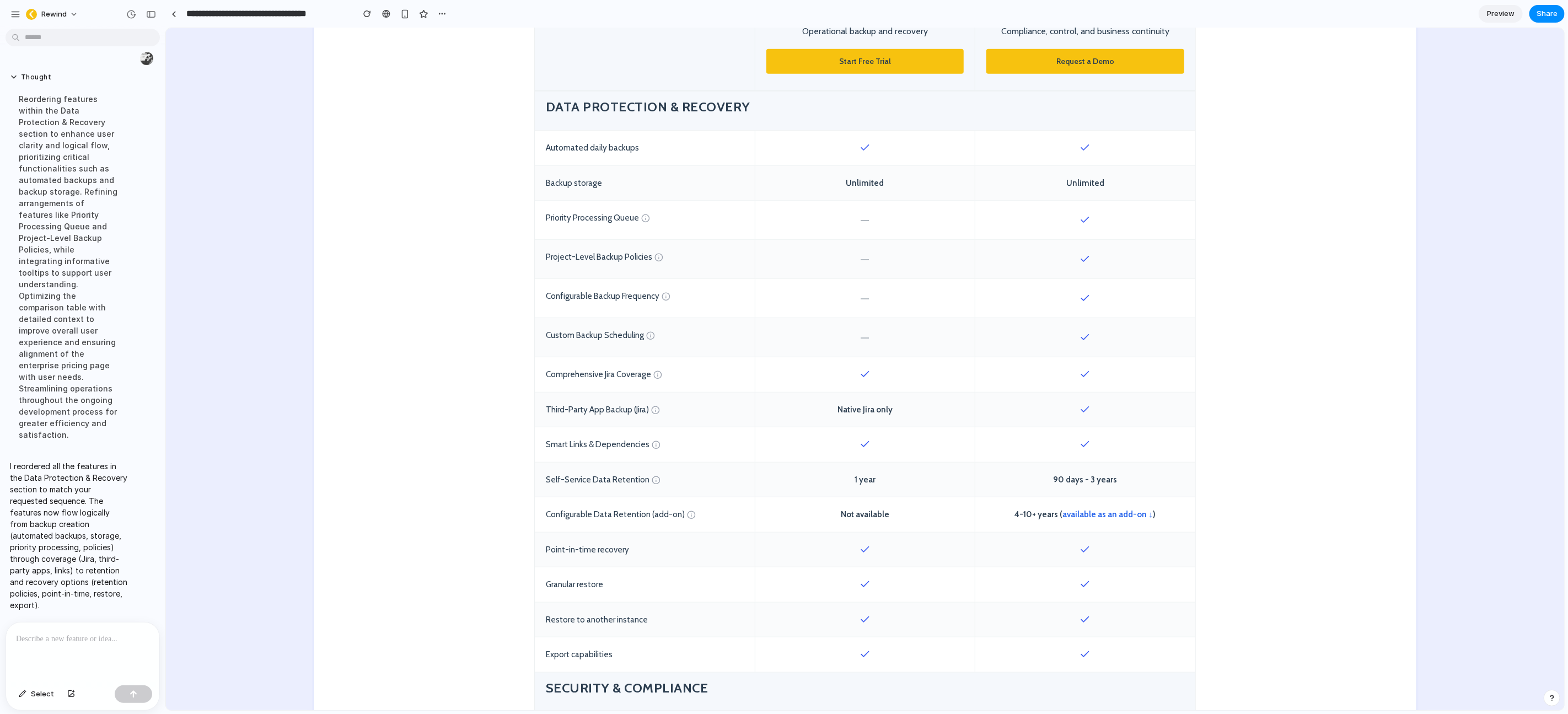
scroll to position [460, 0]
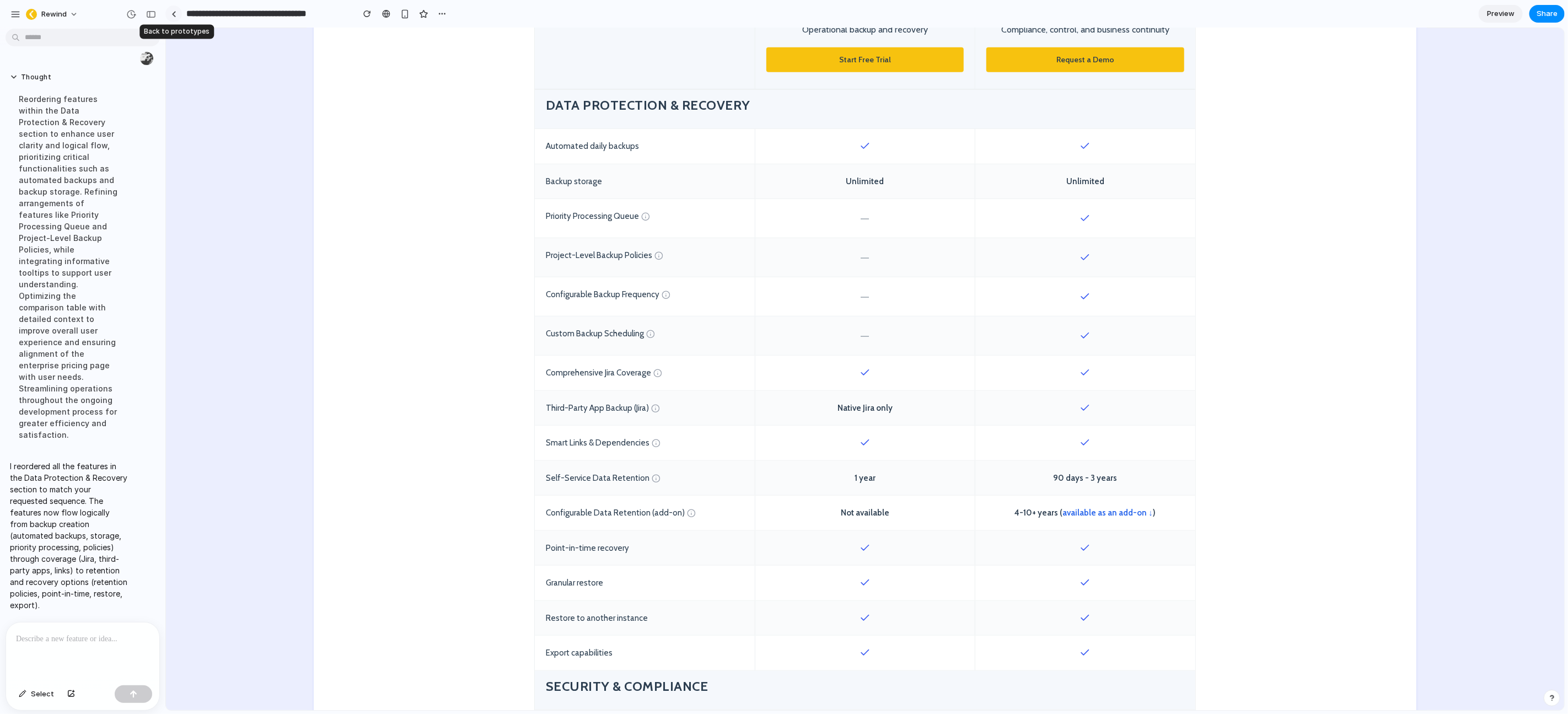
click at [169, 12] on link at bounding box center [174, 14] width 17 height 17
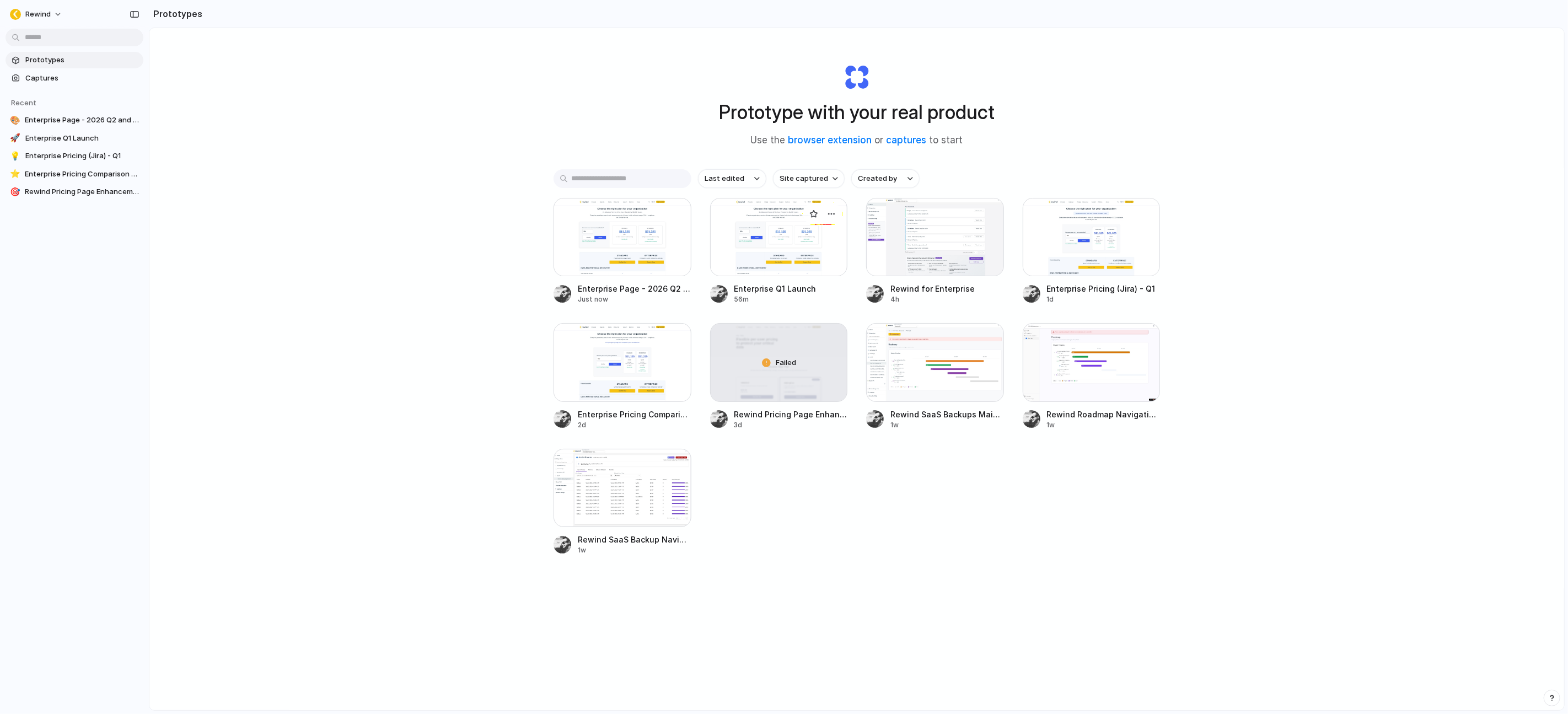
click at [757, 232] on div at bounding box center [779, 237] width 138 height 78
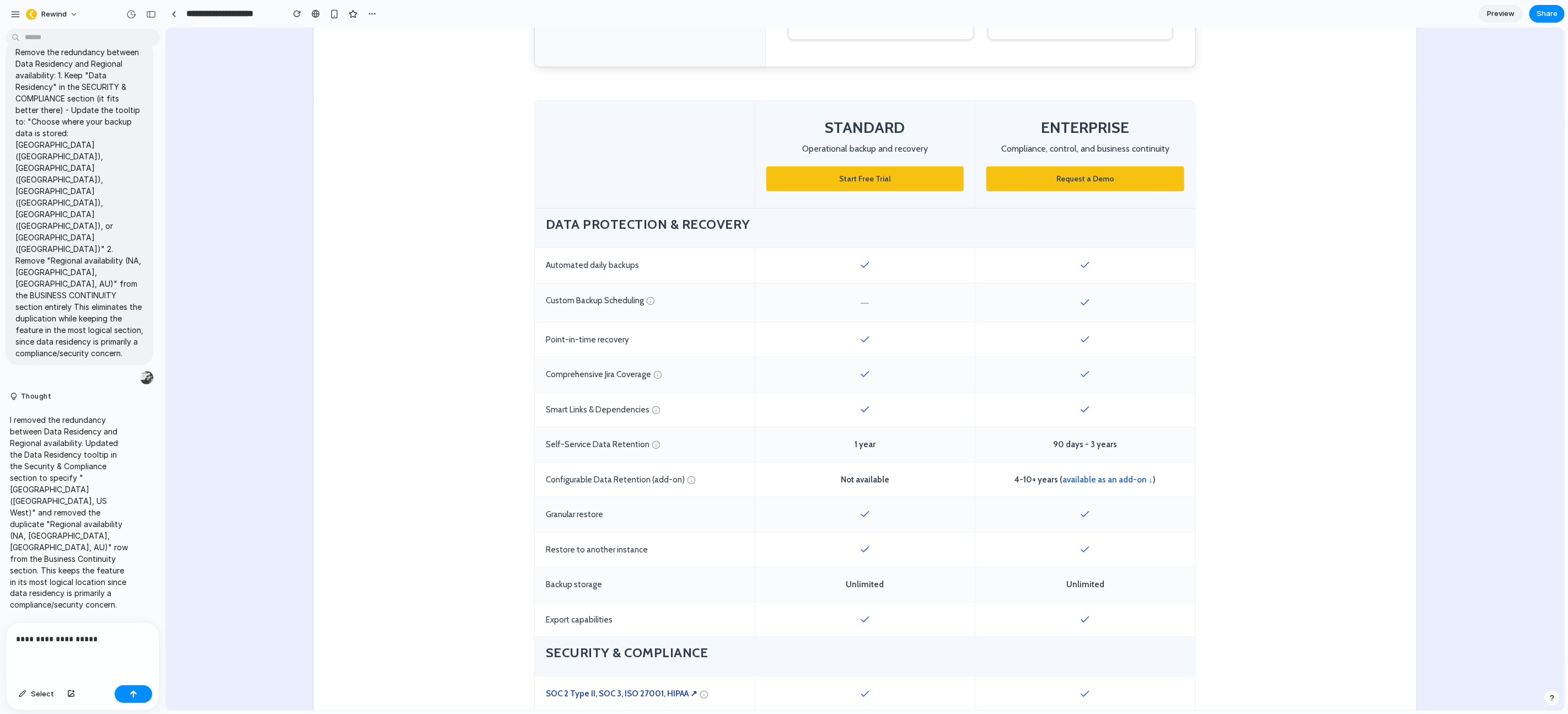
scroll to position [341, 0]
click at [114, 634] on p "**********" at bounding box center [80, 638] width 129 height 13
click at [113, 634] on p "**********" at bounding box center [80, 638] width 129 height 13
click at [114, 634] on p "**********" at bounding box center [80, 638] width 129 height 13
click at [88, 634] on p at bounding box center [80, 638] width 129 height 13
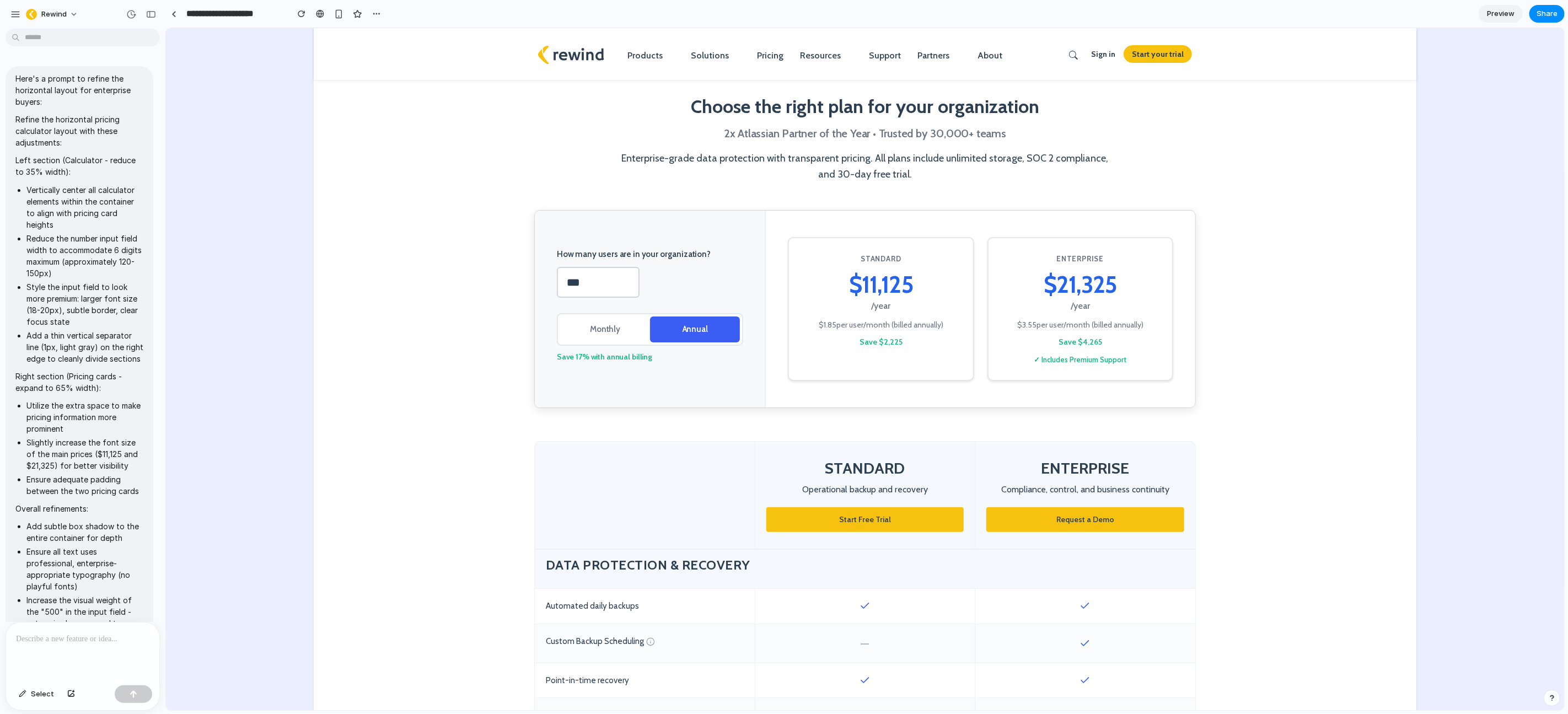
scroll to position [8302, 0]
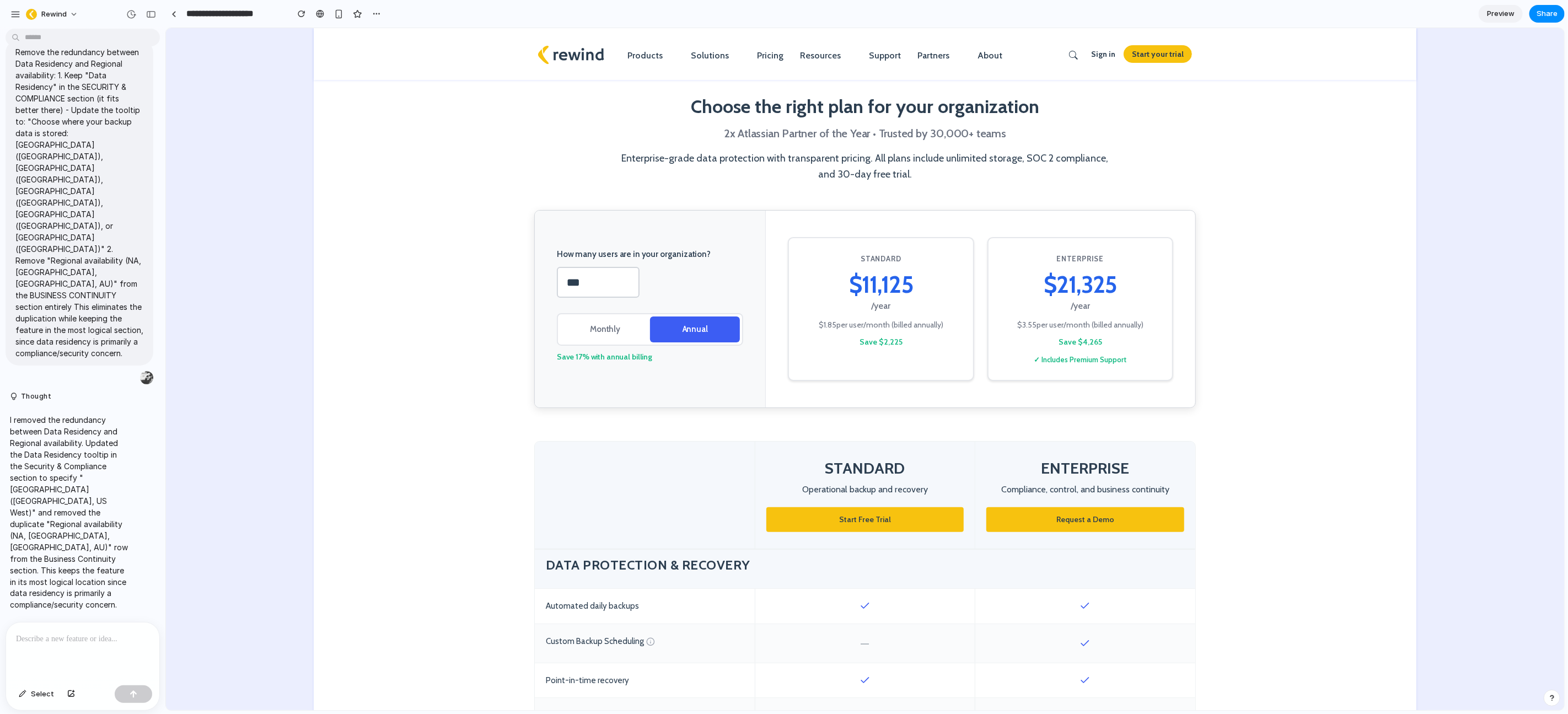
click at [59, 637] on p at bounding box center [83, 638] width 133 height 13
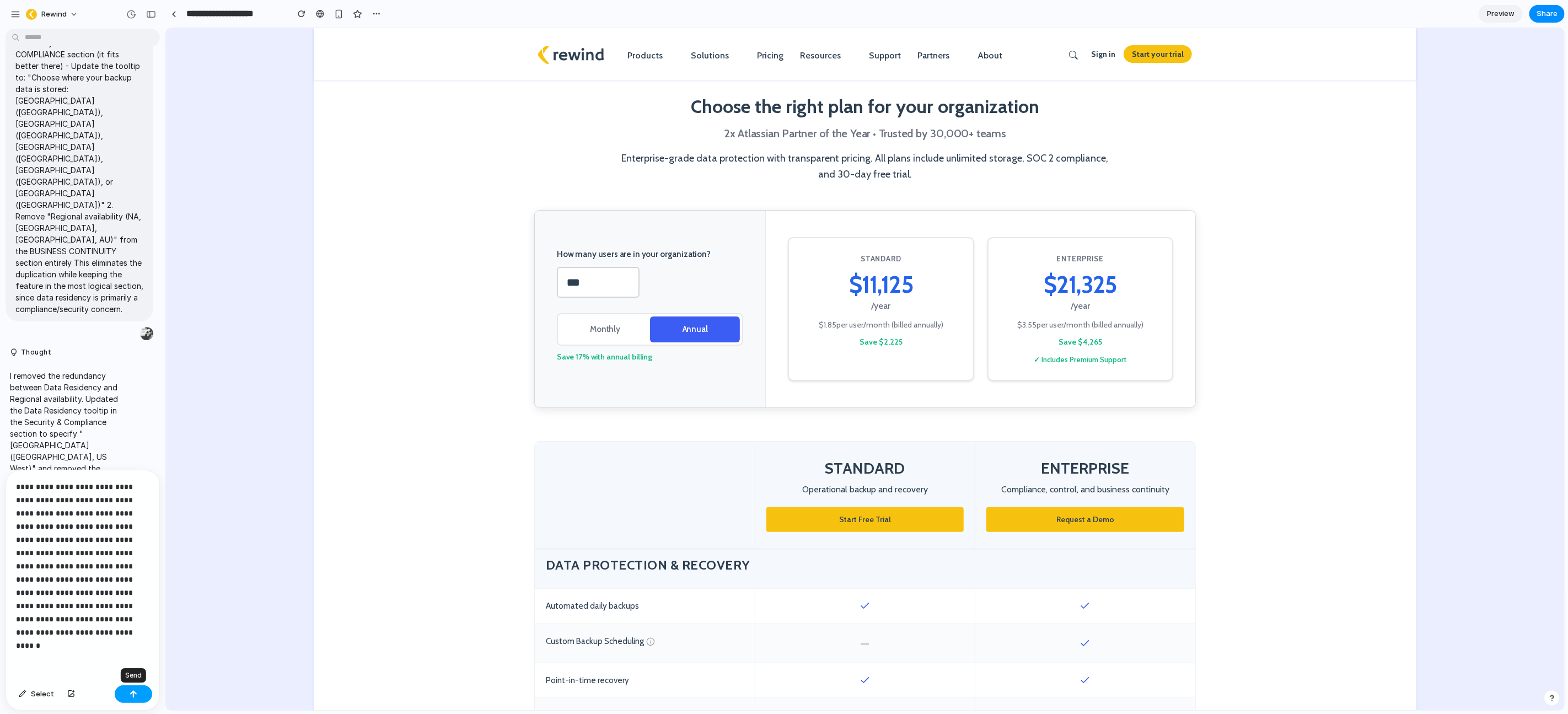
click at [132, 697] on div "button" at bounding box center [133, 693] width 7 height 7
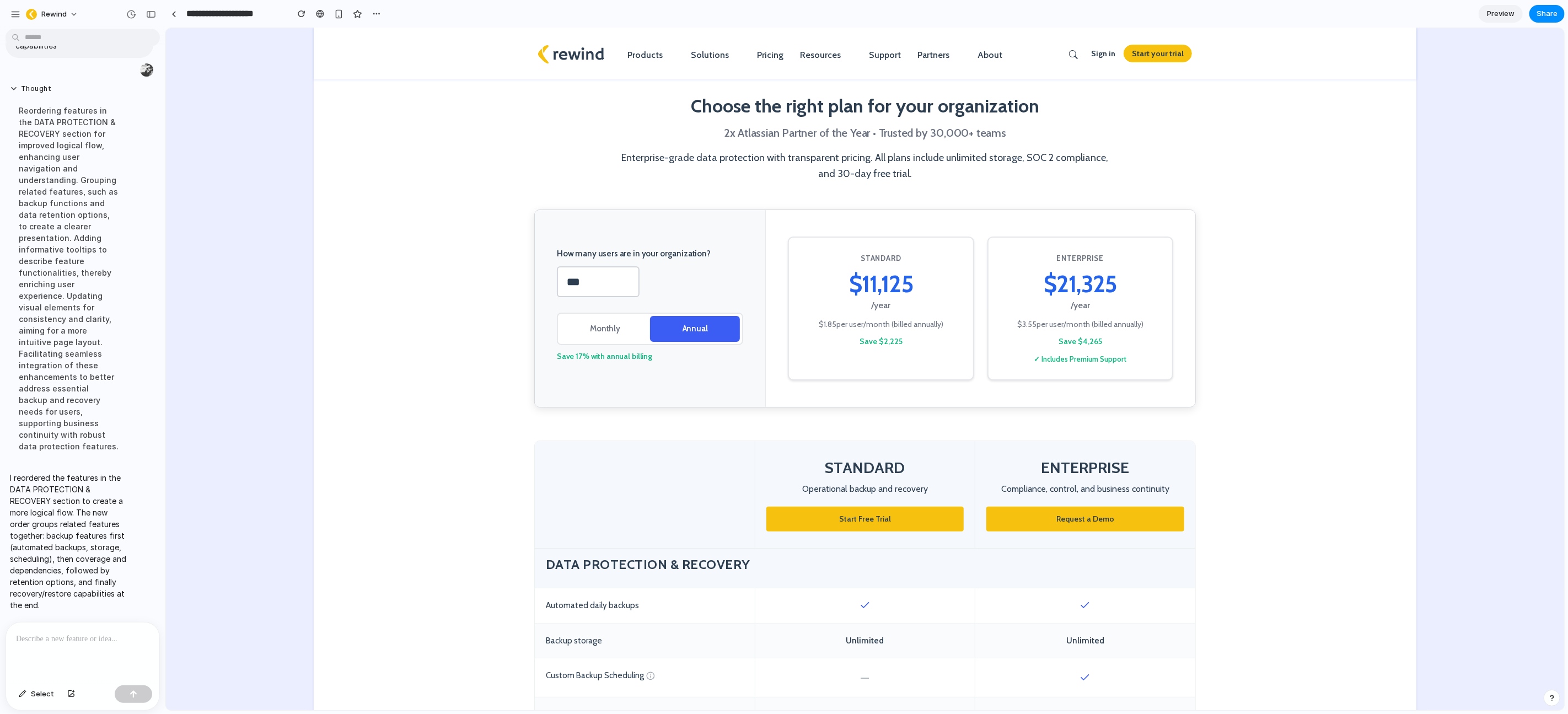
scroll to position [0, 0]
click at [1344, 348] on section "How many users are in your organization? *** Monthly Annual Save 17% with annua…" at bounding box center [864, 325] width 1103 height 231
drag, startPoint x: 1509, startPoint y: 122, endPoint x: 1477, endPoint y: 76, distance: 56.0
